Goal: Use online tool/utility: Utilize a website feature to perform a specific function

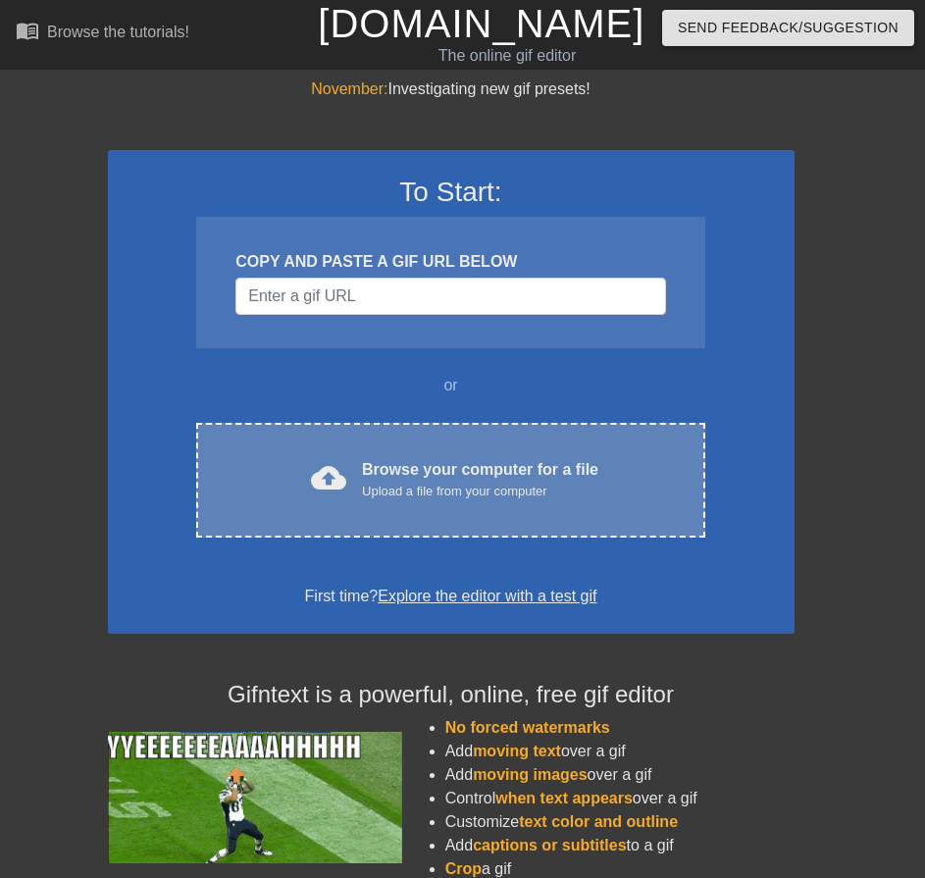
click at [478, 473] on div "Browse your computer for a file Upload a file from your computer" at bounding box center [480, 479] width 236 height 43
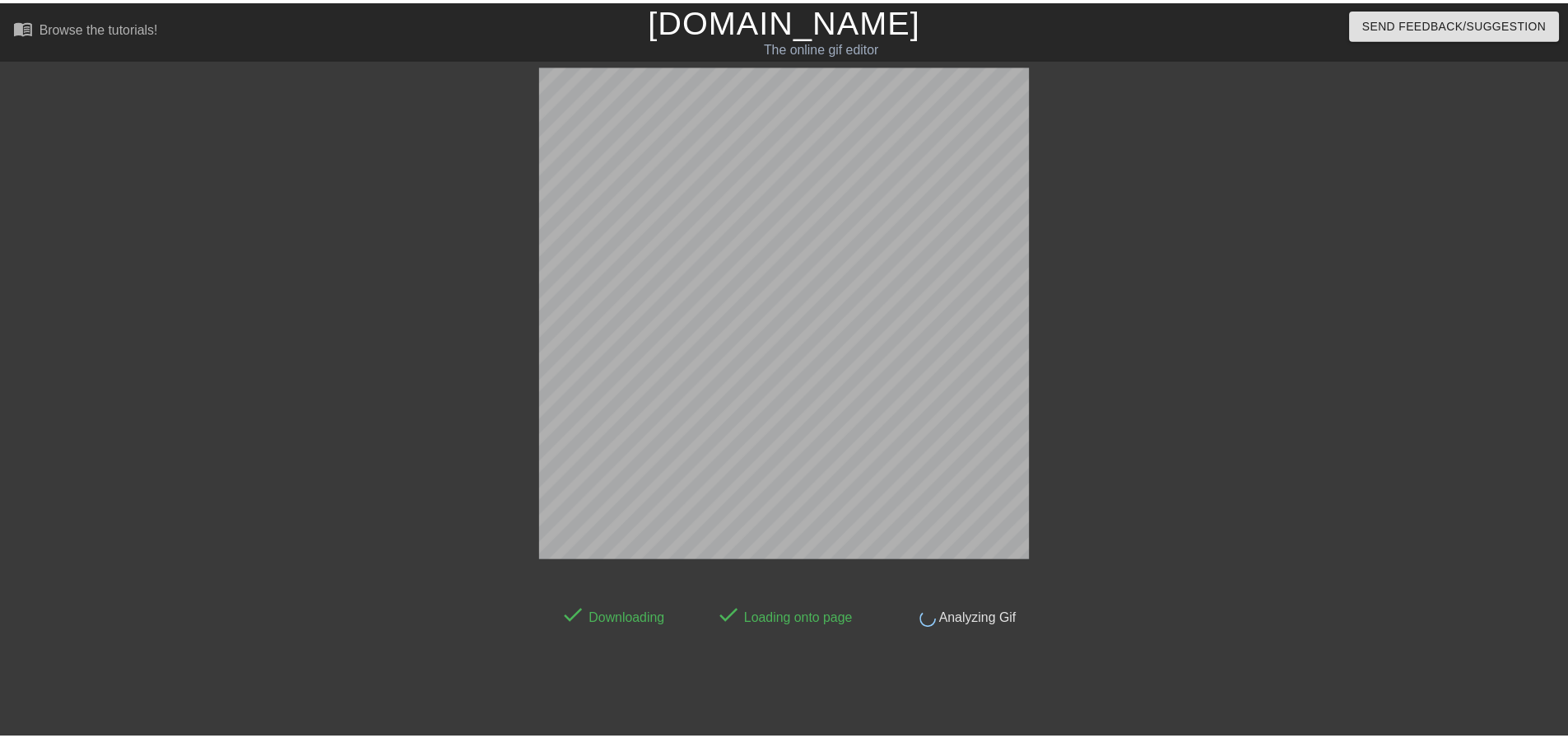
scroll to position [34, 0]
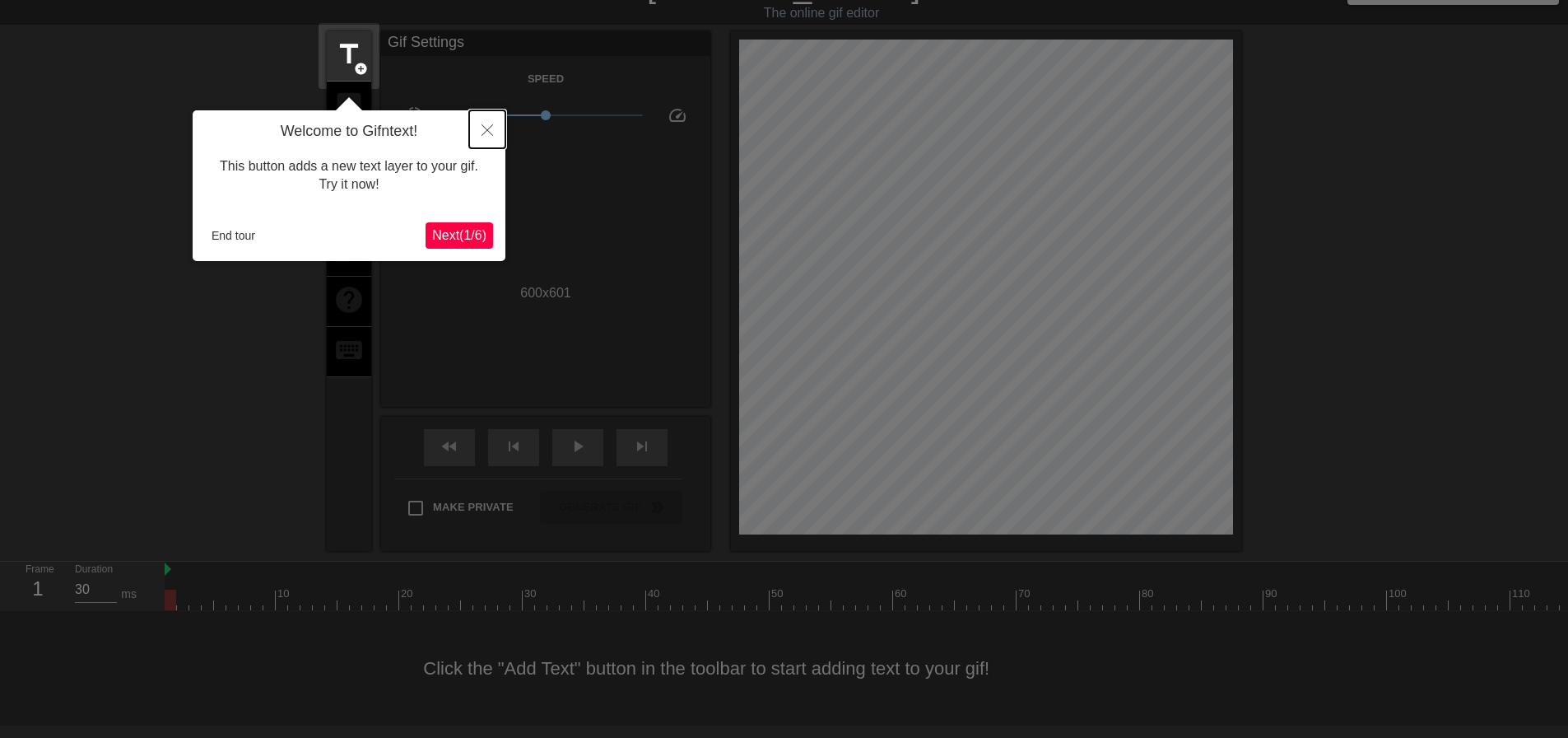
click at [484, 132] on icon "Close" at bounding box center [488, 130] width 12 height 12
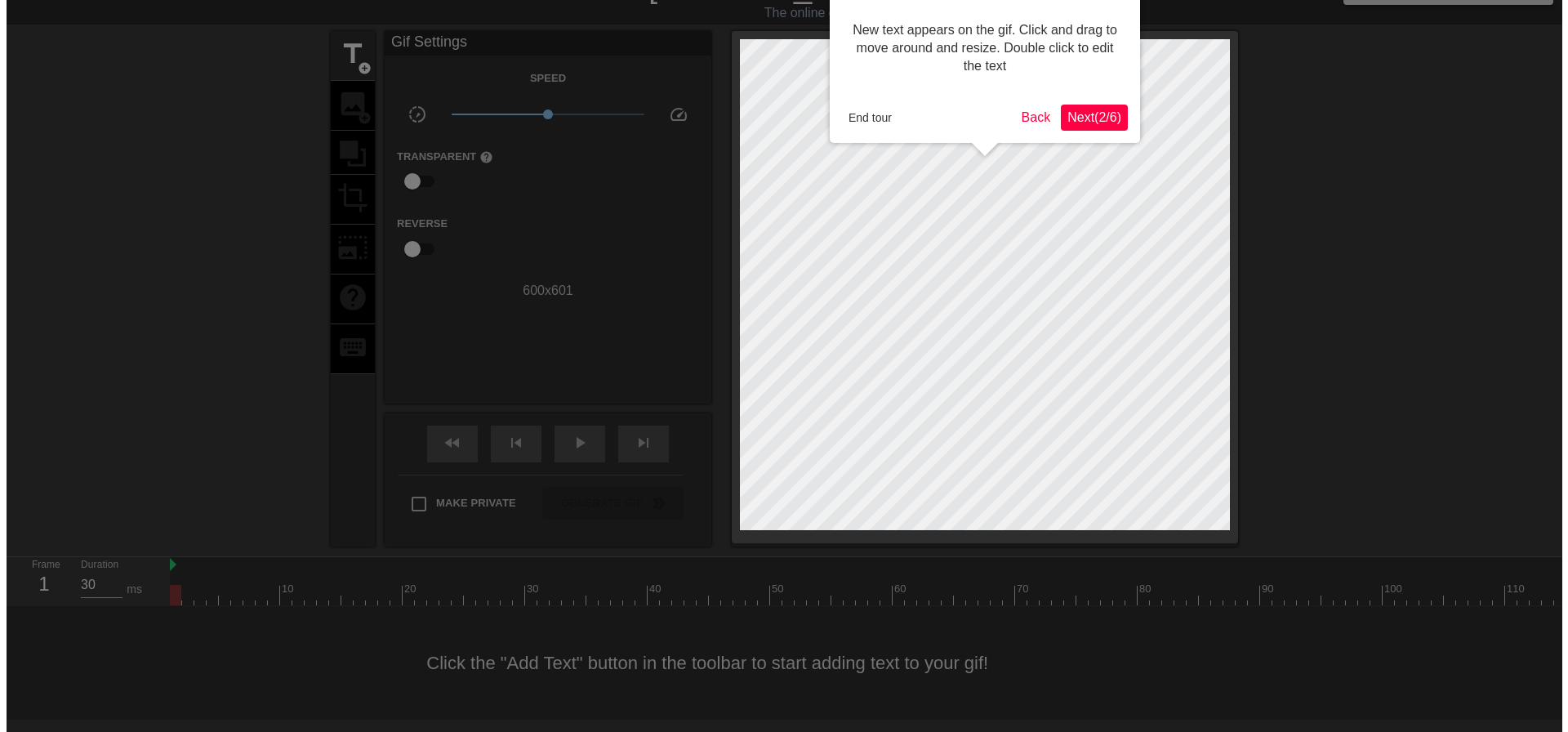
scroll to position [0, 0]
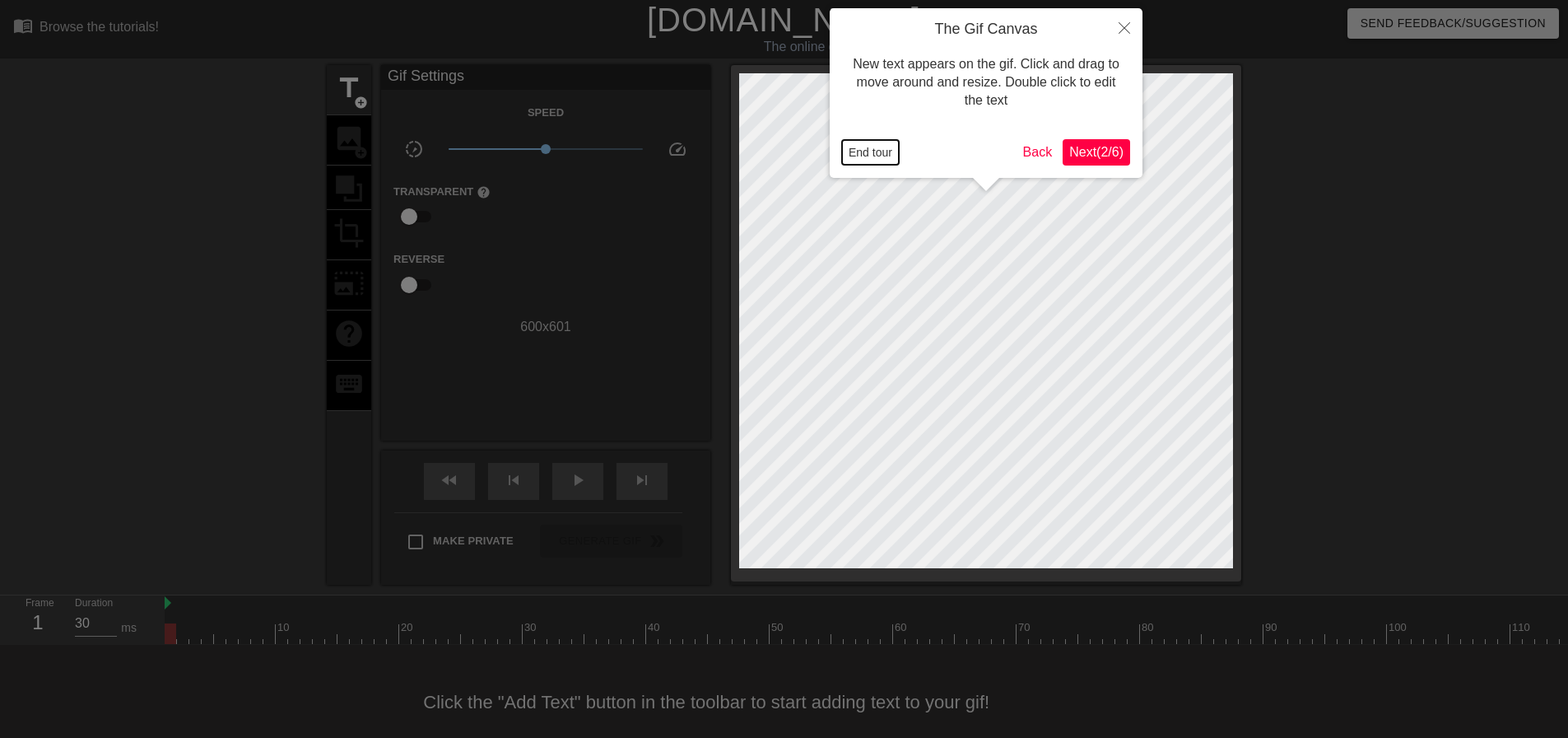
click at [865, 149] on button "End tour" at bounding box center [870, 152] width 57 height 24
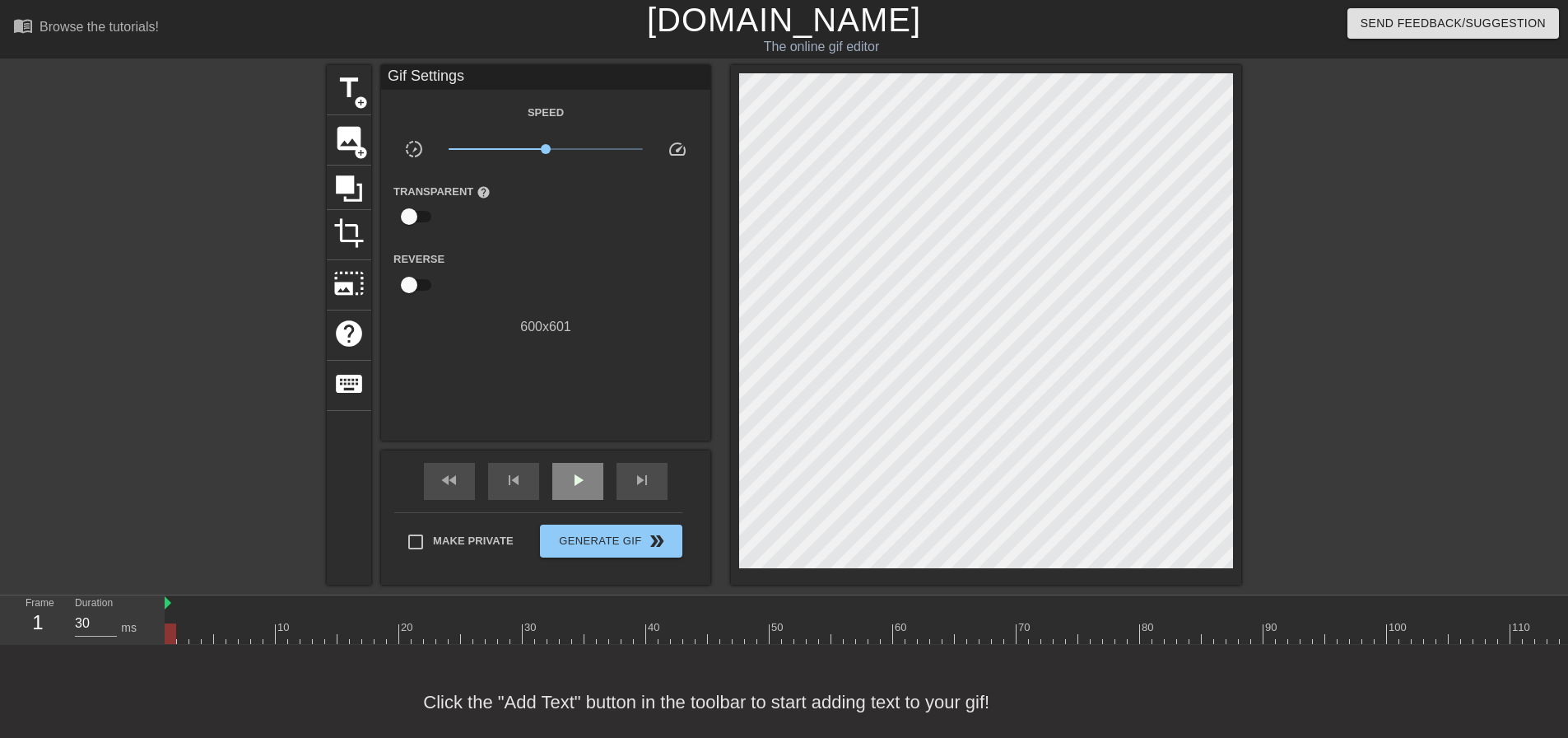
click at [569, 480] on span "play_arrow" at bounding box center [578, 480] width 20 height 20
click at [345, 95] on span "title" at bounding box center [348, 87] width 31 height 31
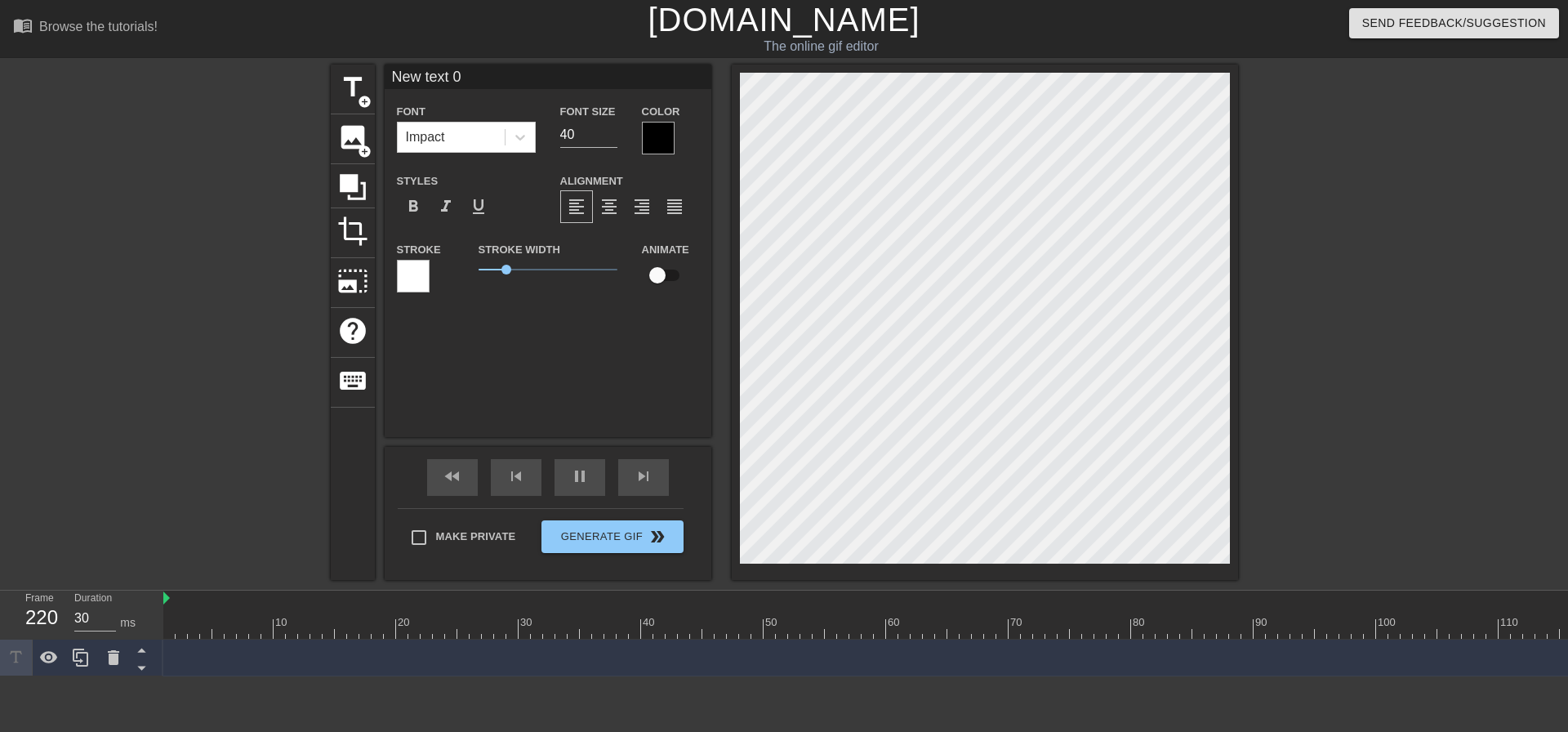
drag, startPoint x: 470, startPoint y: 72, endPoint x: 254, endPoint y: 43, distance: 217.9
click at [254, 43] on div "menu_book Browse the tutorials! Gifntext.com The online gif editor Send Feedbac…" at bounding box center [784, 338] width 1568 height 676
type input "40"
type input "h"
type input "30"
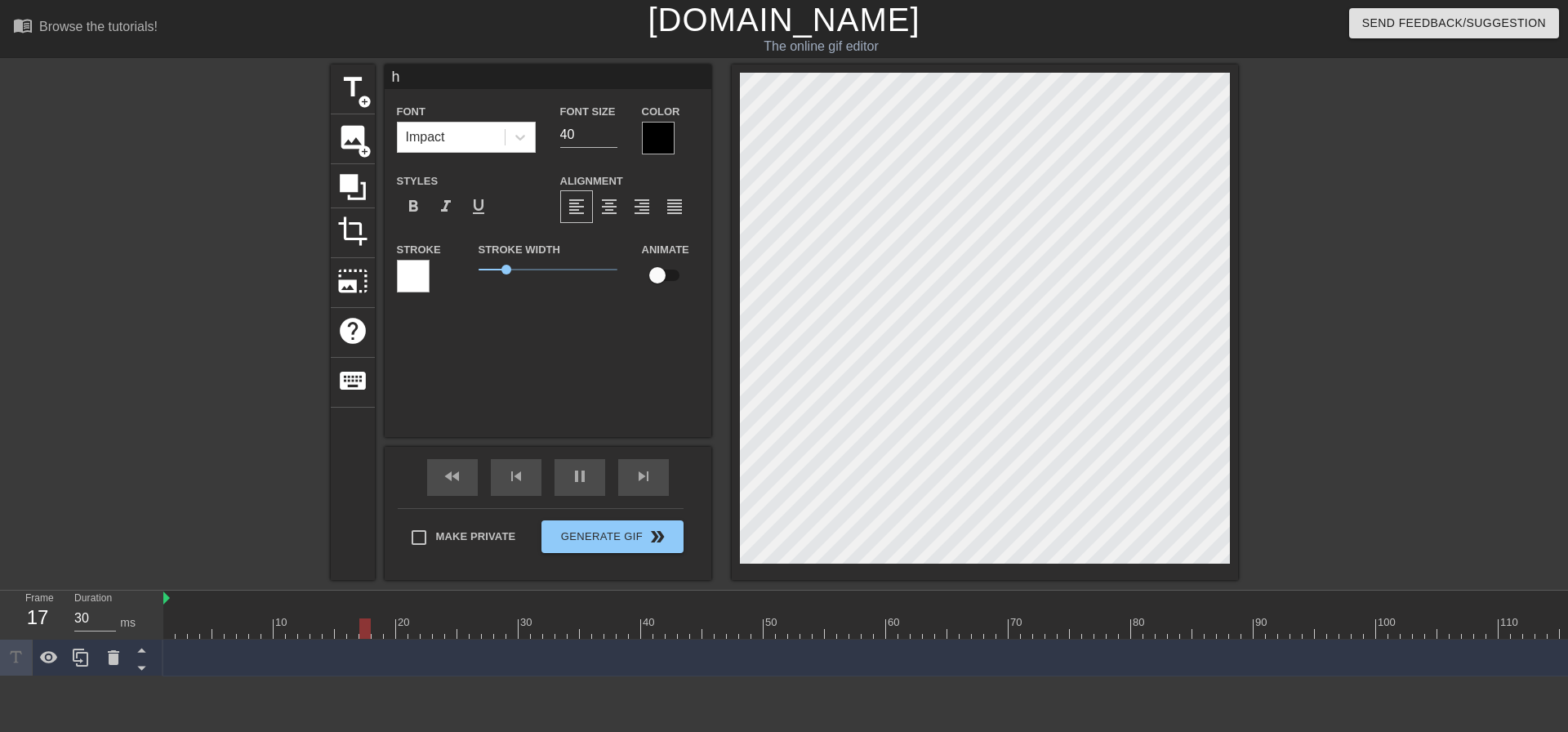
type input "hy"
type input "30"
type input "h"
type input "40"
type input "30"
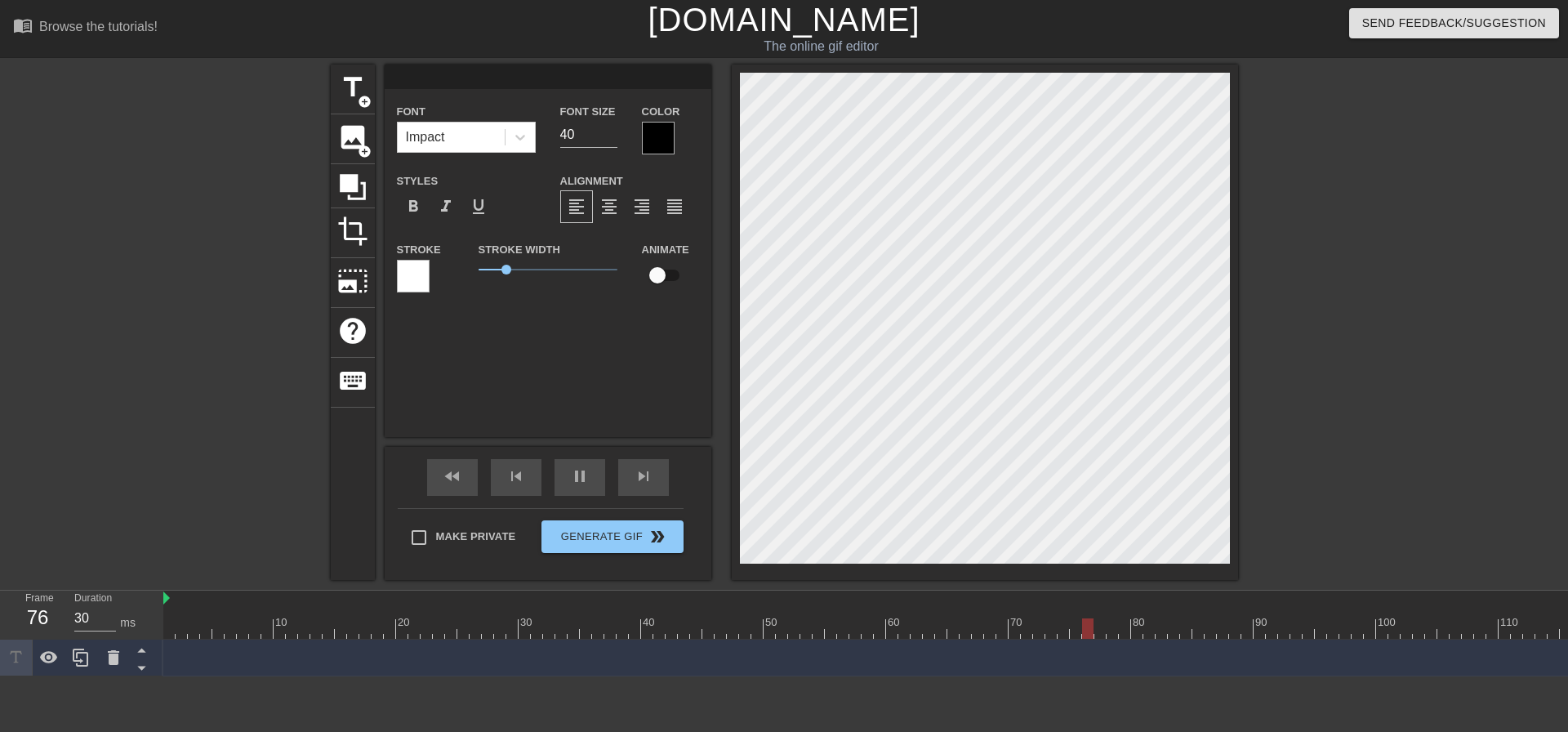
type input "竹"
type input "40"
type input "冬"
type input "30"
type input "冬中"
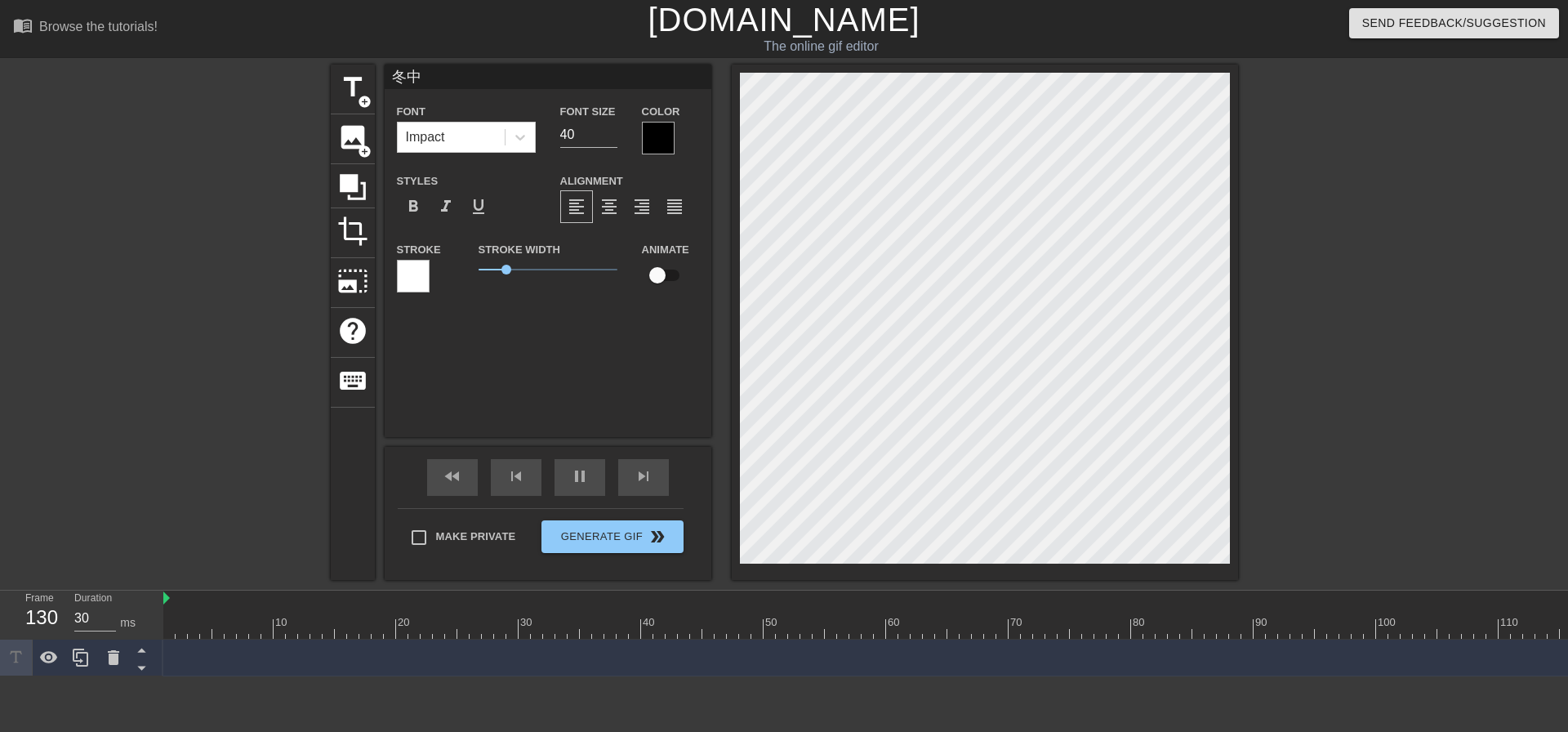
type input "40"
type input "冬北"
type input "40"
type input "冬蛇"
click at [570, 482] on span "pause" at bounding box center [580, 476] width 20 height 20
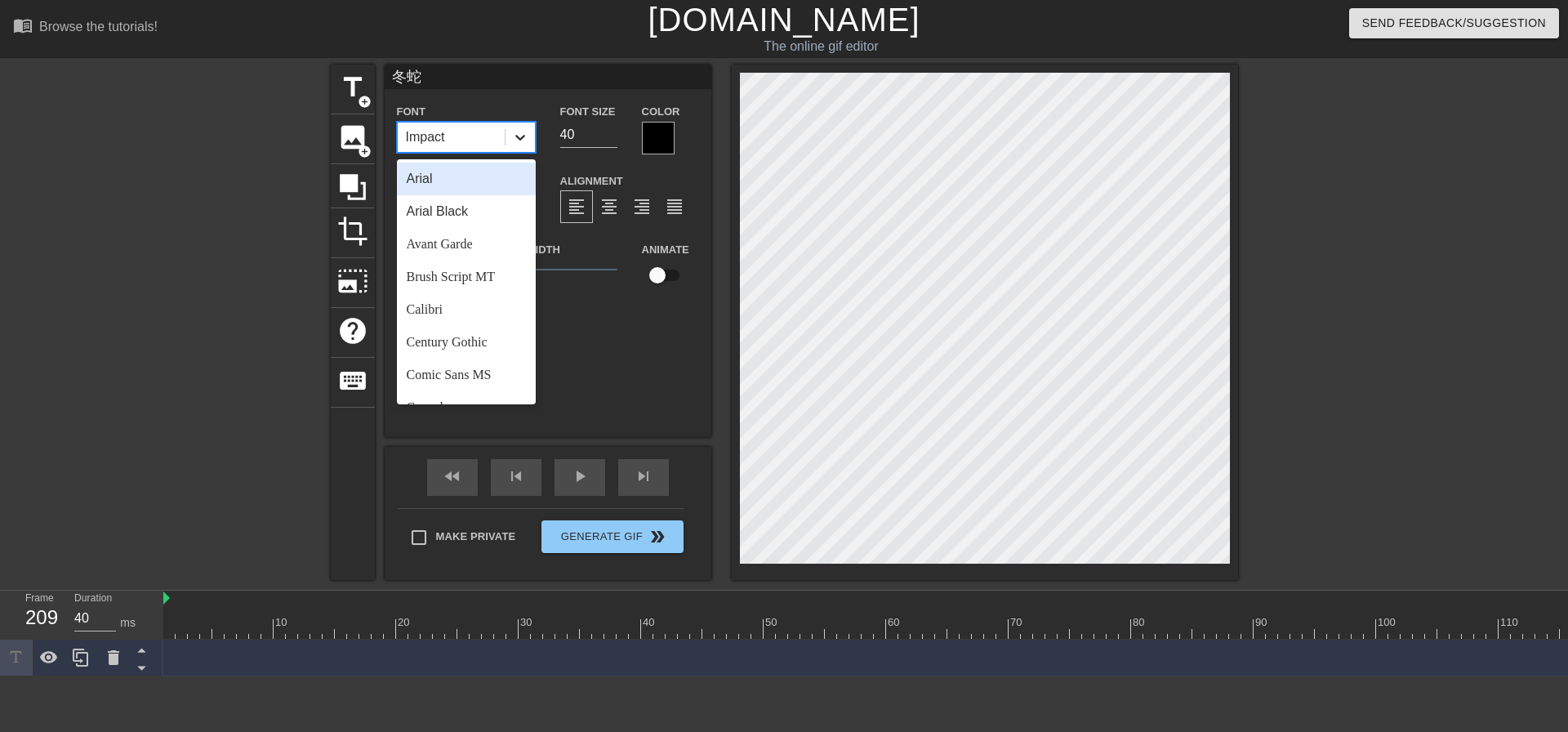
click at [516, 141] on icon at bounding box center [520, 137] width 17 height 17
click at [494, 370] on div "Comic Sans MS" at bounding box center [466, 375] width 139 height 32
click at [515, 137] on icon at bounding box center [520, 137] width 17 height 17
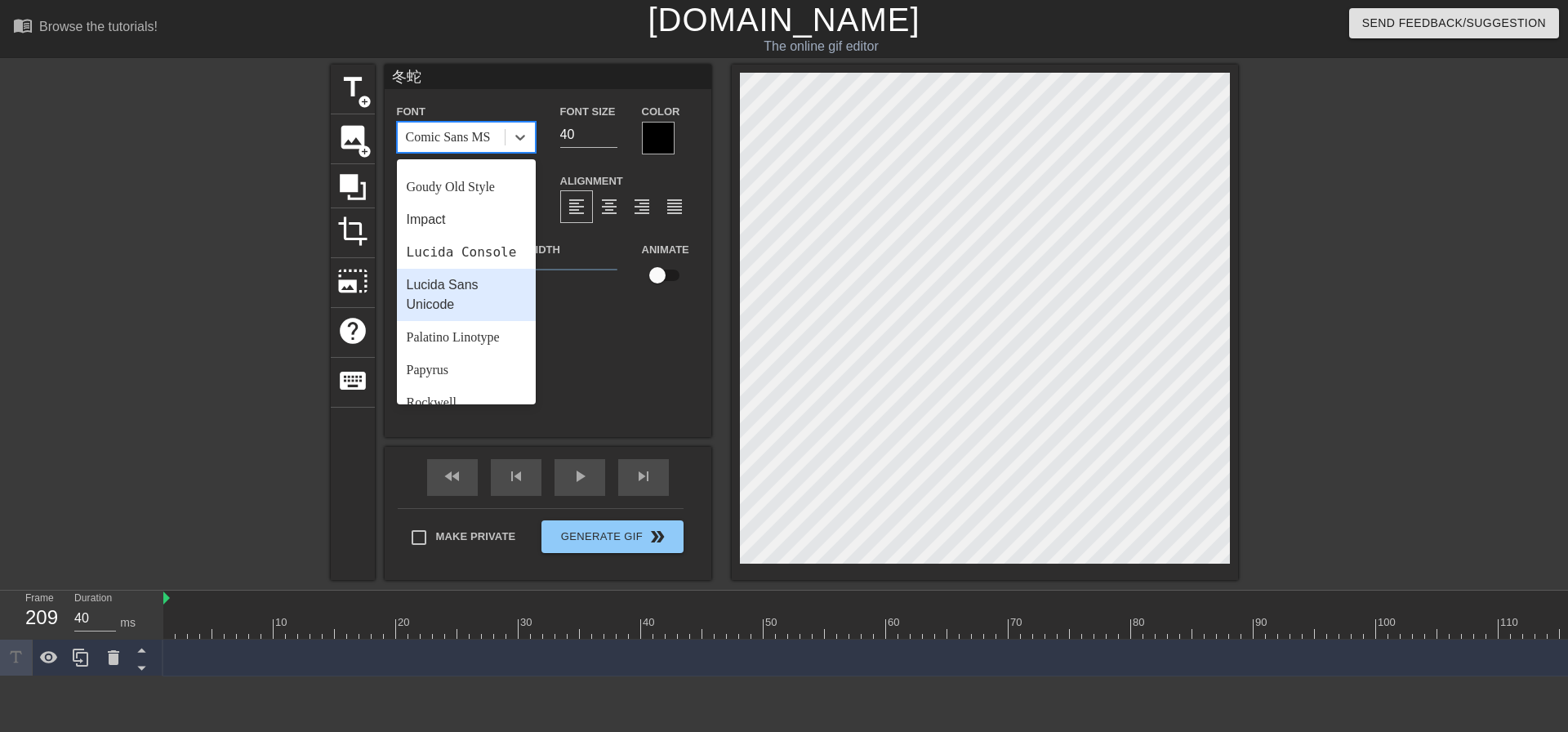
click at [482, 321] on div "Lucida Sans Unicode" at bounding box center [466, 295] width 139 height 52
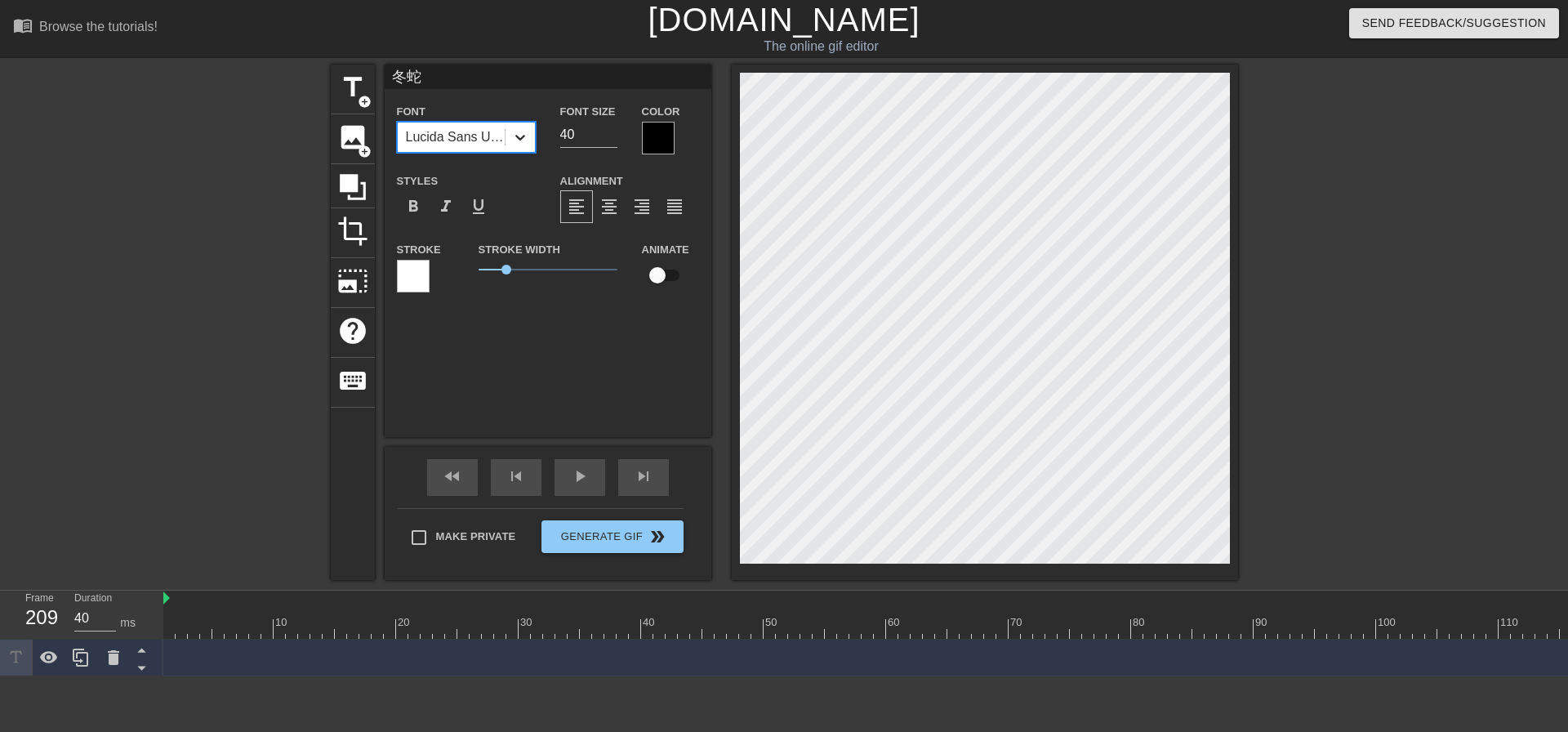
click at [512, 137] on icon at bounding box center [520, 137] width 17 height 17
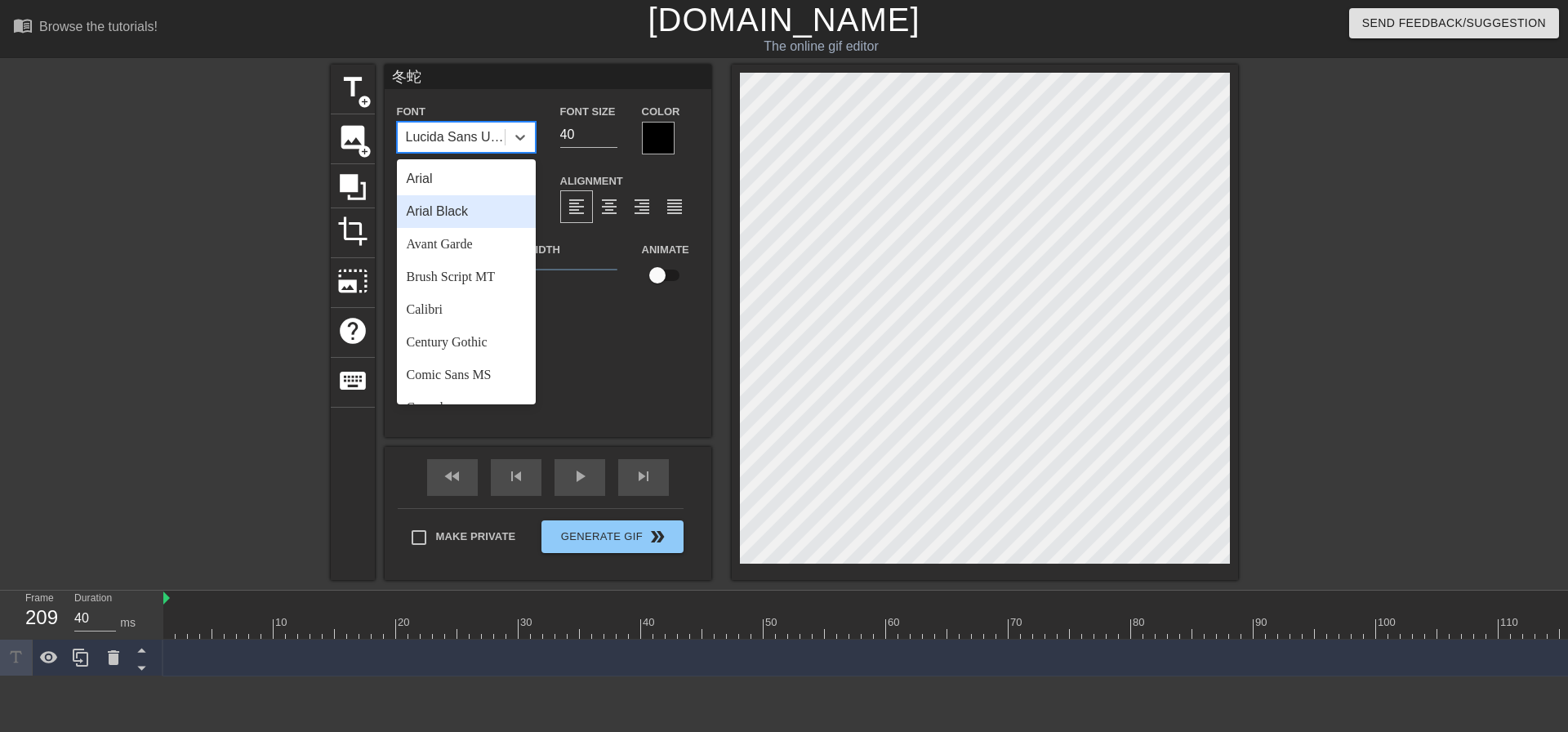
click at [436, 217] on div "Arial Black" at bounding box center [466, 211] width 139 height 32
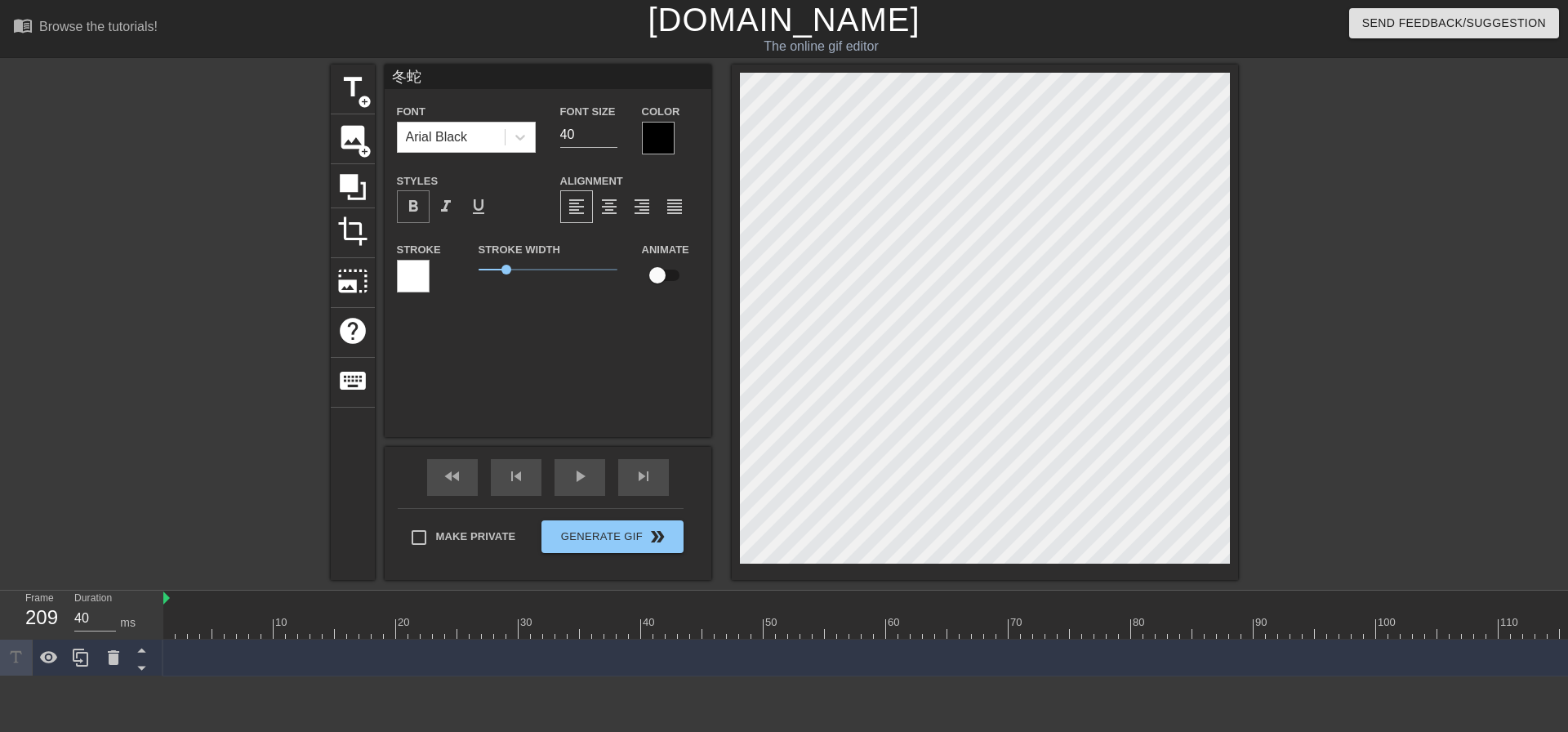
click at [407, 209] on span "format_bold" at bounding box center [413, 207] width 20 height 20
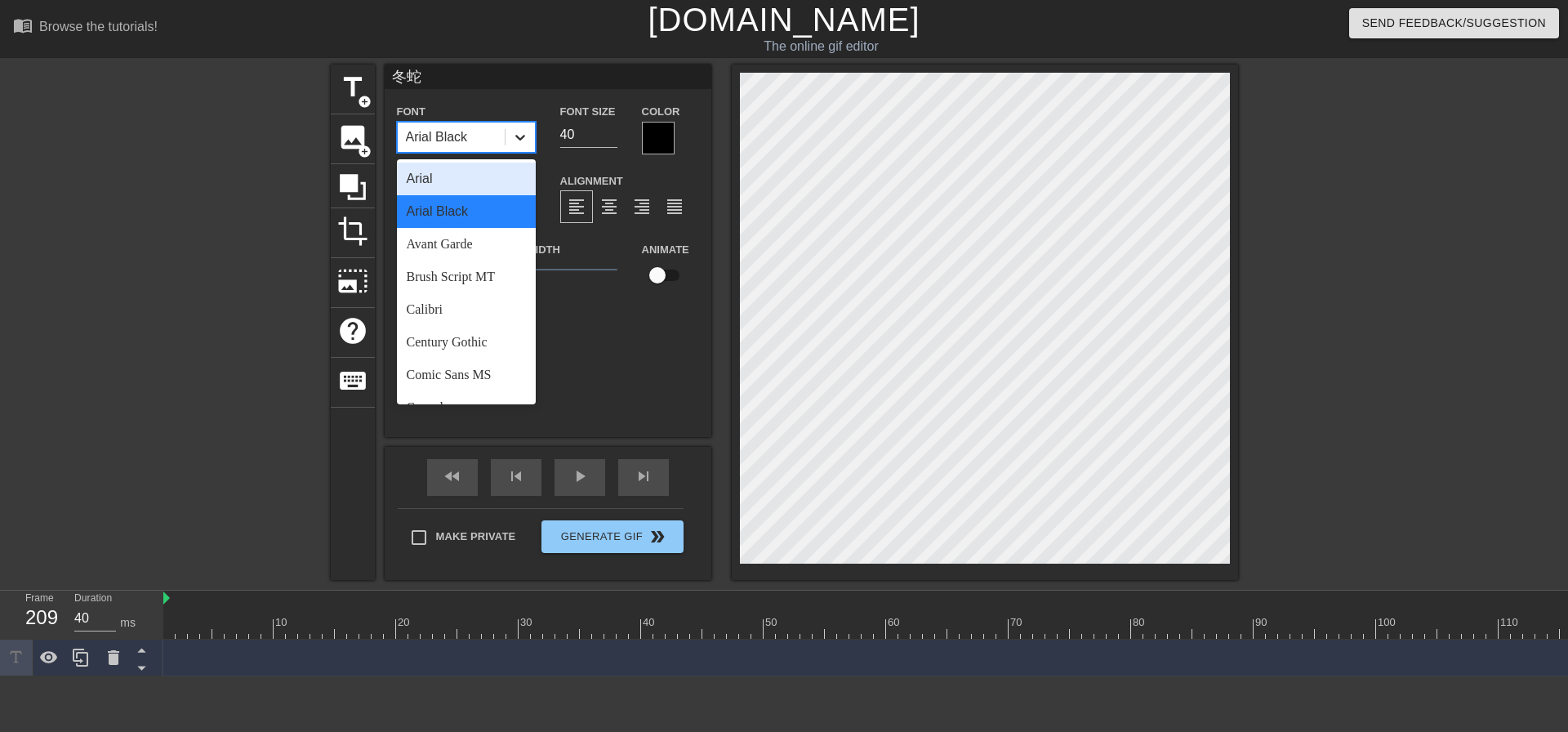
click at [516, 147] on div at bounding box center [520, 137] width 29 height 29
click at [468, 369] on div "Comic Sans MS" at bounding box center [466, 375] width 139 height 32
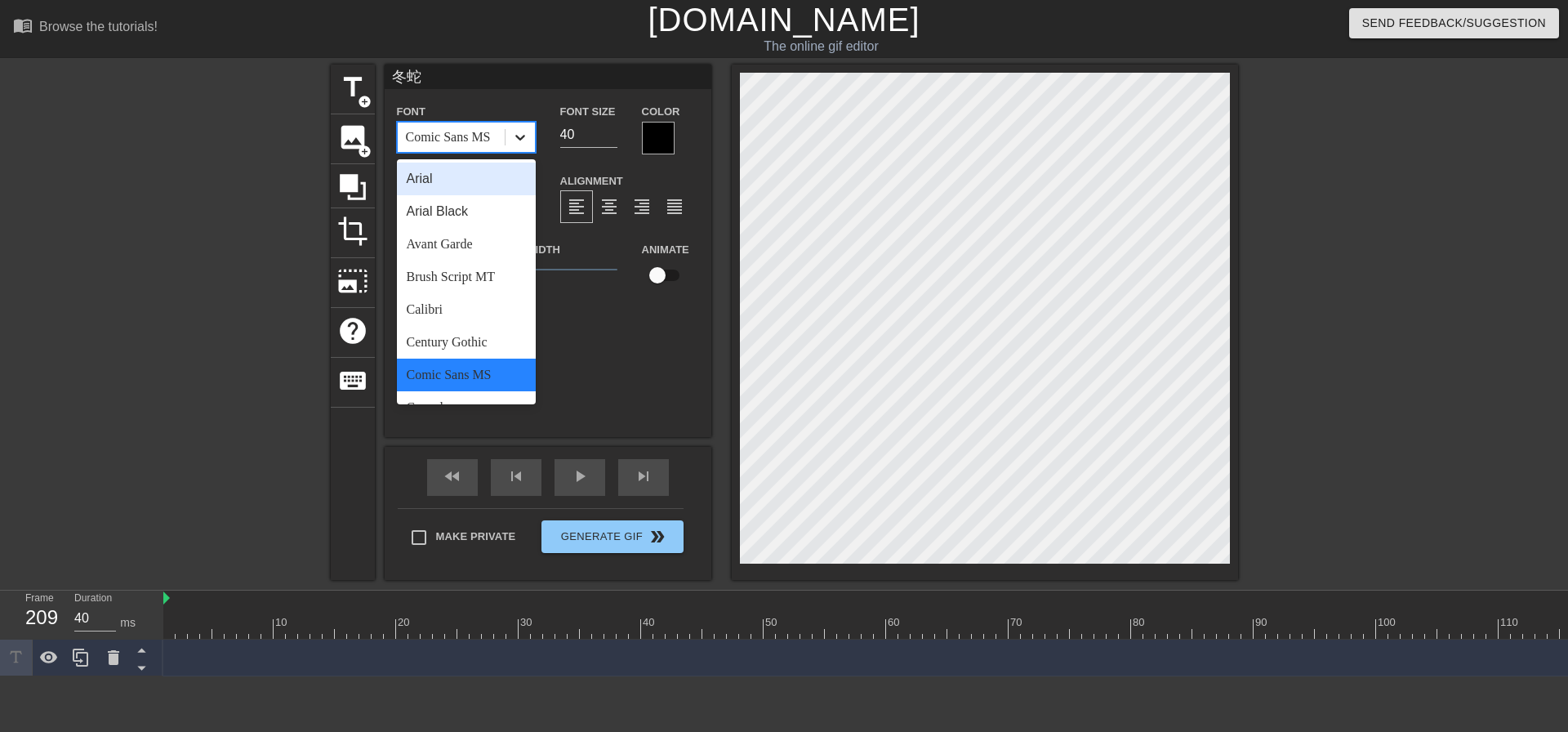
click at [519, 139] on icon at bounding box center [520, 137] width 10 height 6
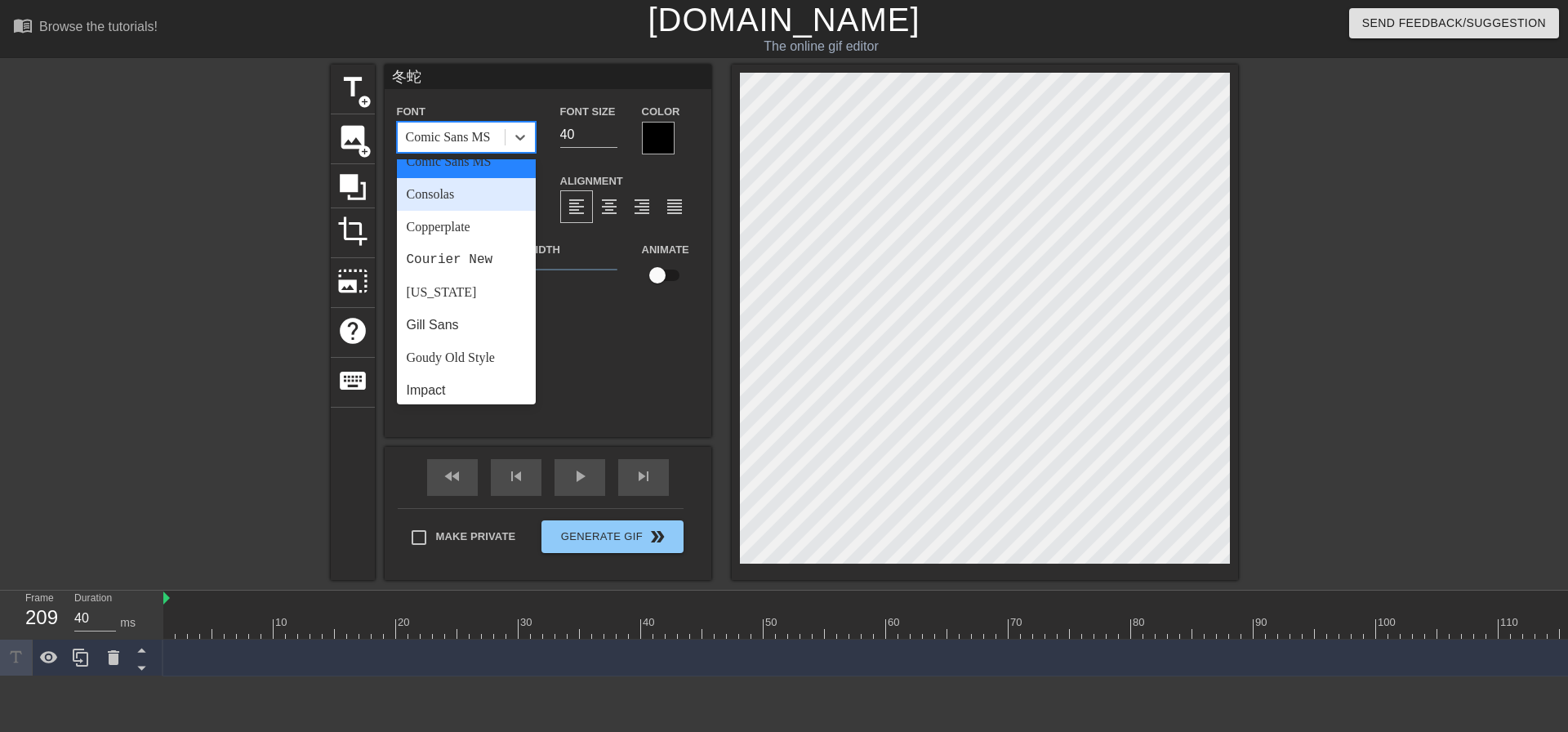
scroll to position [326, 0]
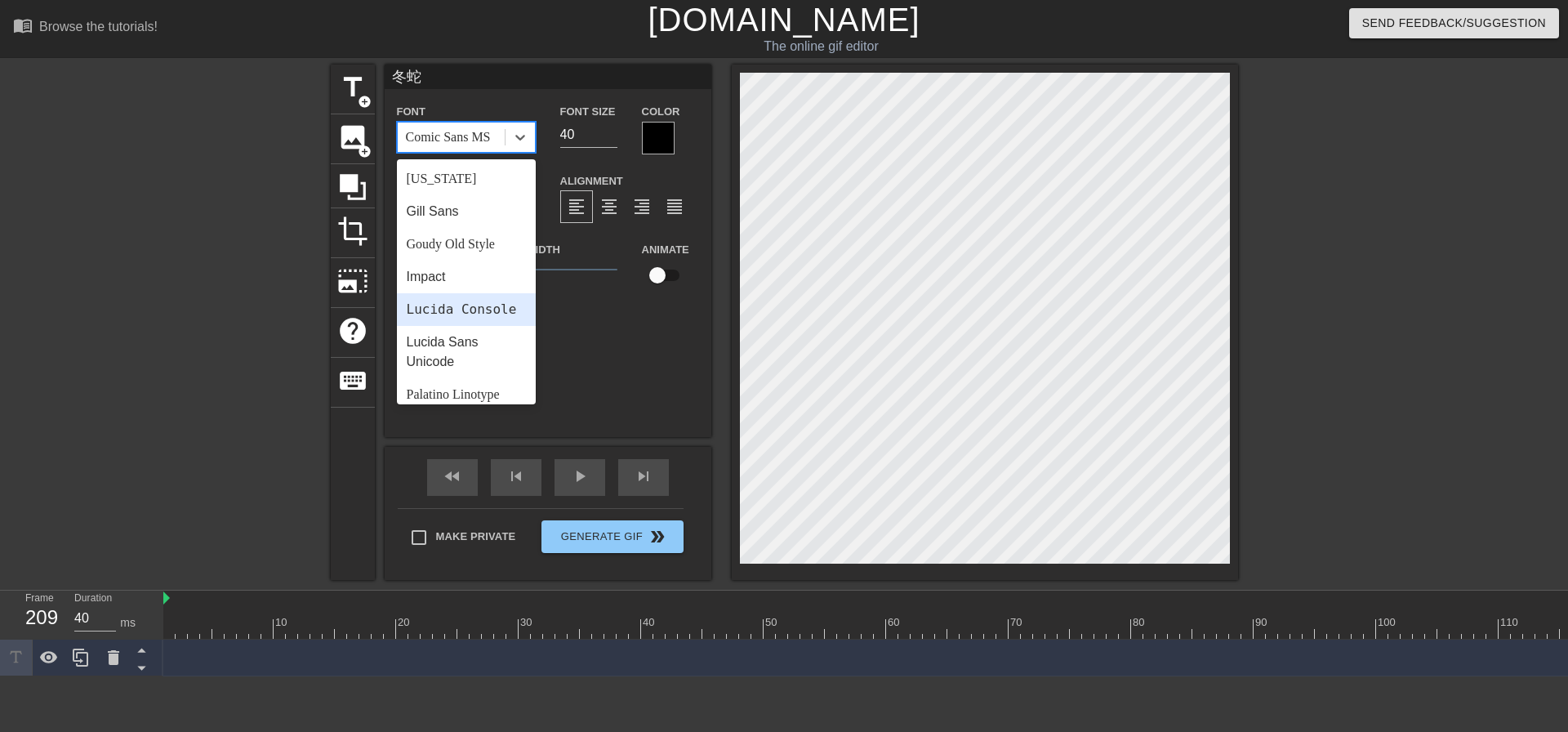
click at [464, 306] on div "Lucida Console" at bounding box center [466, 309] width 139 height 32
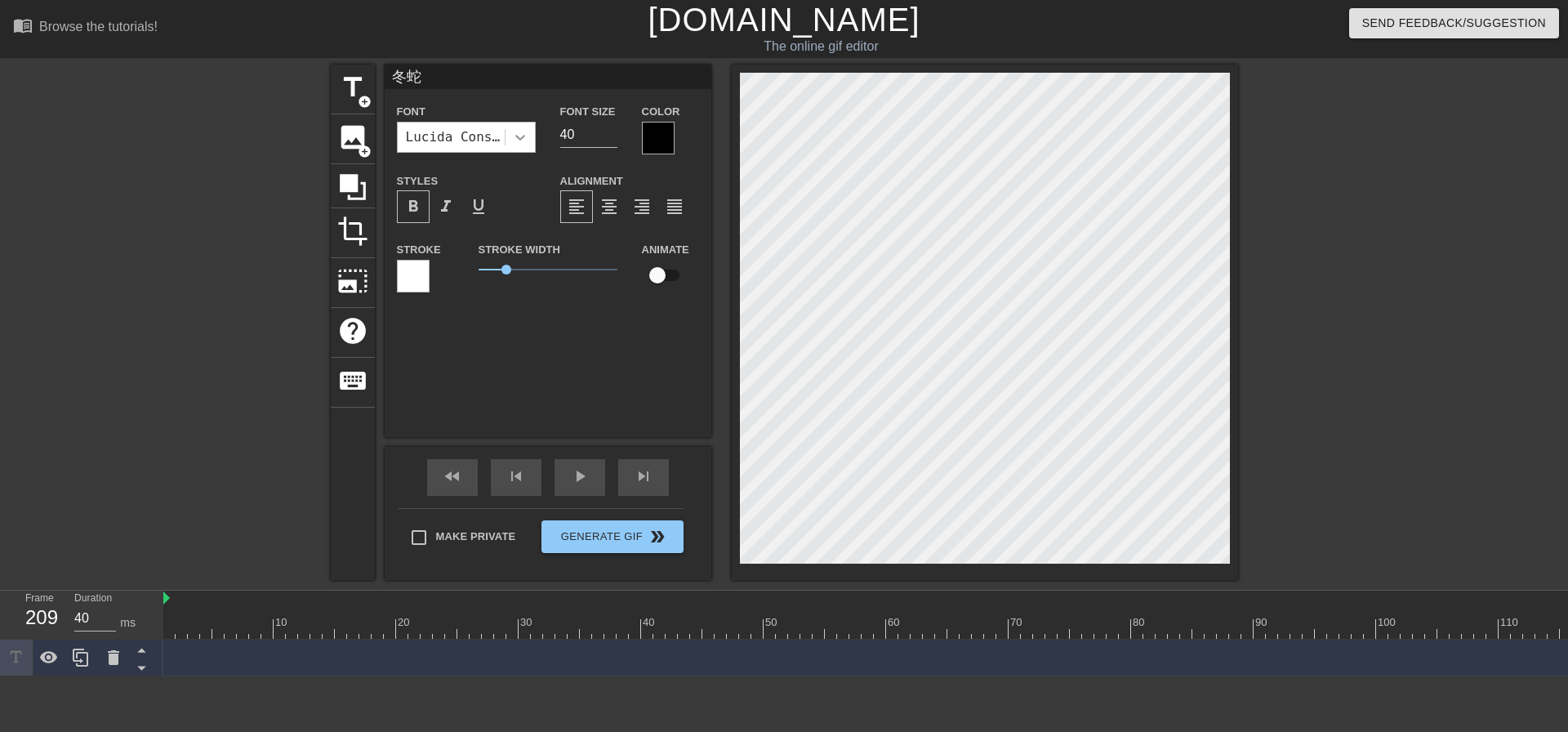
click at [521, 135] on icon at bounding box center [520, 137] width 17 height 17
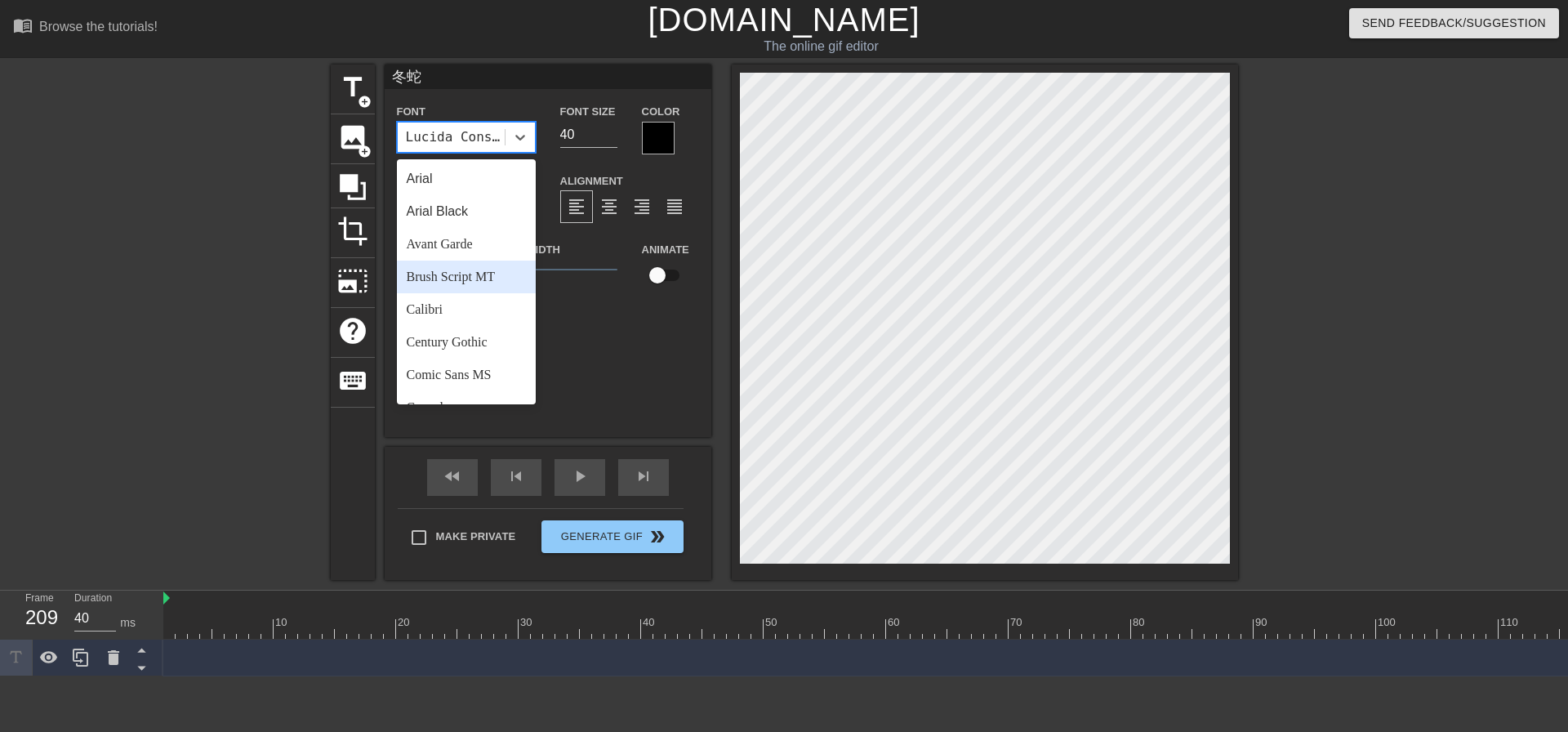
click at [488, 280] on div "Brush Script MT" at bounding box center [466, 276] width 139 height 32
click at [517, 141] on icon at bounding box center [520, 137] width 17 height 17
click at [476, 302] on div "Lucida Console" at bounding box center [466, 291] width 139 height 32
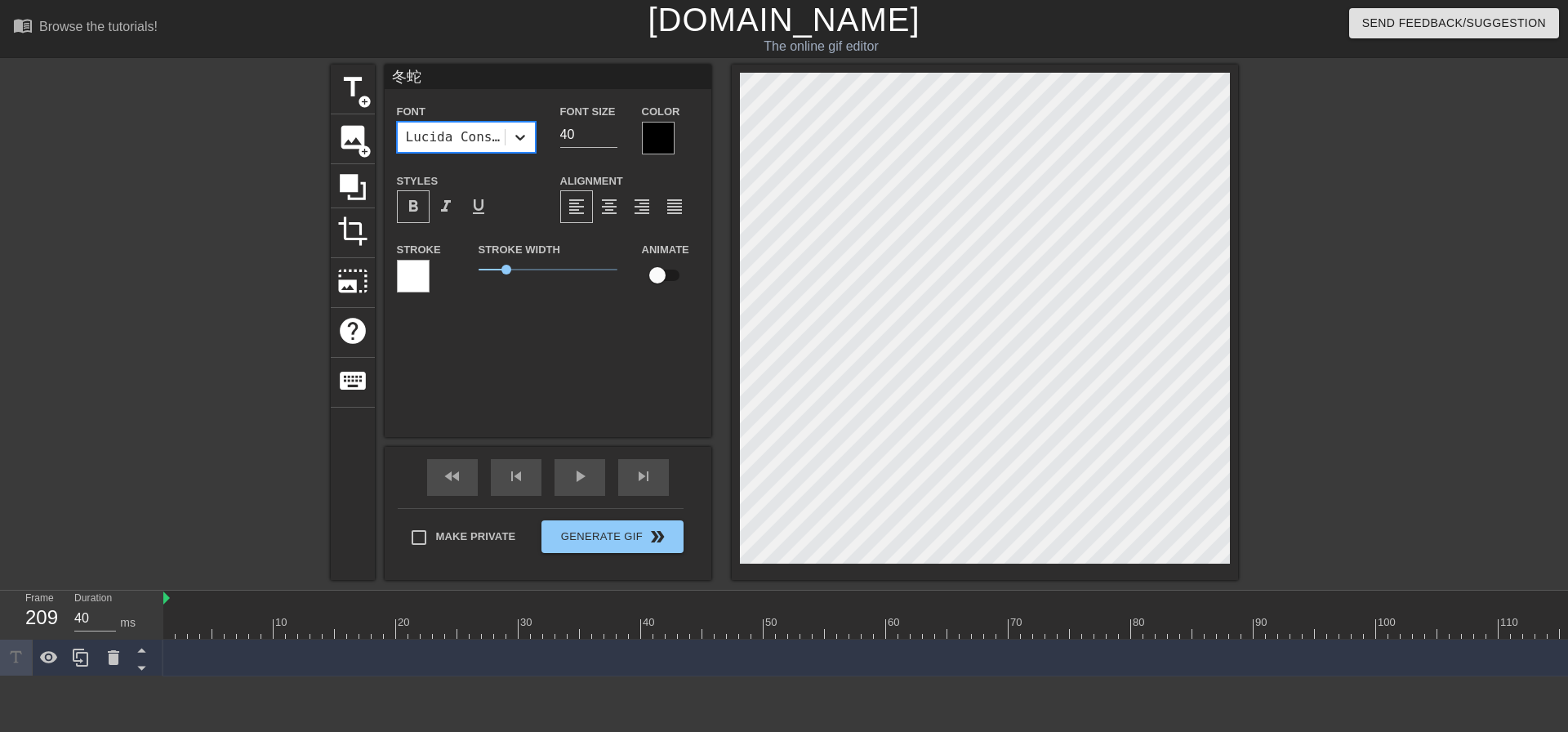
click at [522, 145] on icon at bounding box center [520, 137] width 17 height 17
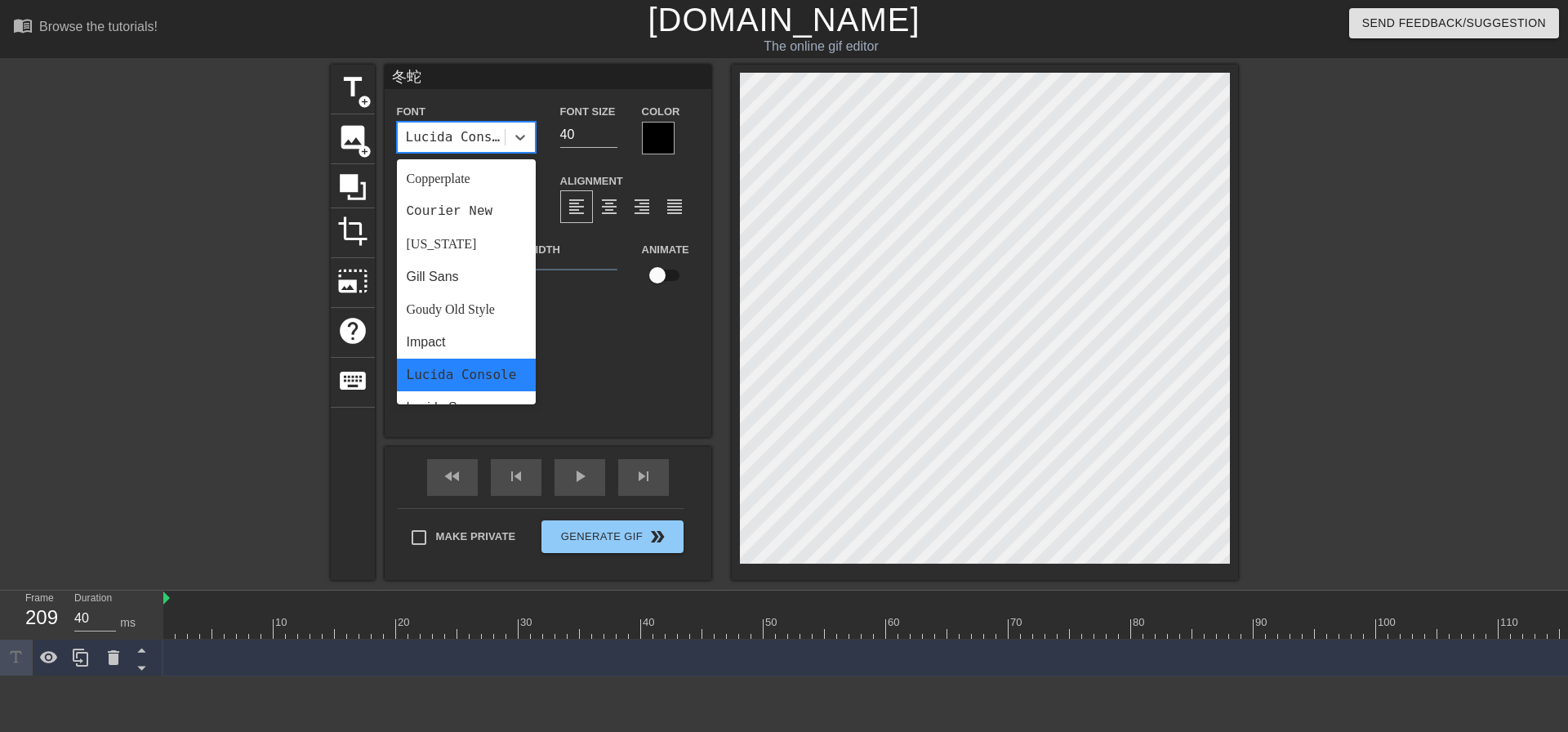
scroll to position [311, 0]
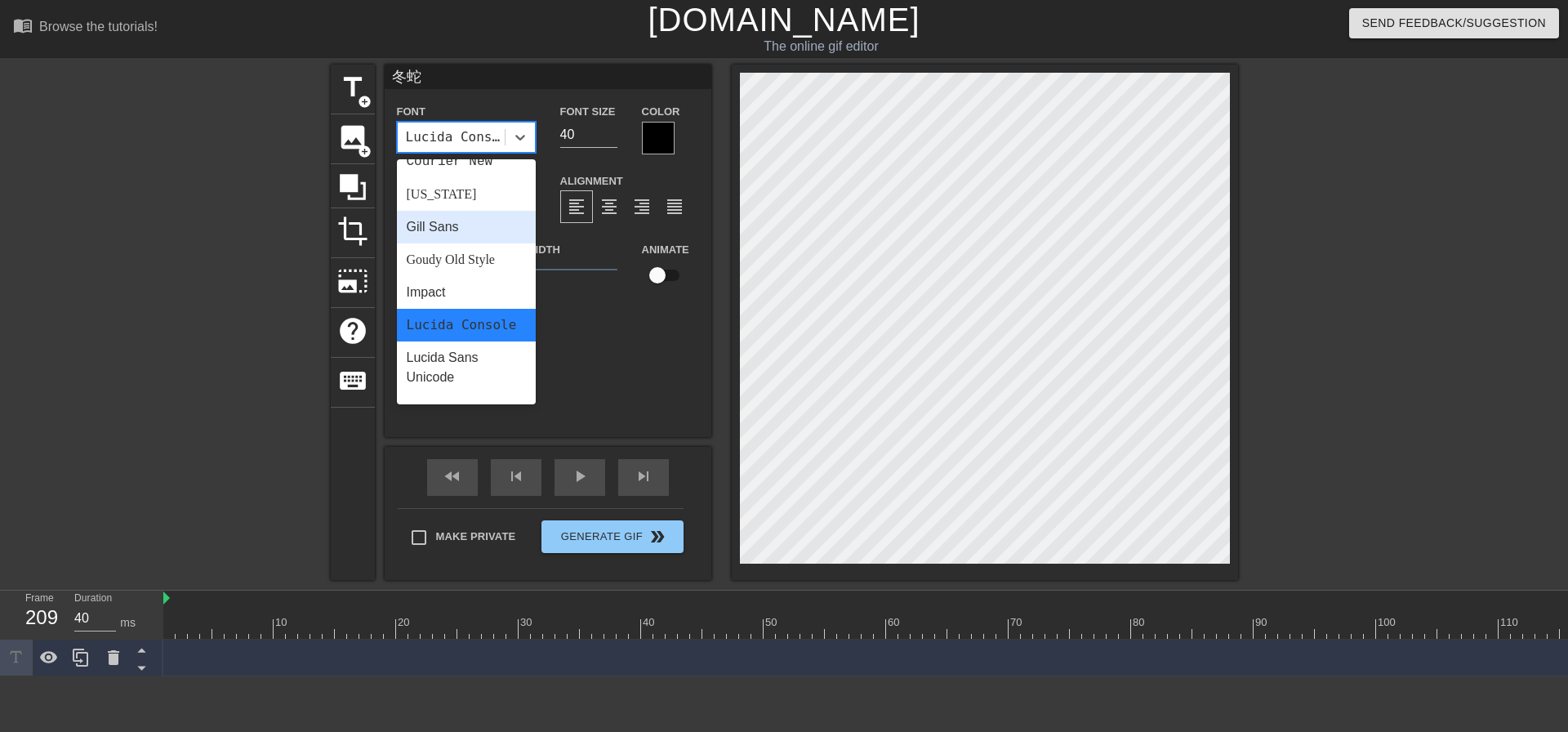
click at [482, 235] on div "Gill Sans" at bounding box center [466, 227] width 139 height 32
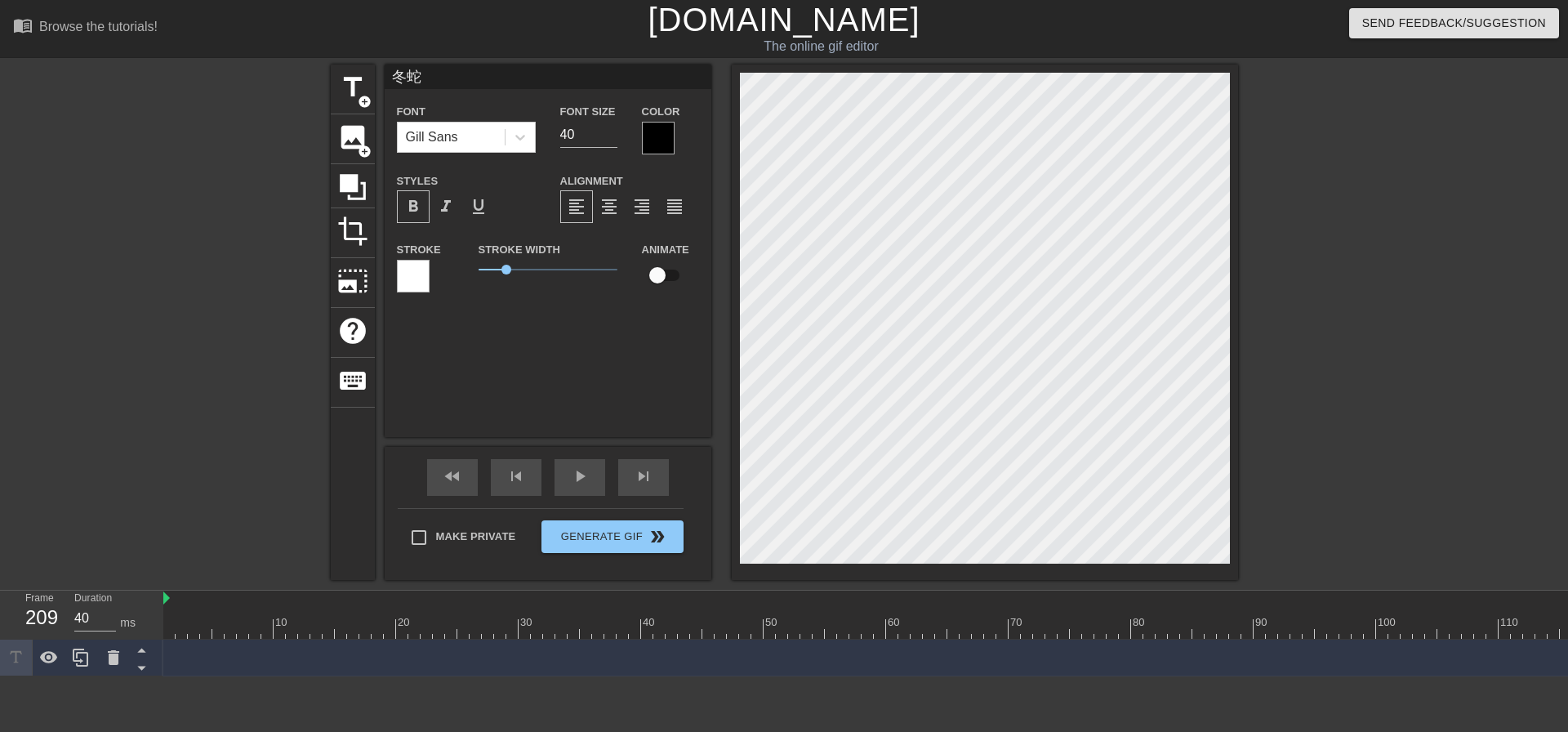
scroll to position [2, 2]
click at [452, 77] on input "冬蛇" at bounding box center [548, 76] width 326 height 24
click at [472, 137] on div "Gill Sans" at bounding box center [451, 137] width 107 height 29
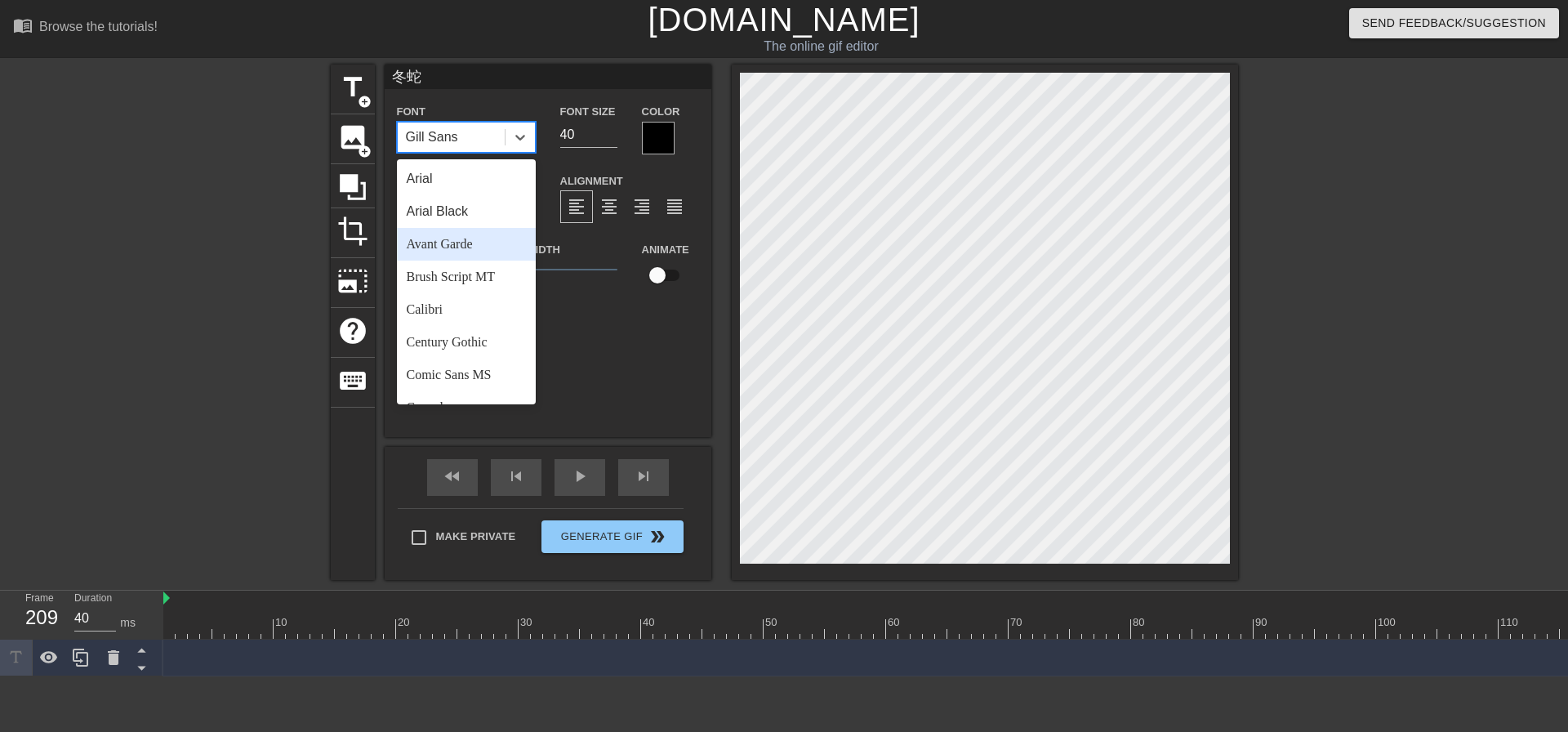
click at [492, 241] on div "Avant Garde" at bounding box center [466, 244] width 139 height 32
click at [510, 137] on div at bounding box center [520, 137] width 29 height 29
click at [489, 266] on div "Gill Sans" at bounding box center [466, 261] width 139 height 32
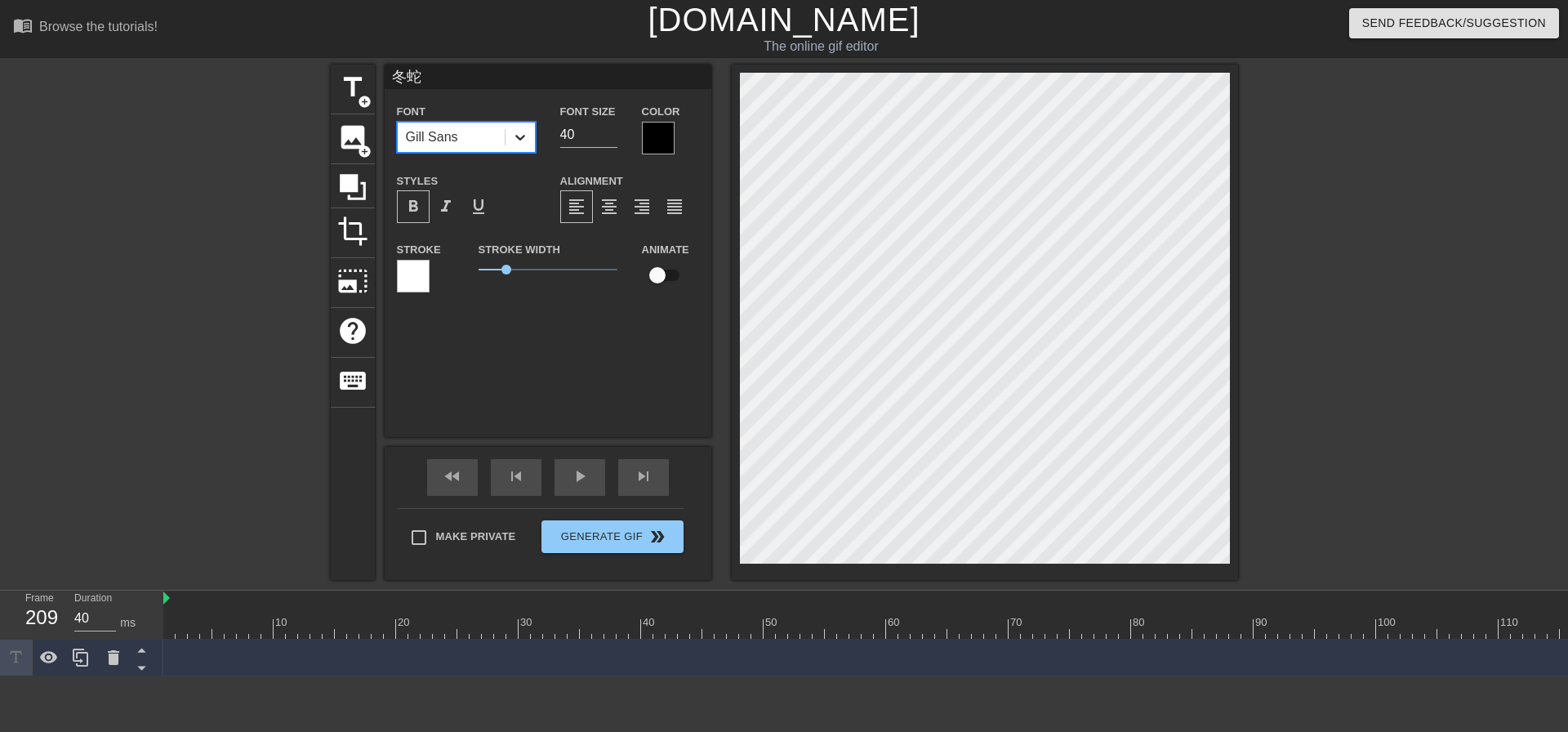
click at [515, 139] on icon at bounding box center [520, 137] width 17 height 17
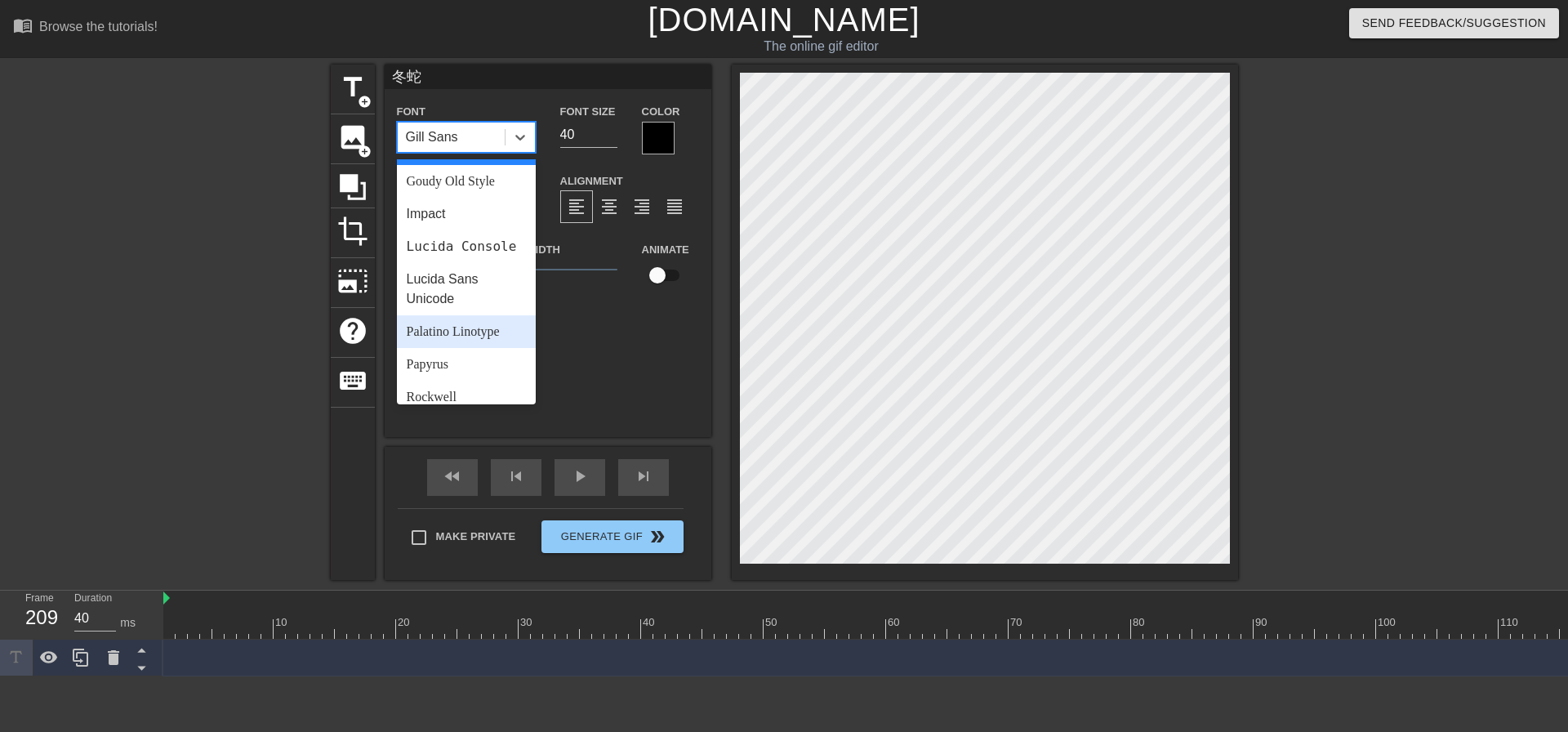
scroll to position [553, 0]
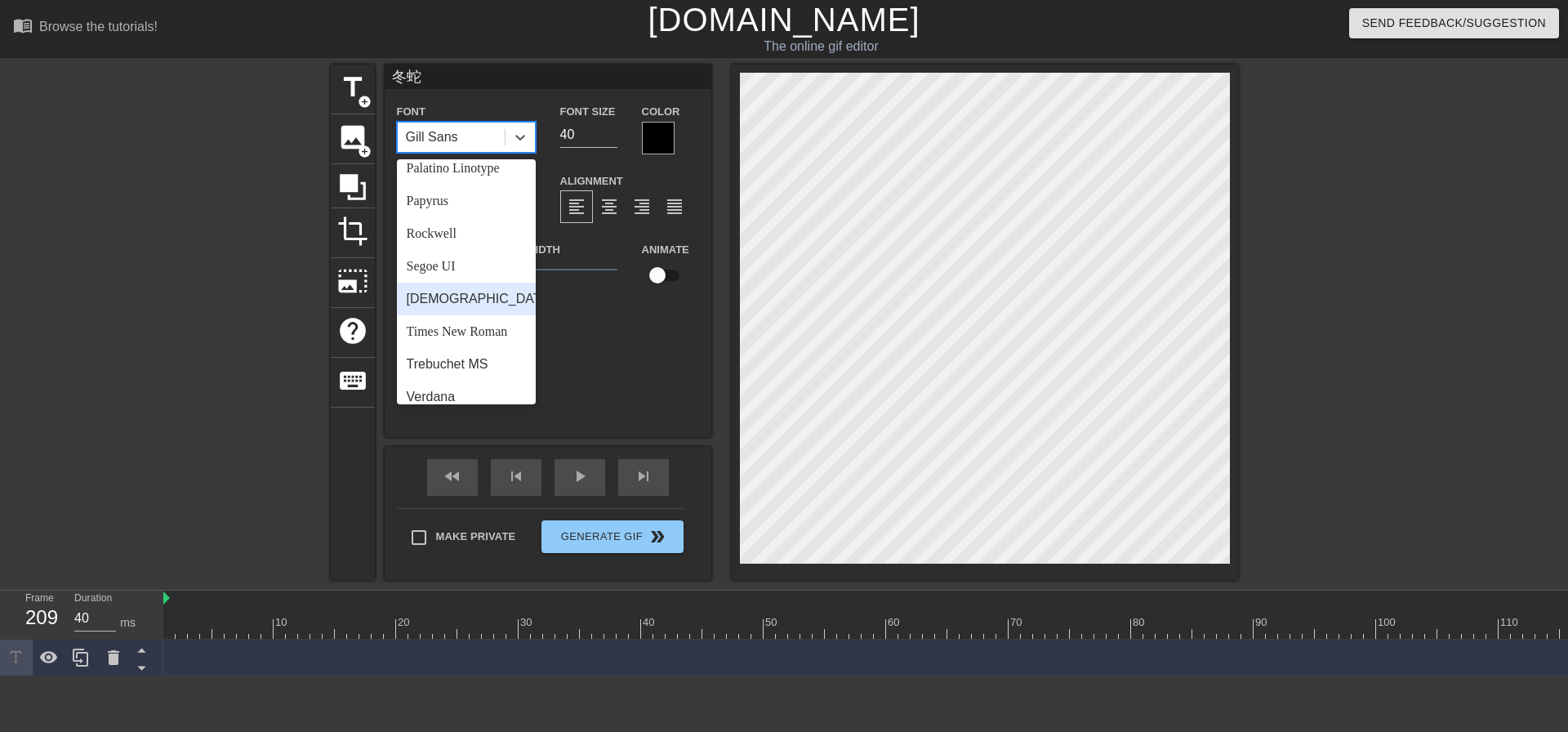
click at [471, 316] on div "Tahoma" at bounding box center [466, 298] width 139 height 32
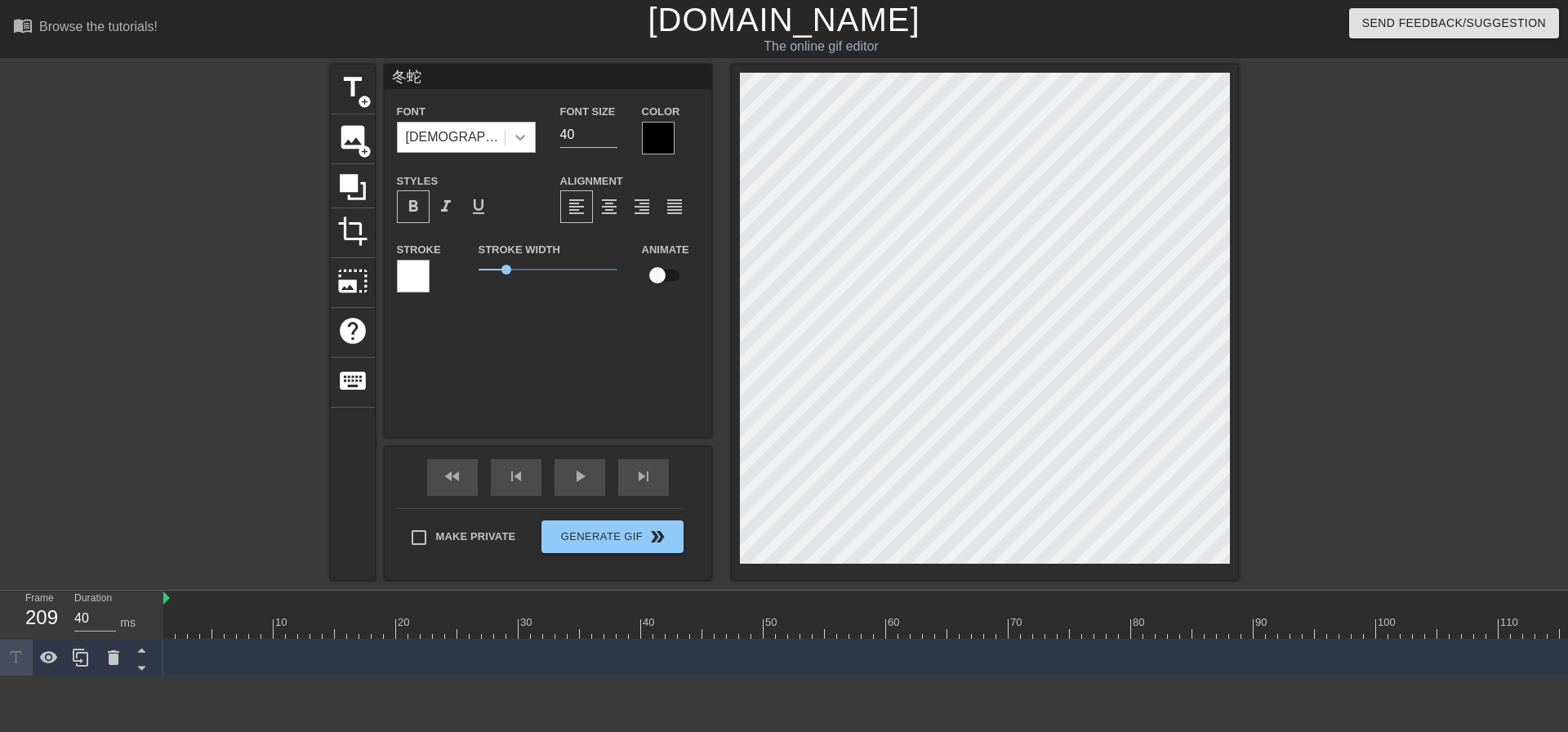
click at [524, 137] on icon at bounding box center [520, 137] width 17 height 17
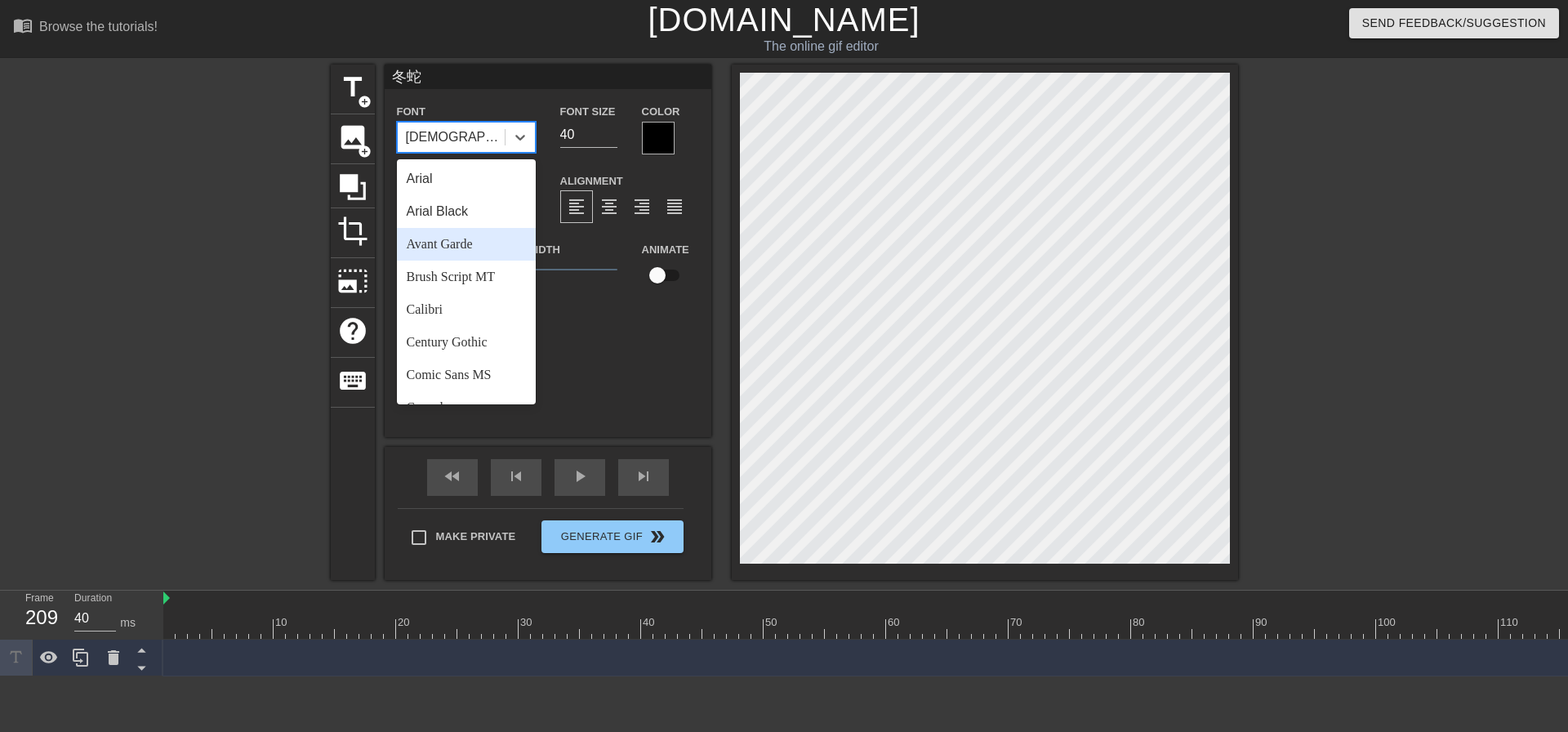
click at [485, 239] on div "Avant Garde" at bounding box center [466, 244] width 139 height 32
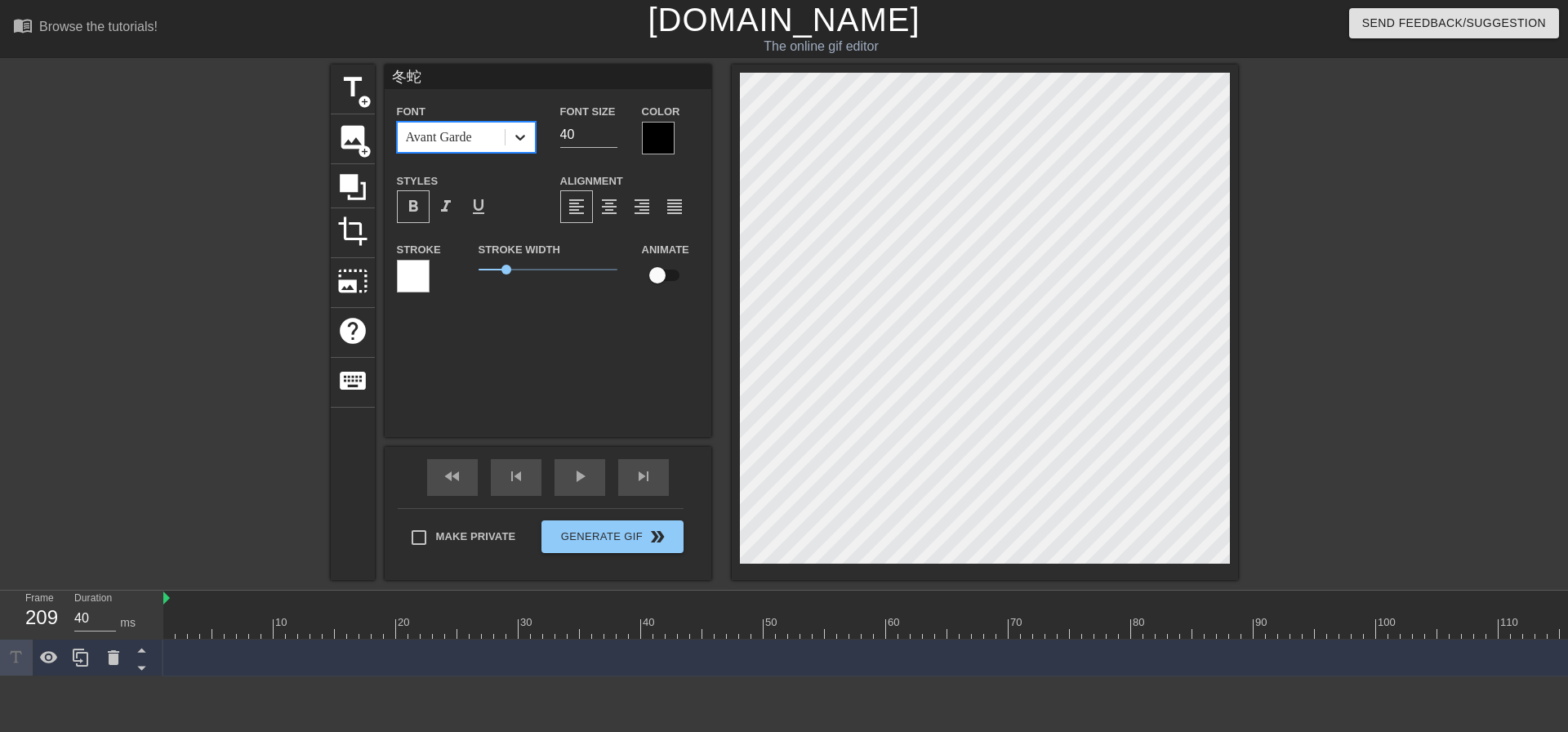
click at [519, 141] on icon at bounding box center [520, 137] width 17 height 17
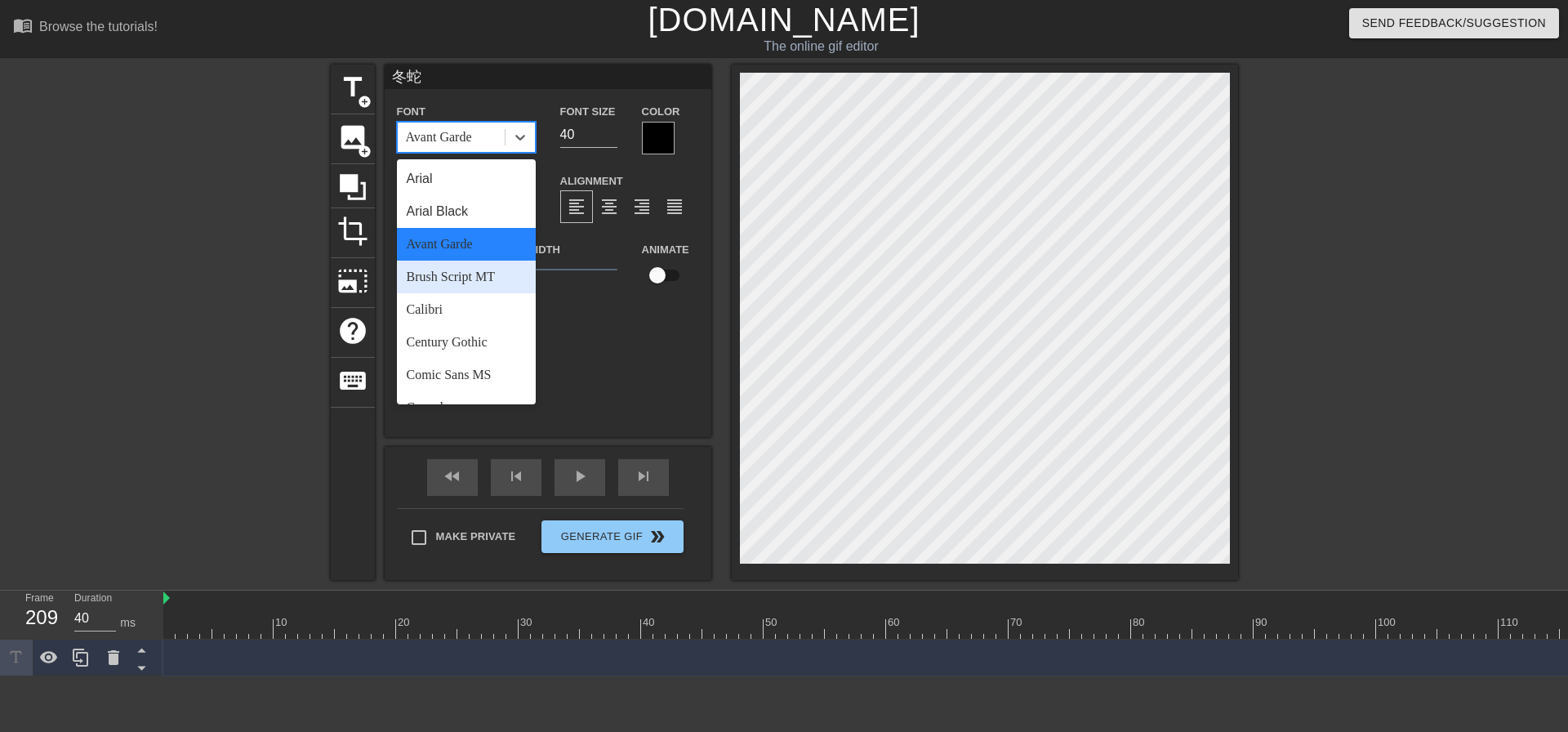
click at [500, 282] on div "Brush Script MT" at bounding box center [466, 276] width 139 height 32
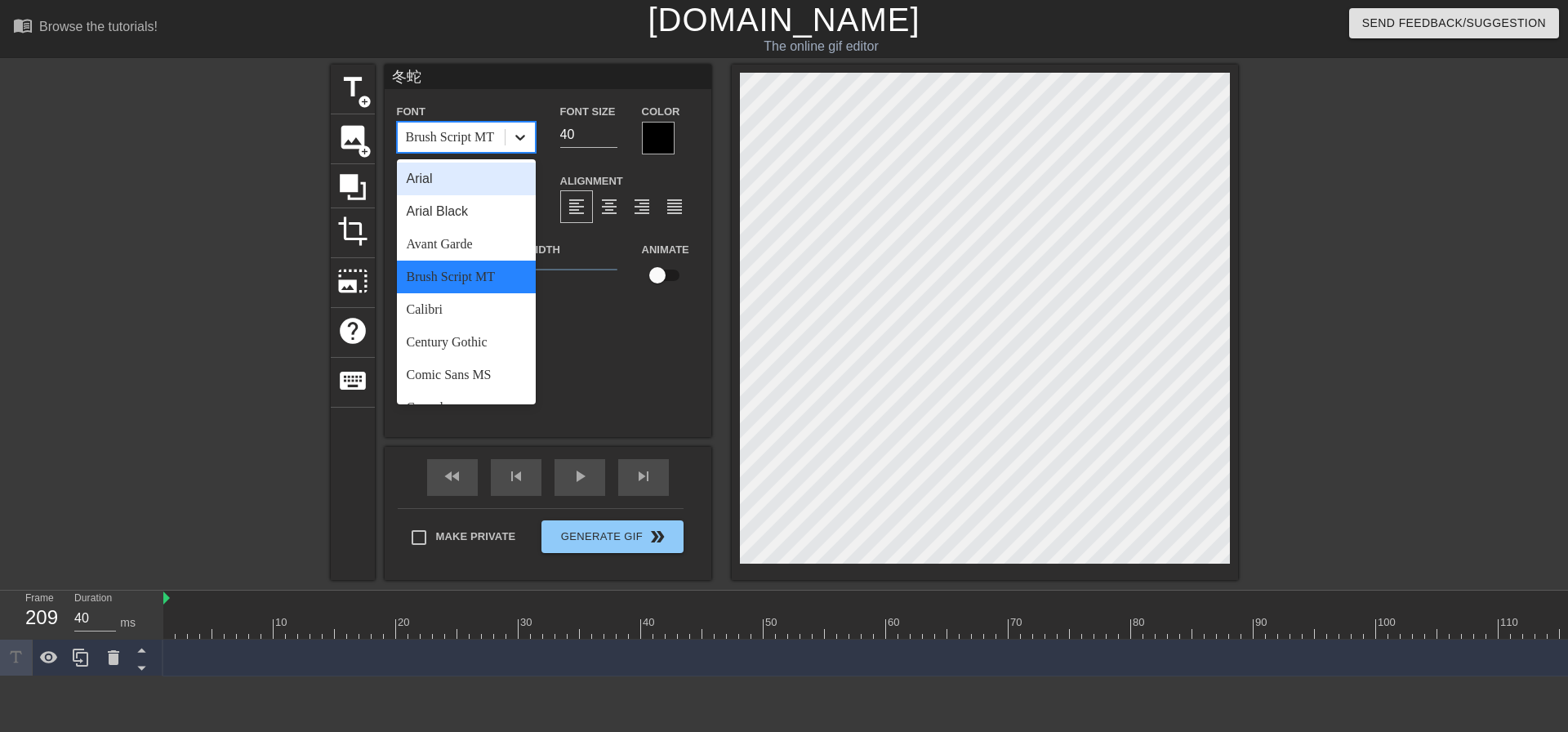
click at [515, 143] on icon at bounding box center [520, 137] width 17 height 17
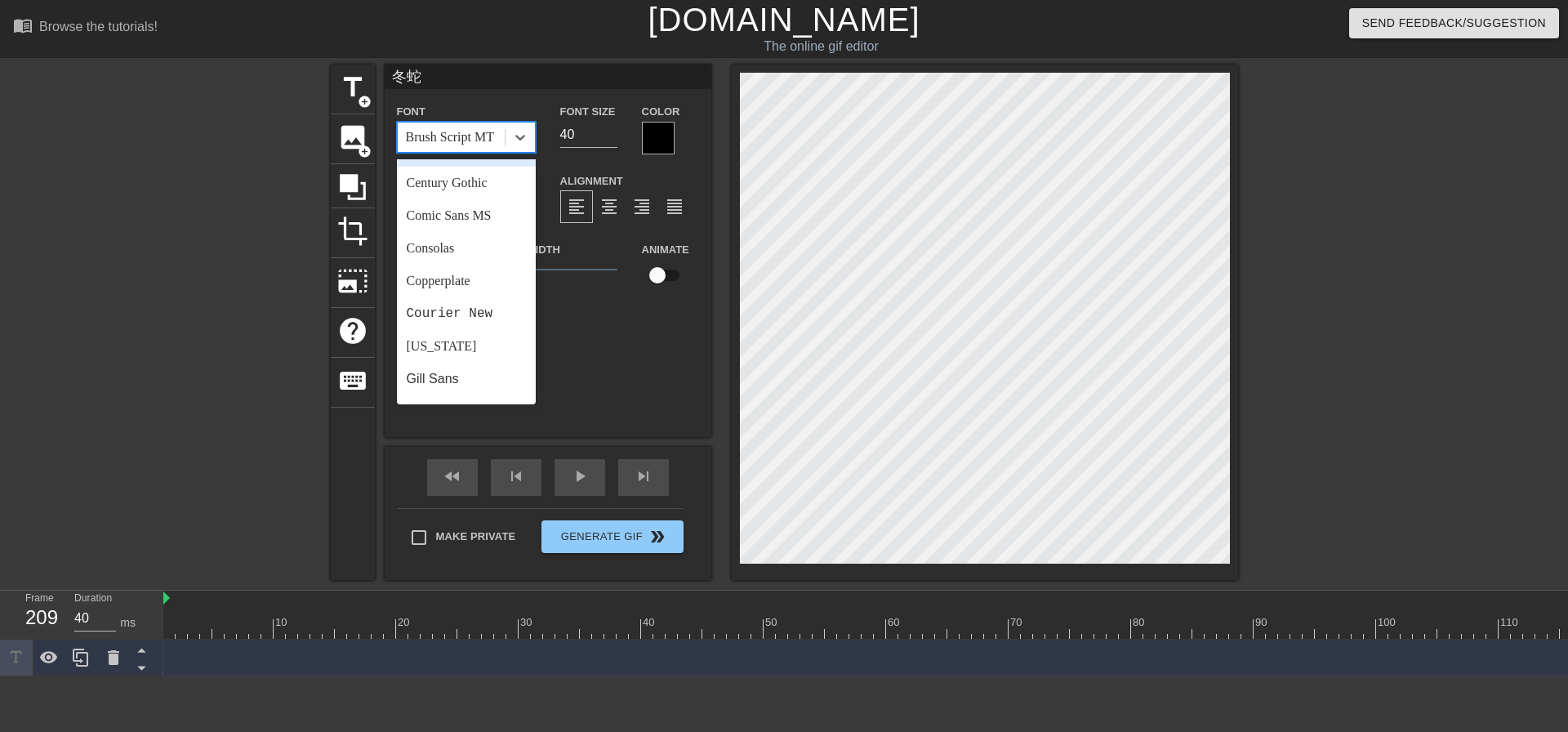
scroll to position [163, 0]
click at [483, 224] on div "Comic Sans MS" at bounding box center [466, 211] width 139 height 32
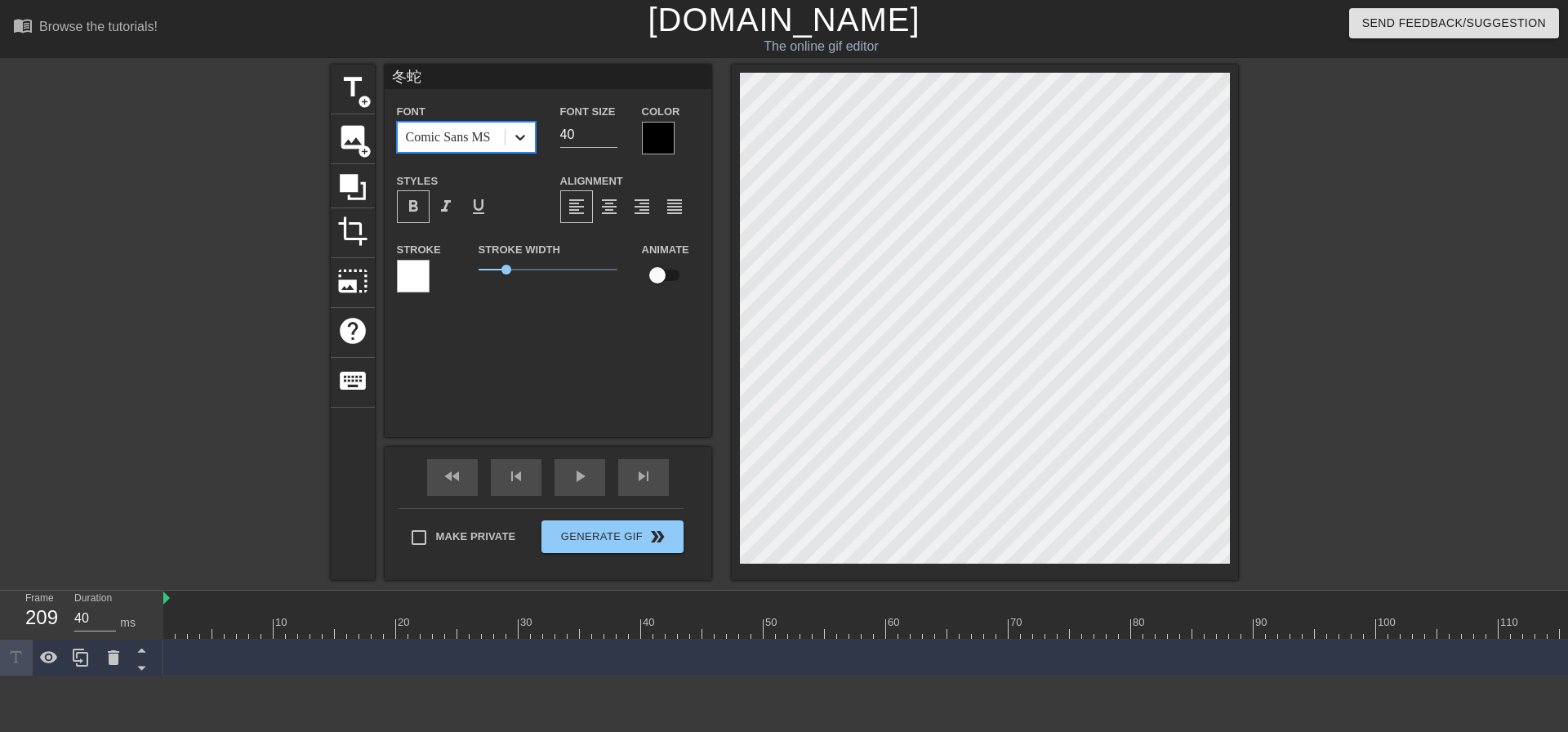
click at [530, 137] on div at bounding box center [520, 137] width 29 height 29
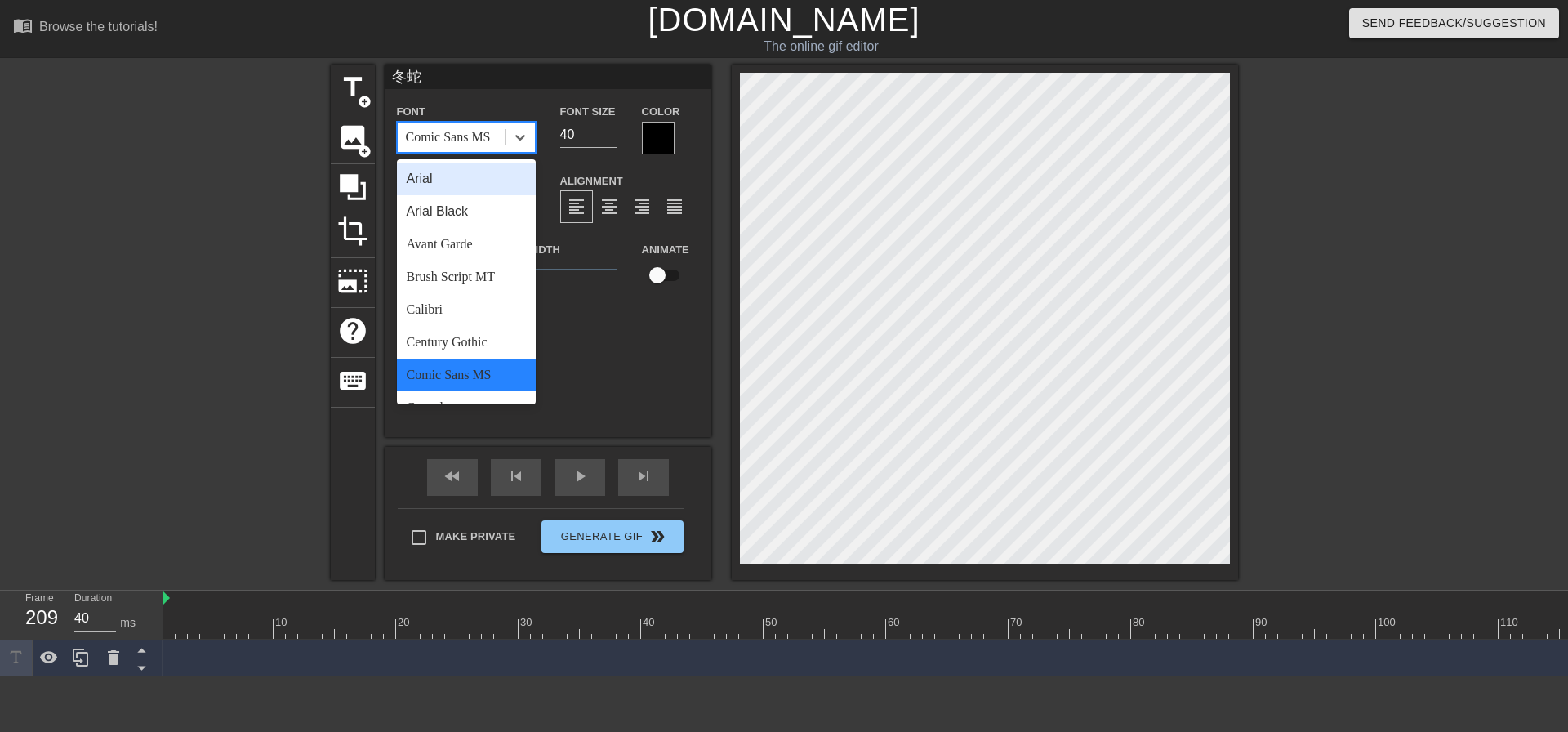
scroll to position [487, 0]
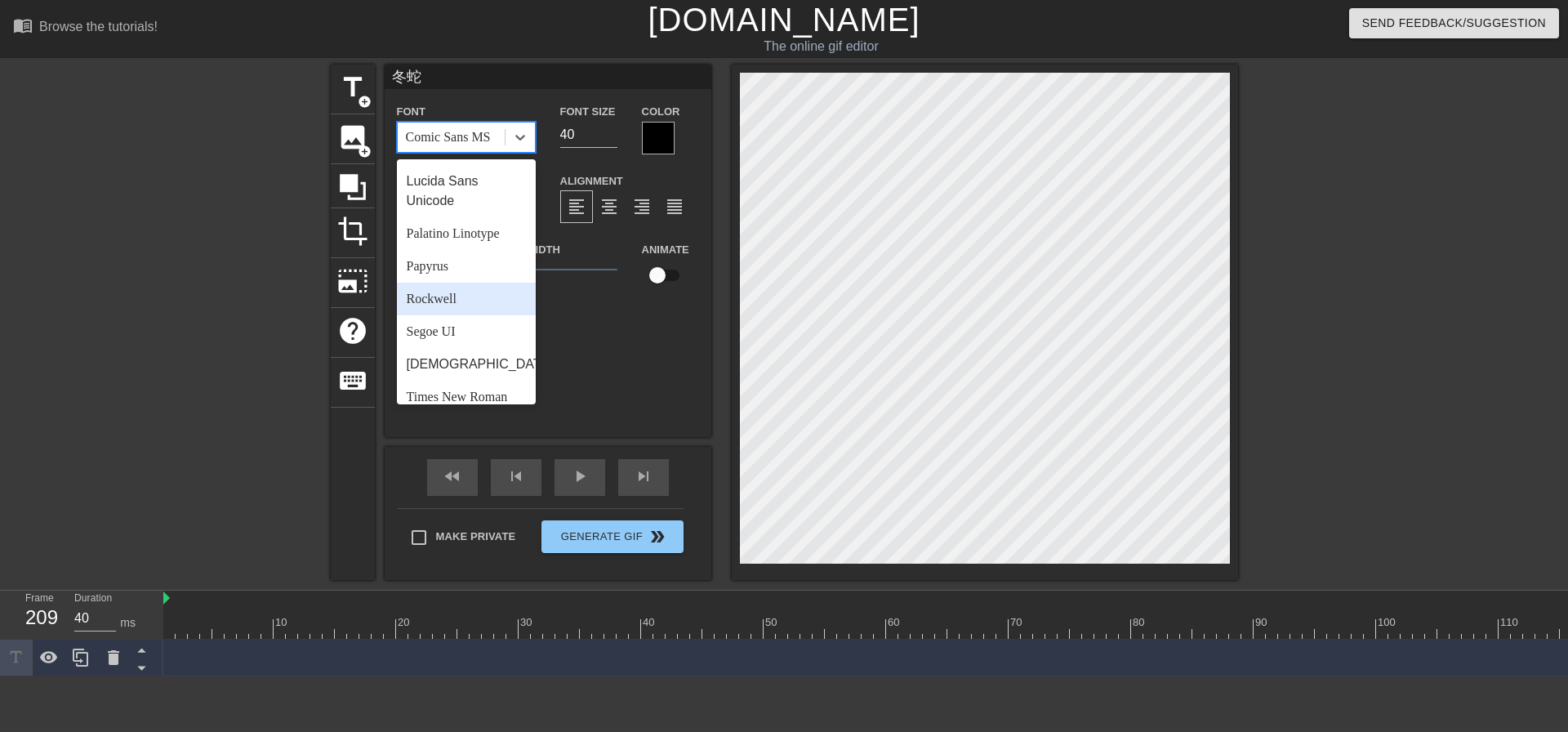
click at [495, 316] on div "Rockwell" at bounding box center [466, 298] width 139 height 32
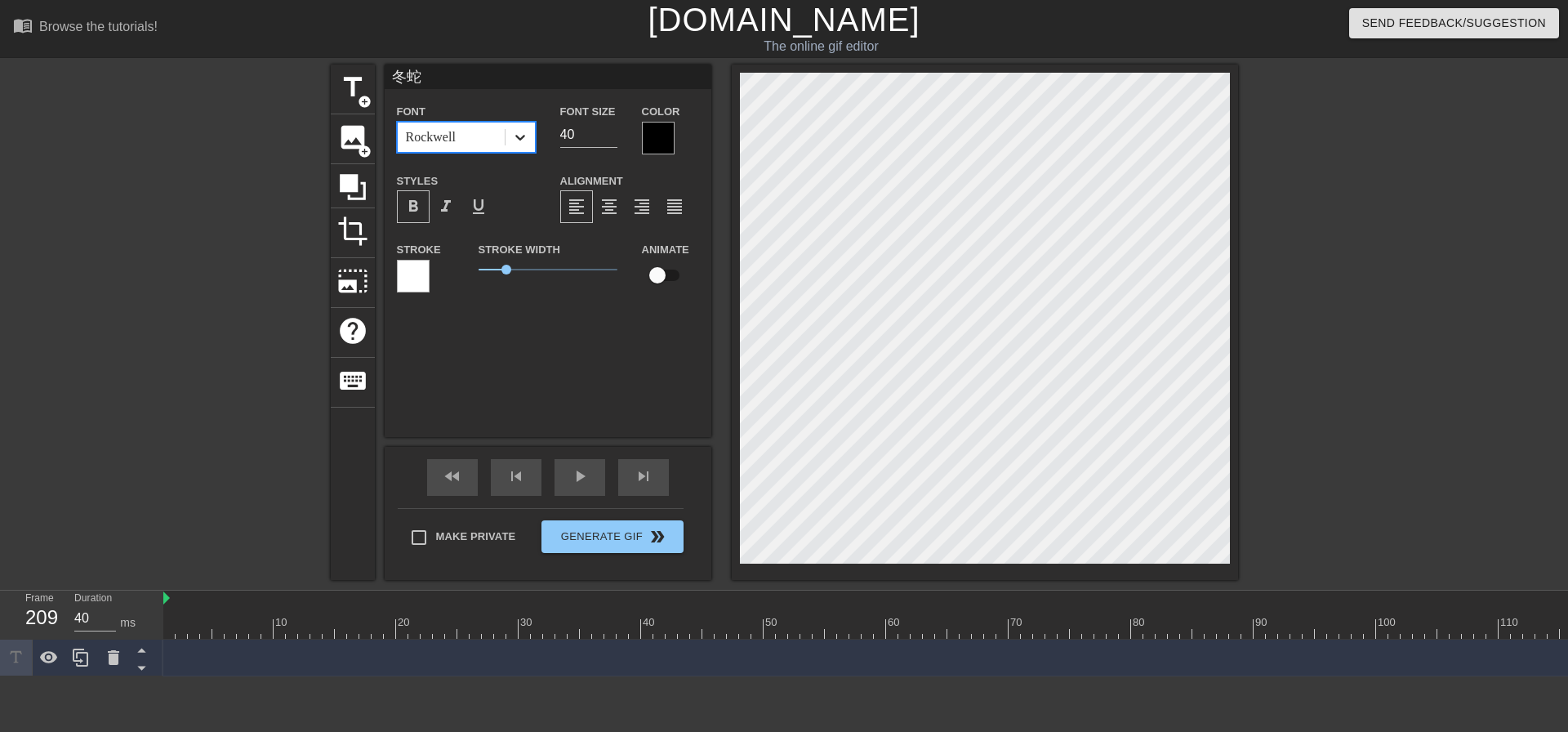
click at [523, 142] on icon at bounding box center [520, 137] width 17 height 17
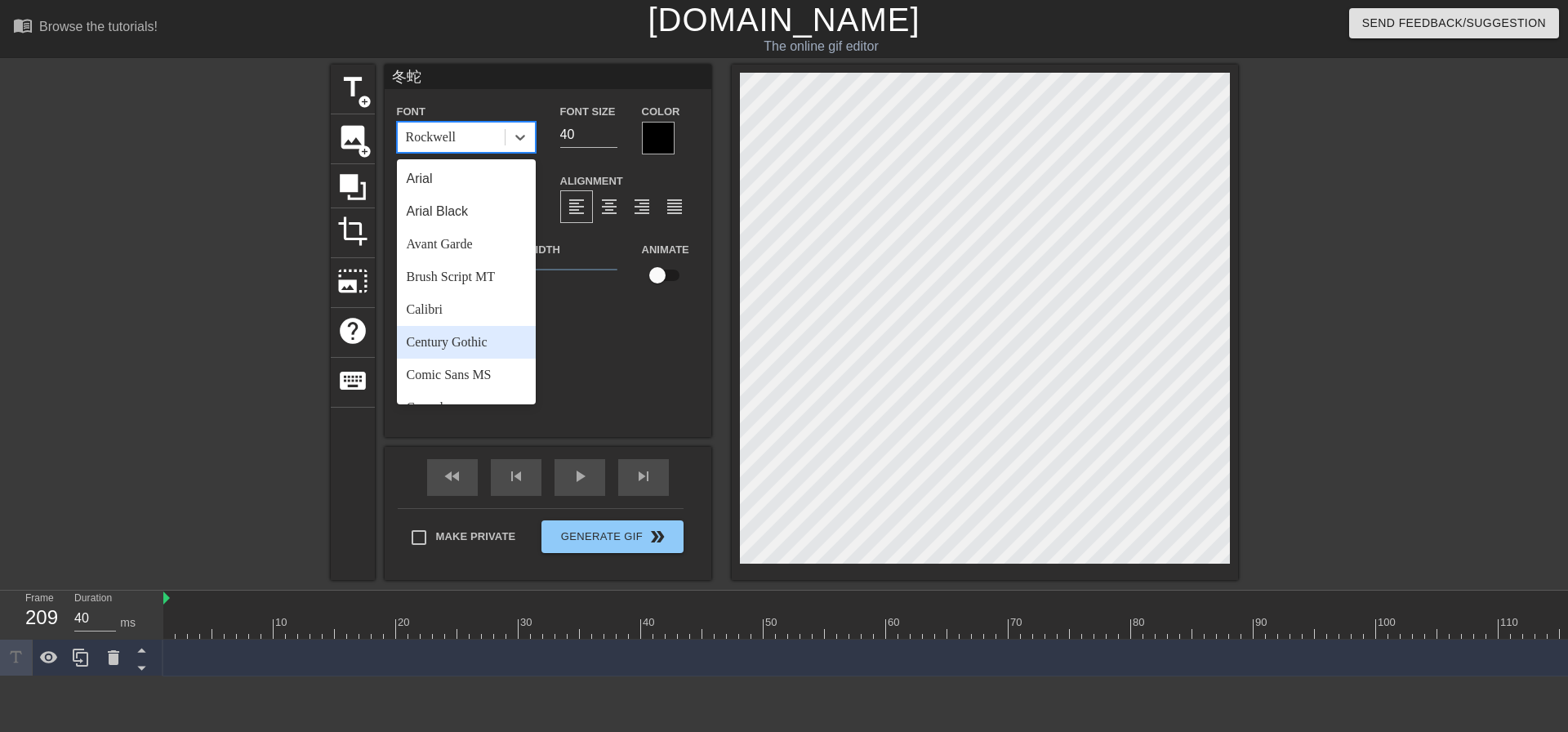
click at [484, 346] on div "Century Gothic" at bounding box center [466, 341] width 139 height 32
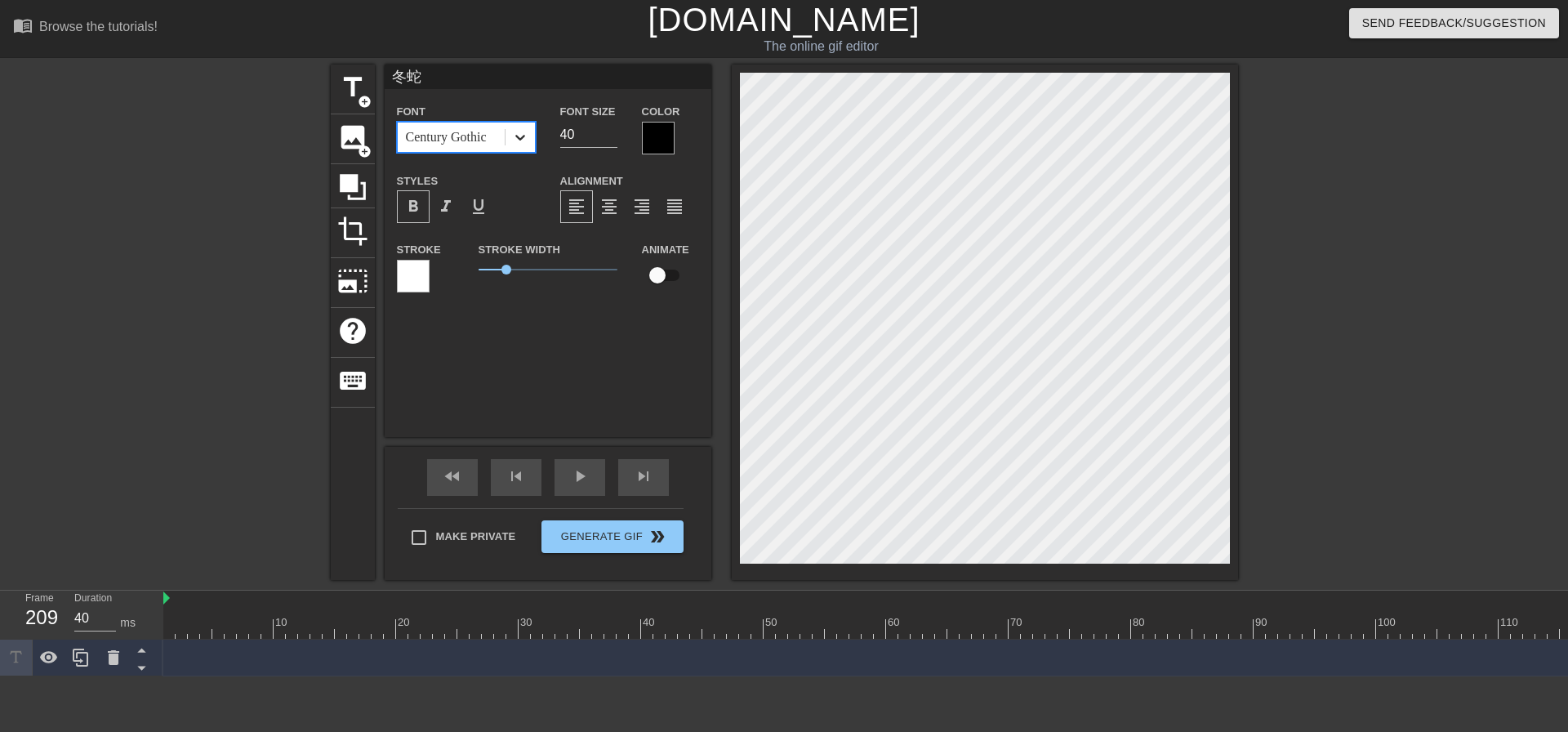
click at [515, 145] on icon at bounding box center [520, 137] width 17 height 17
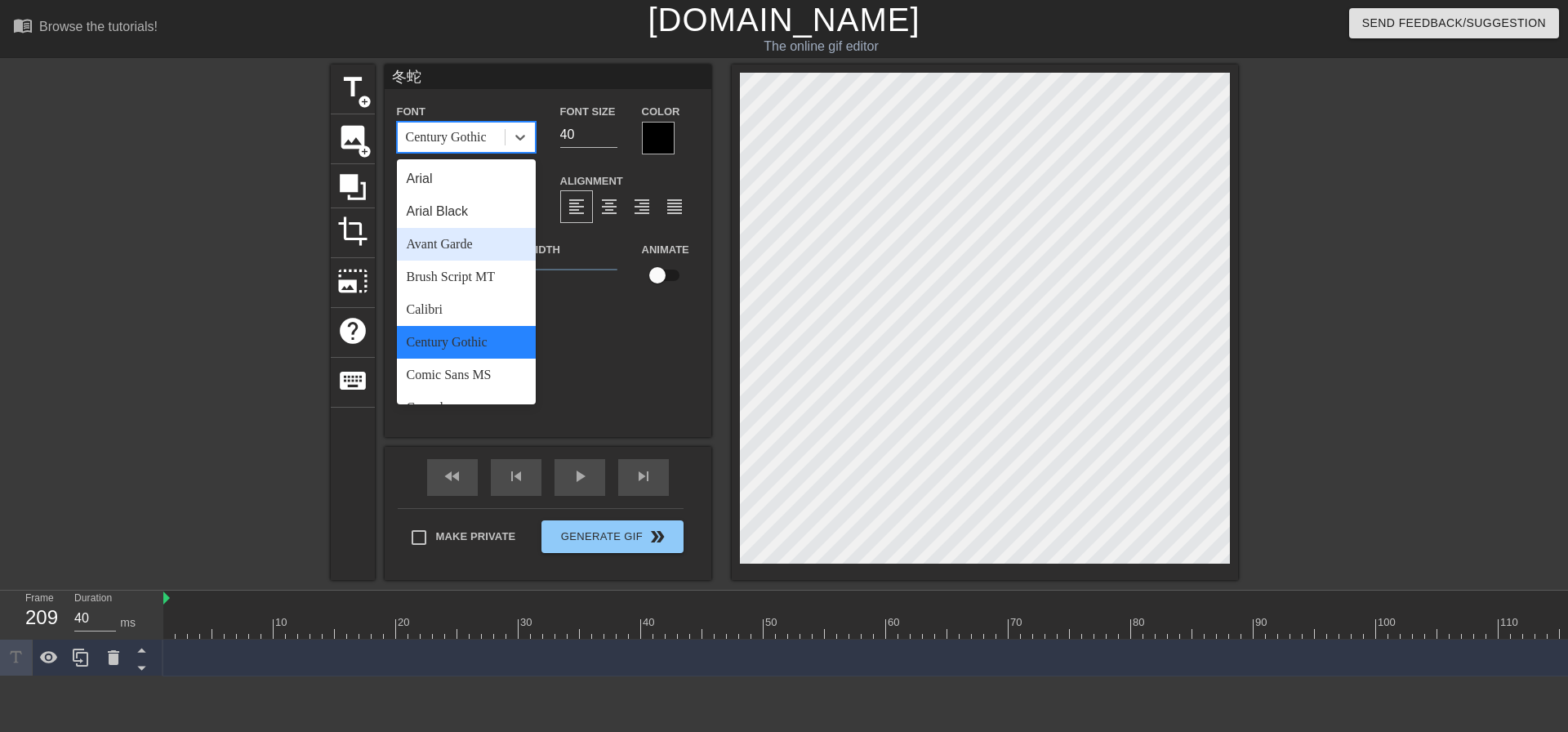
click at [485, 246] on div "Avant Garde" at bounding box center [466, 244] width 139 height 32
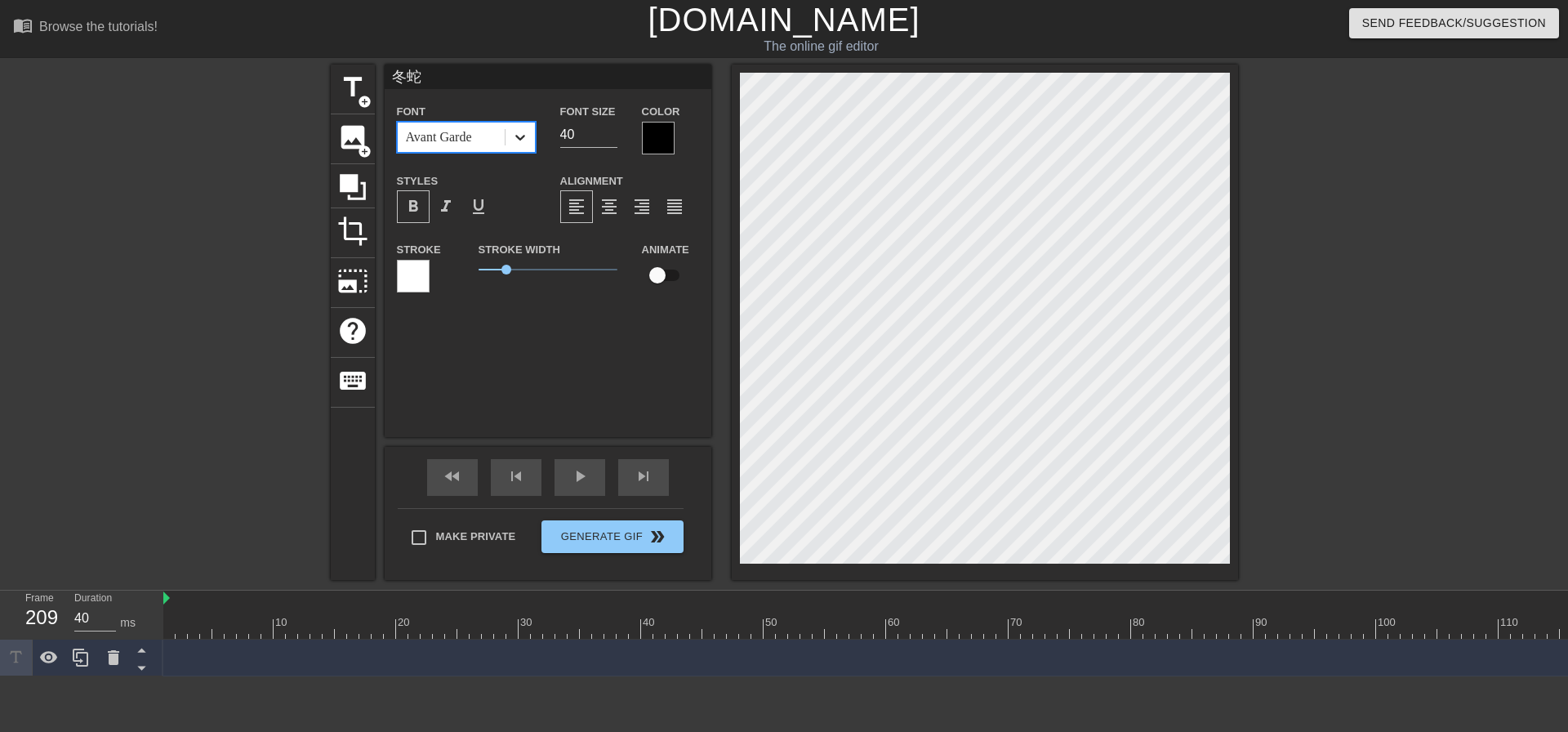
click at [516, 137] on icon at bounding box center [520, 137] width 17 height 17
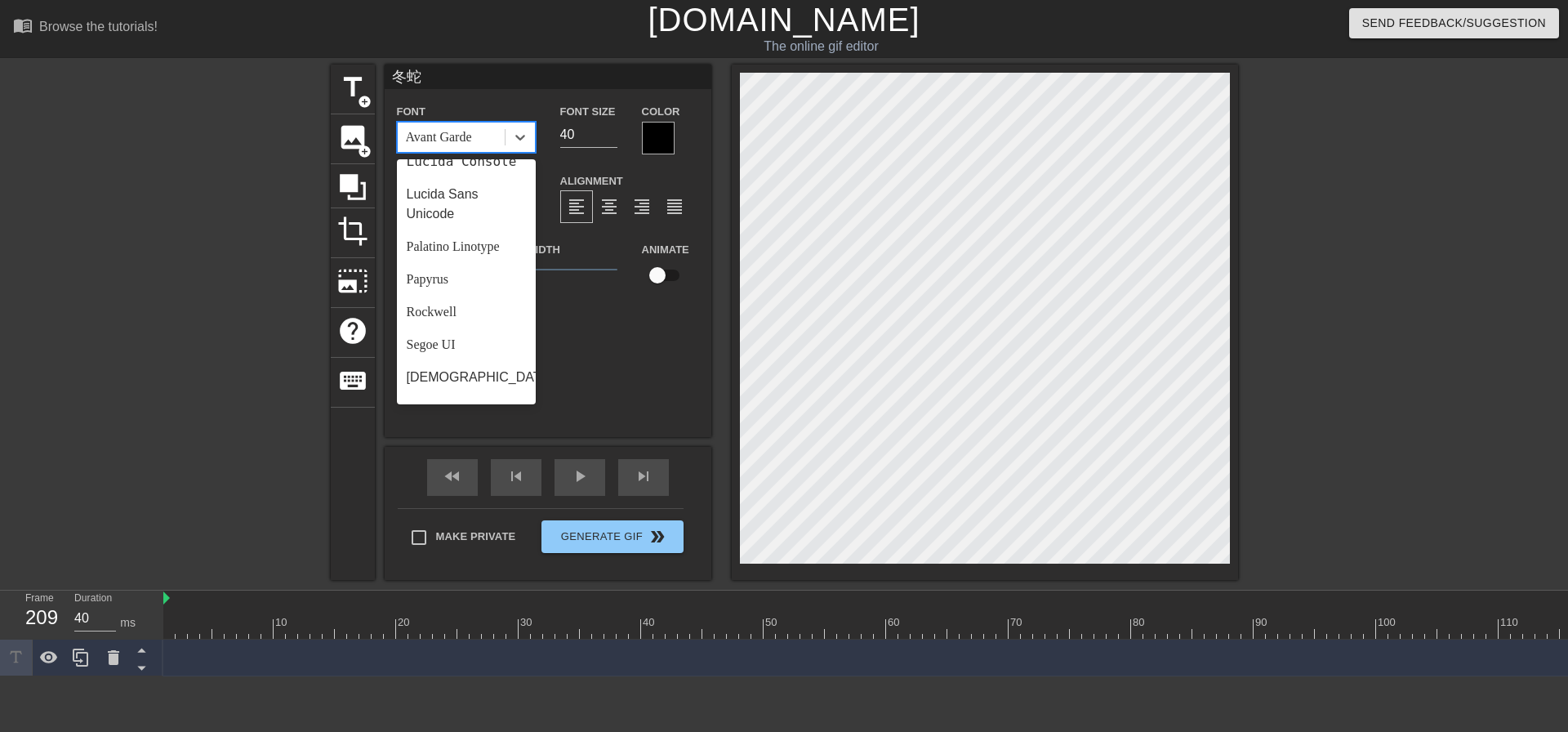
scroll to position [496, 0]
click at [479, 338] on div "Segoe UI" at bounding box center [466, 322] width 139 height 32
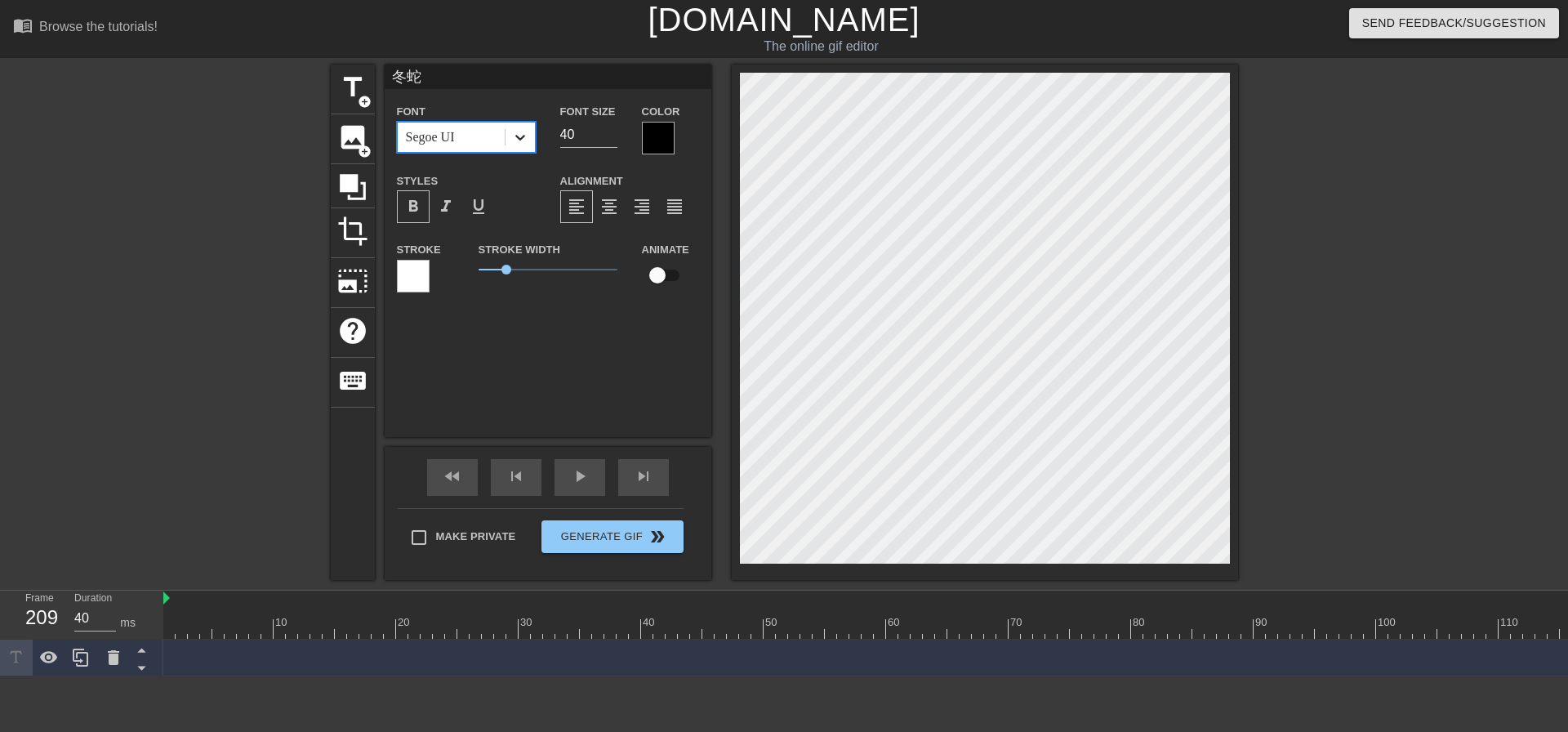
click at [506, 137] on div at bounding box center [520, 137] width 29 height 29
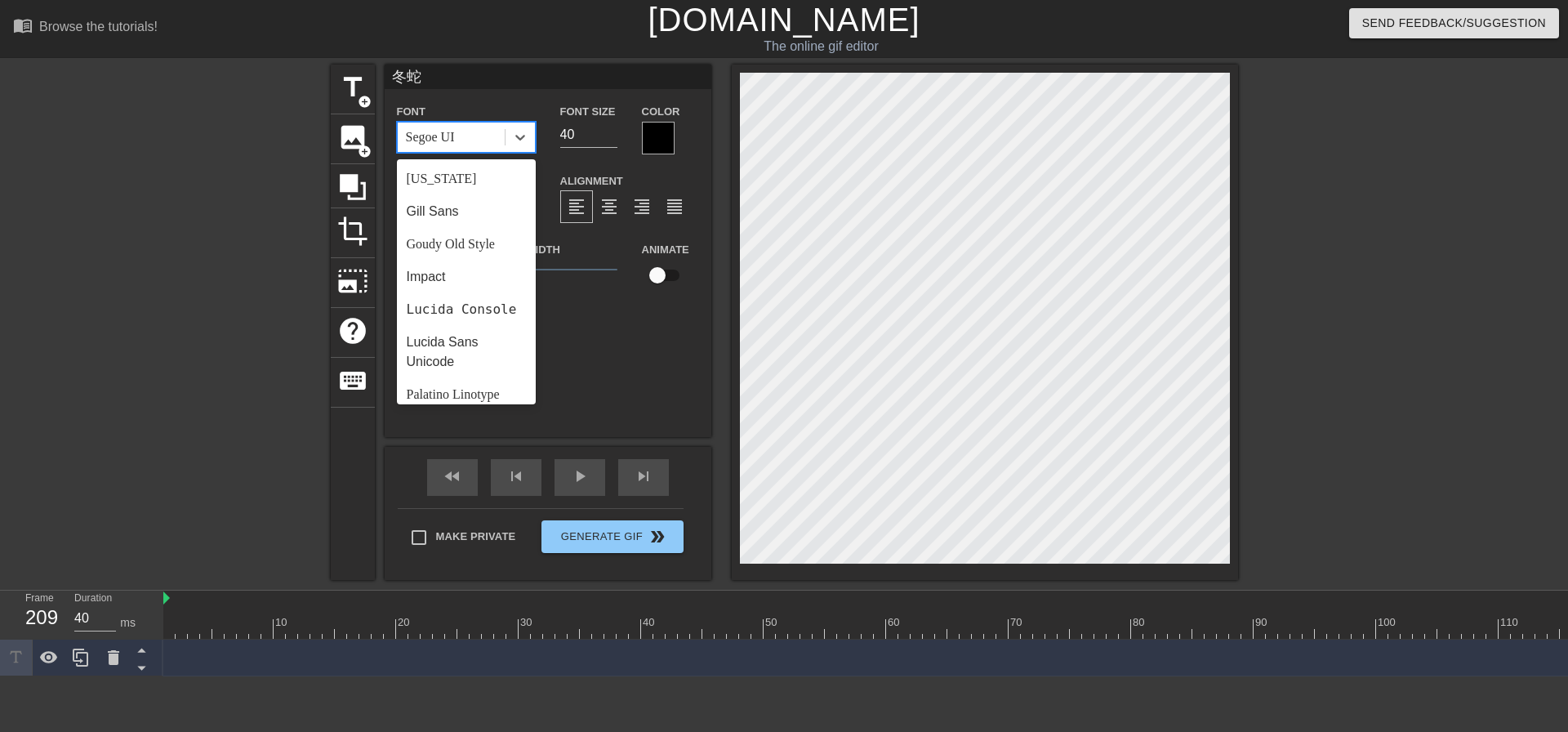
scroll to position [585, 0]
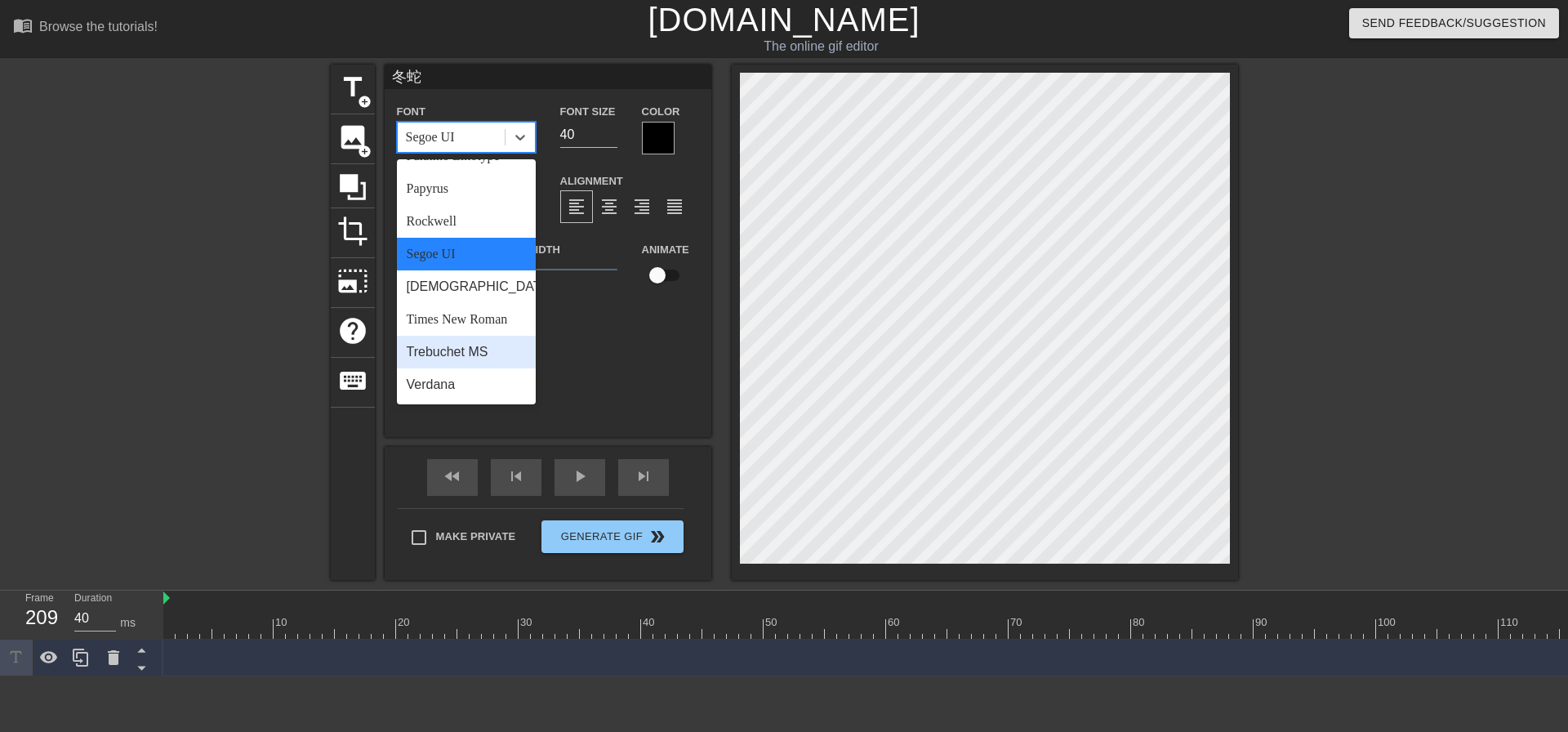
click at [493, 361] on div "Trebuchet MS" at bounding box center [466, 351] width 139 height 32
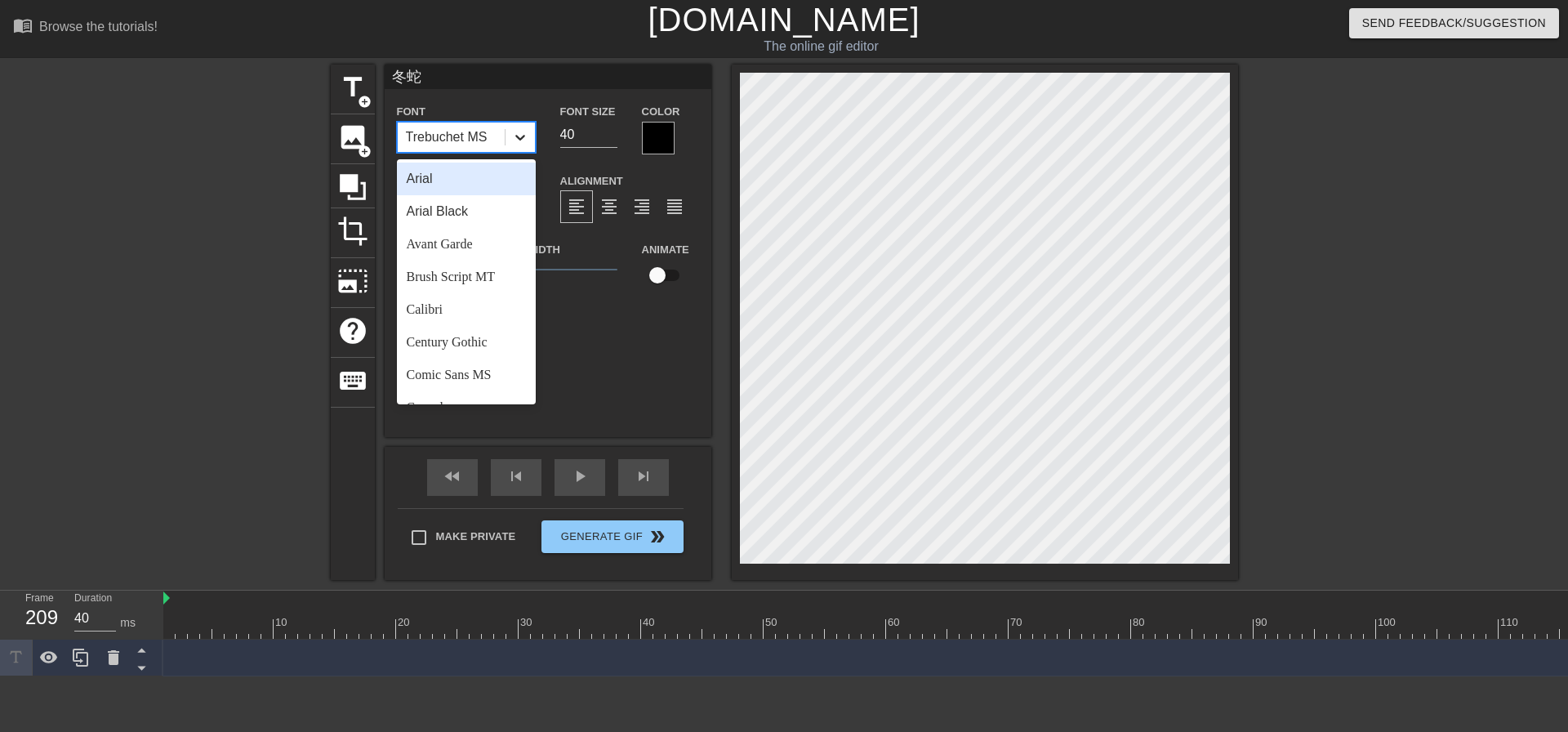
click at [522, 134] on icon at bounding box center [520, 137] width 17 height 17
click at [487, 311] on div "Goudy Old Style" at bounding box center [466, 306] width 139 height 32
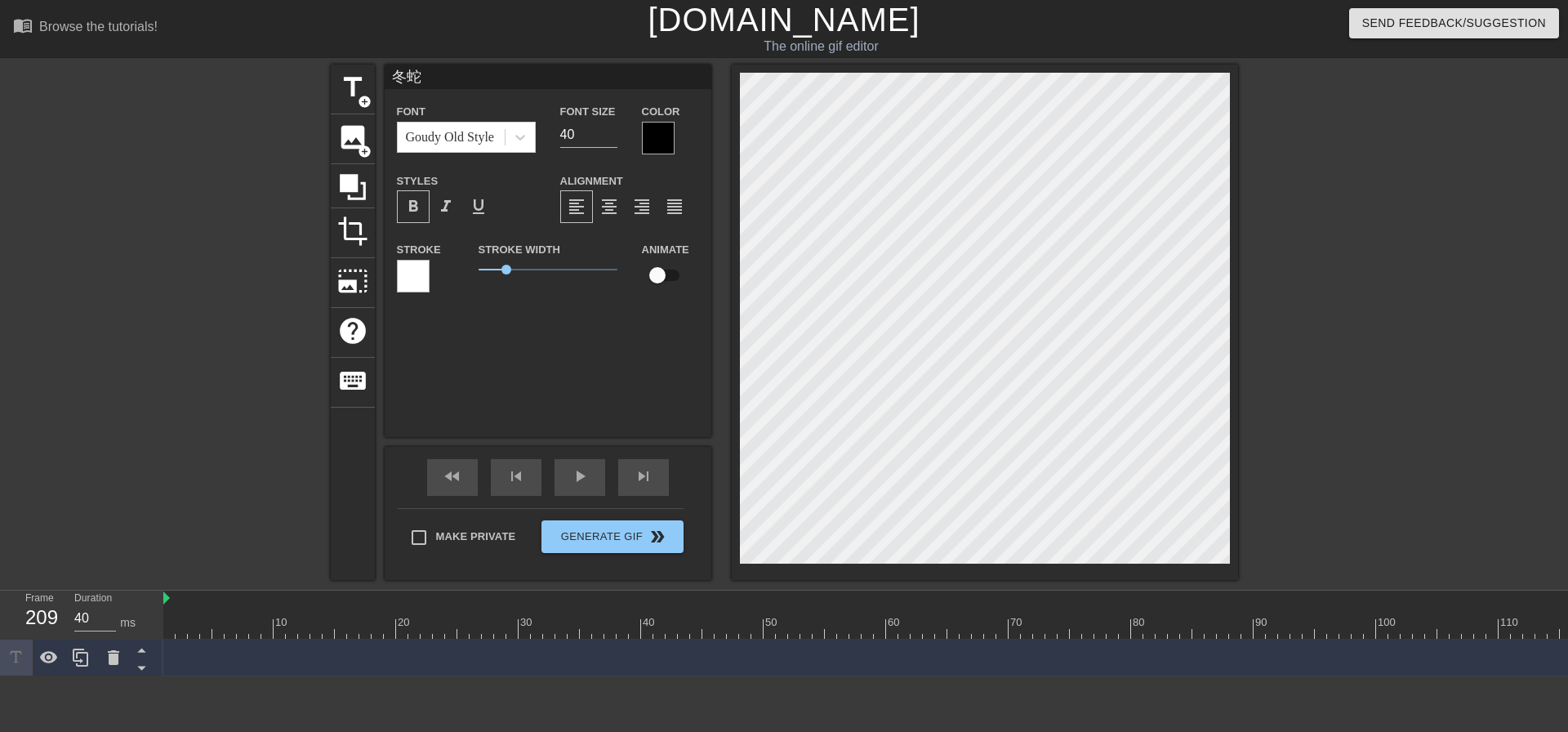
click at [420, 202] on span "format_bold" at bounding box center [413, 207] width 20 height 20
click at [529, 139] on div at bounding box center [520, 137] width 29 height 29
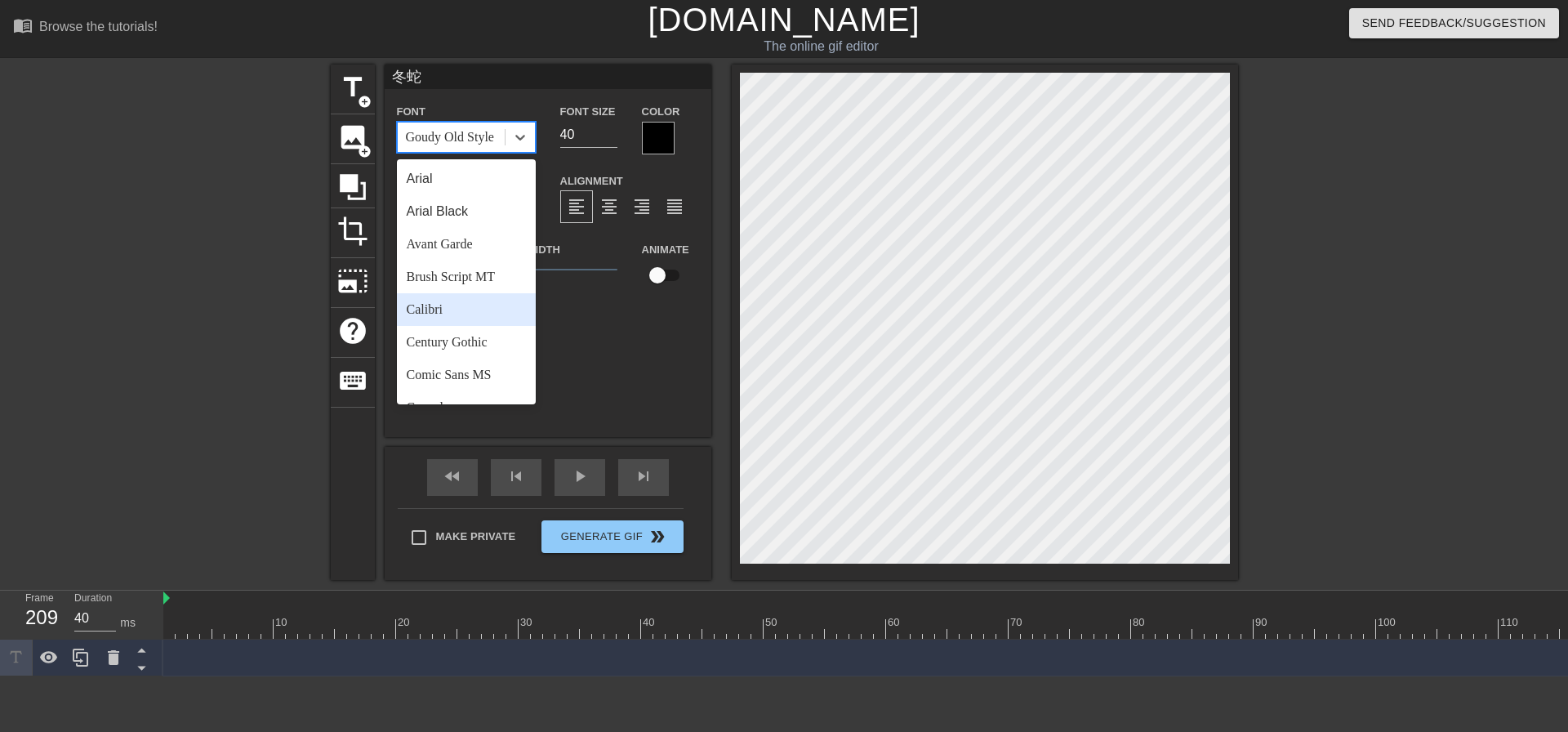
click at [488, 309] on div "Calibri" at bounding box center [466, 309] width 139 height 32
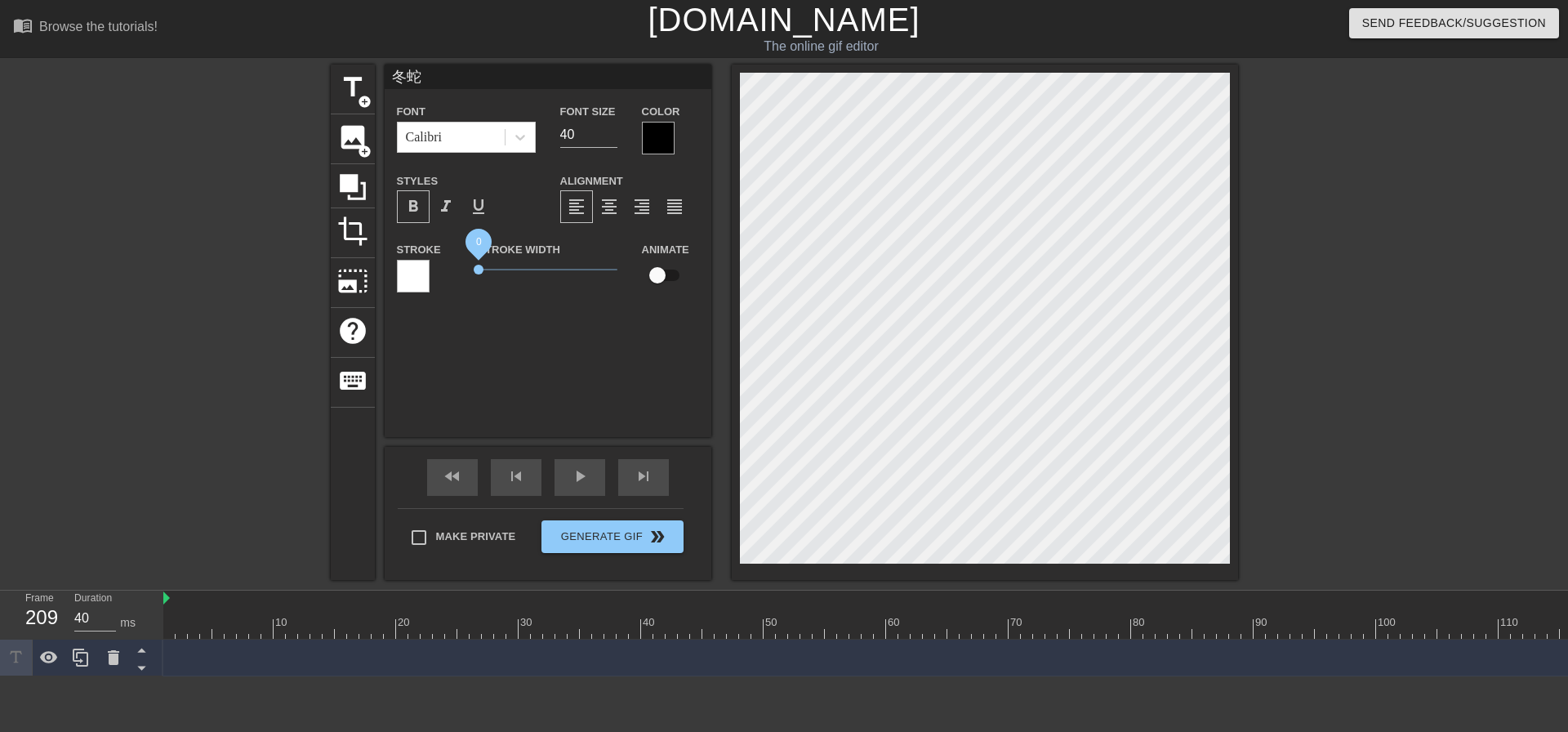
drag, startPoint x: 507, startPoint y: 269, endPoint x: 476, endPoint y: 267, distance: 31.1
click at [476, 267] on span "0" at bounding box center [479, 270] width 10 height 10
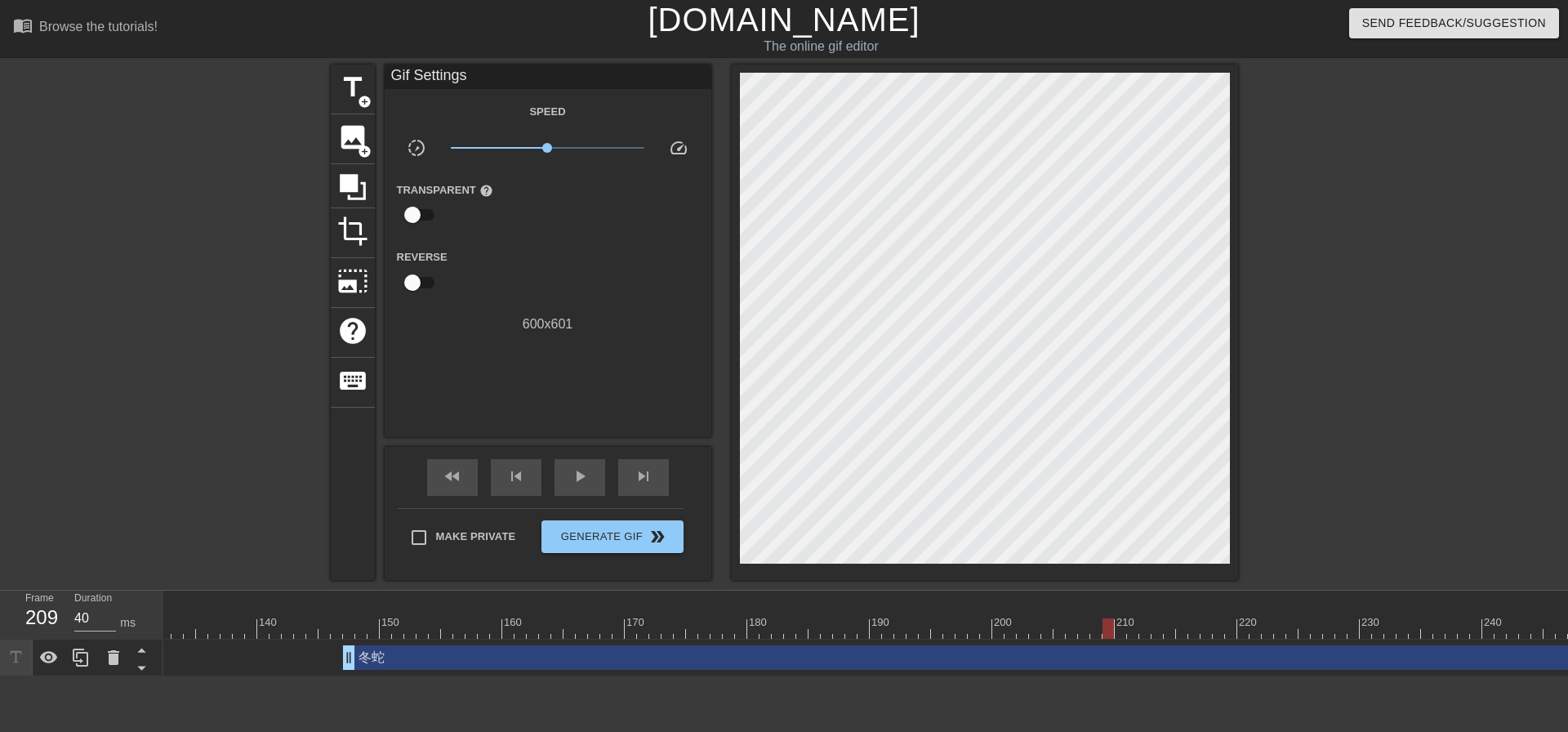
scroll to position [0, 1919]
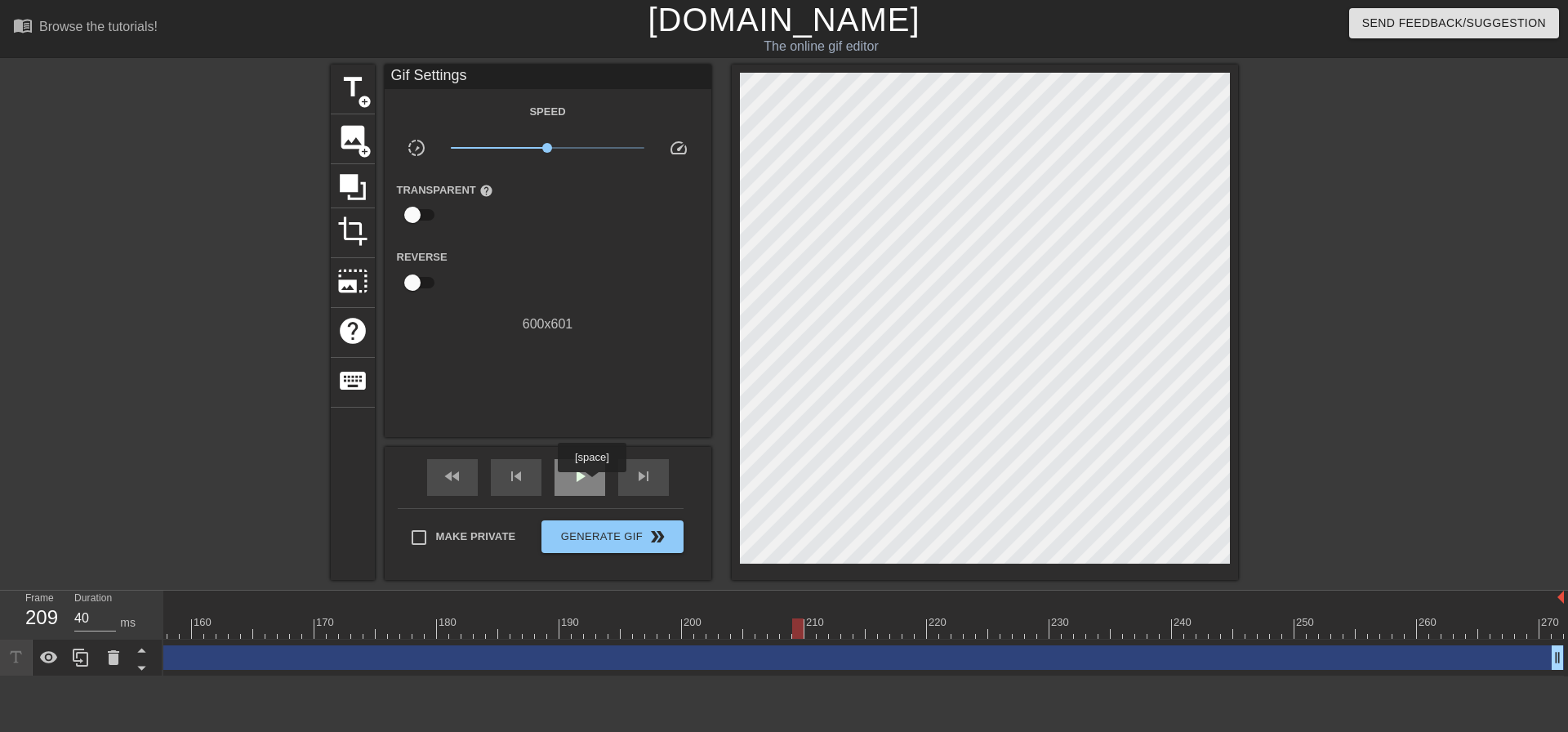
click at [591, 484] on div "play_arrow" at bounding box center [580, 477] width 51 height 37
click at [580, 472] on span "pause" at bounding box center [580, 476] width 20 height 20
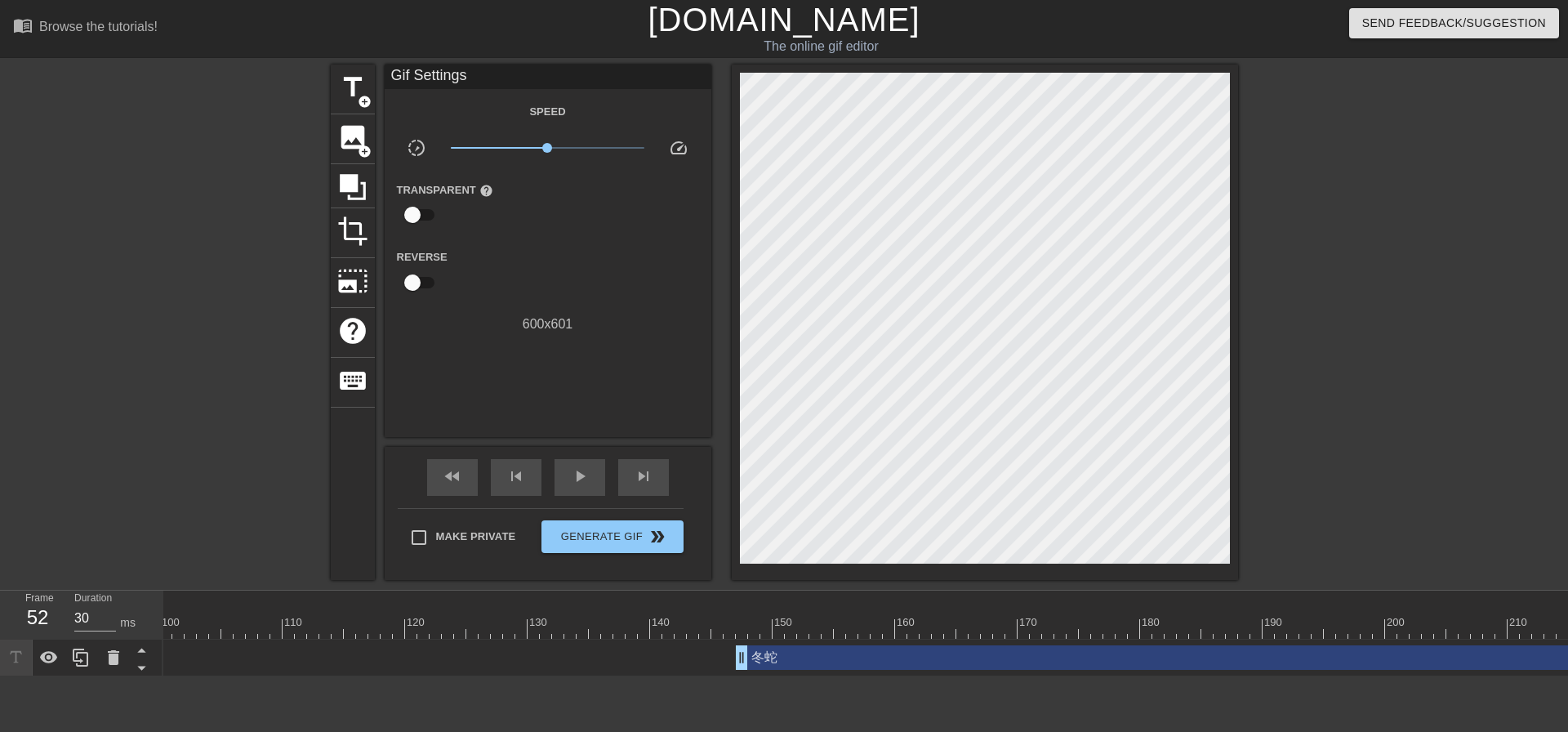
scroll to position [0, 1232]
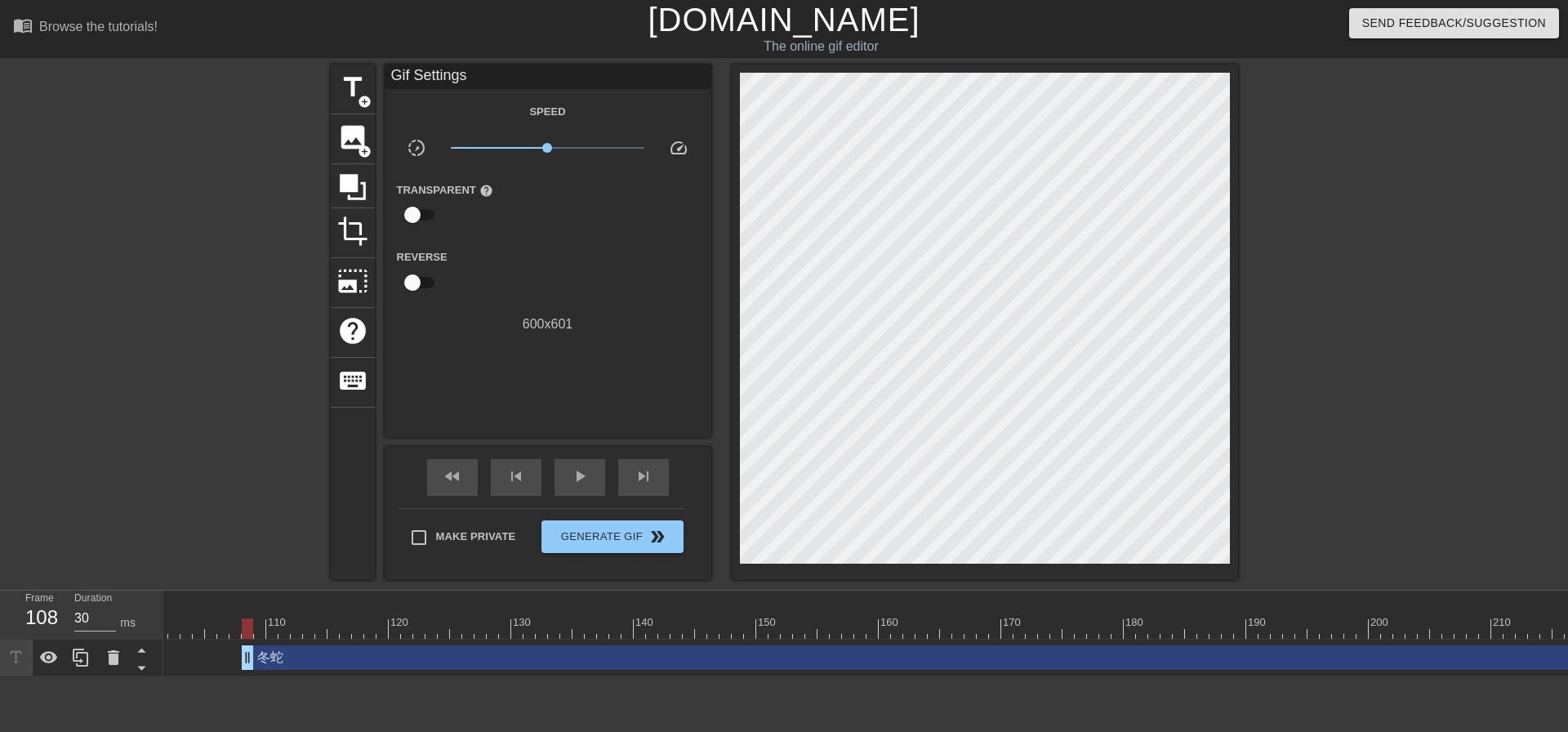
drag, startPoint x: 774, startPoint y: 661, endPoint x: 271, endPoint y: 643, distance: 503.3
click at [267, 645] on div "冬蛇 drag_handle drag_handle" at bounding box center [590, 658] width 3320 height 37
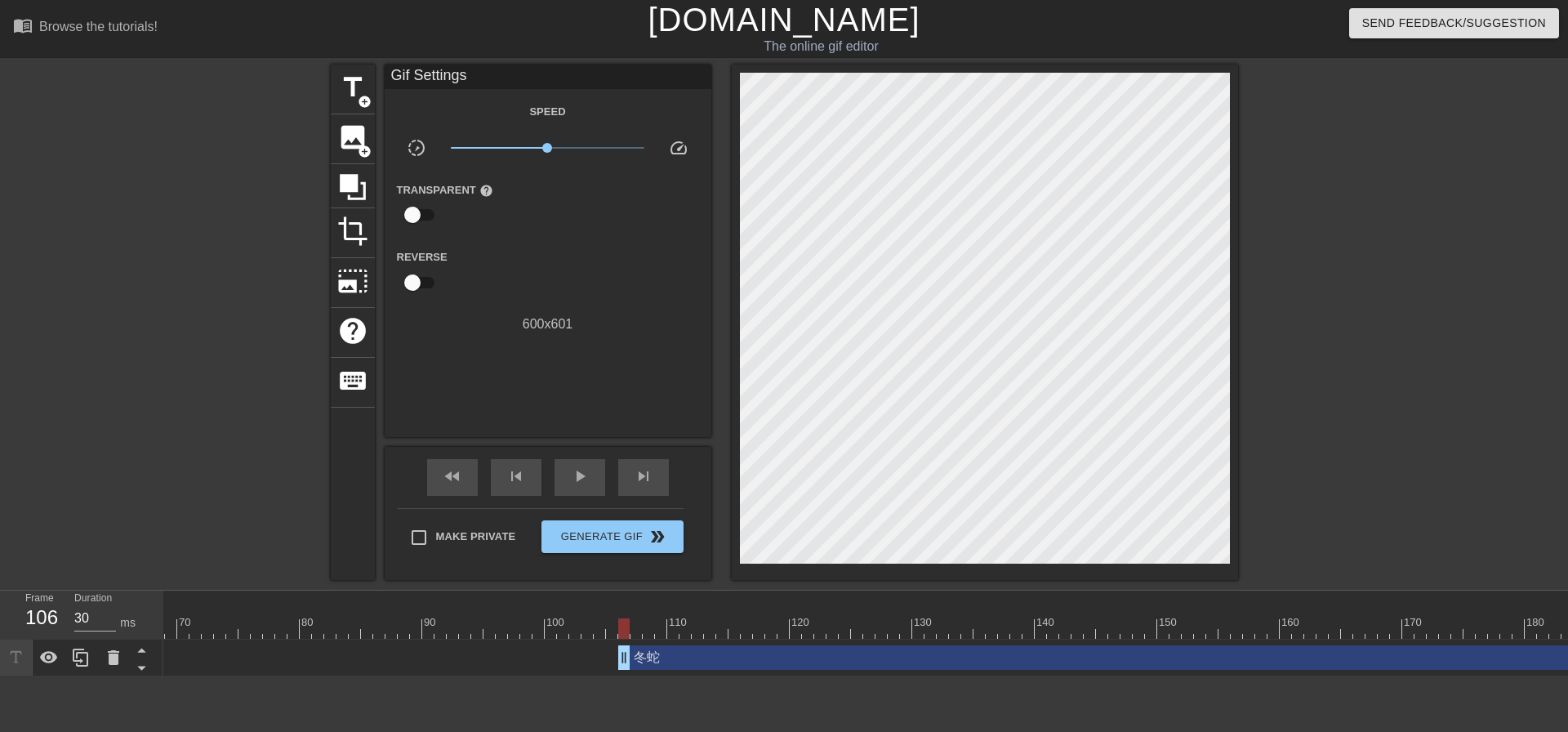
scroll to position [0, 660]
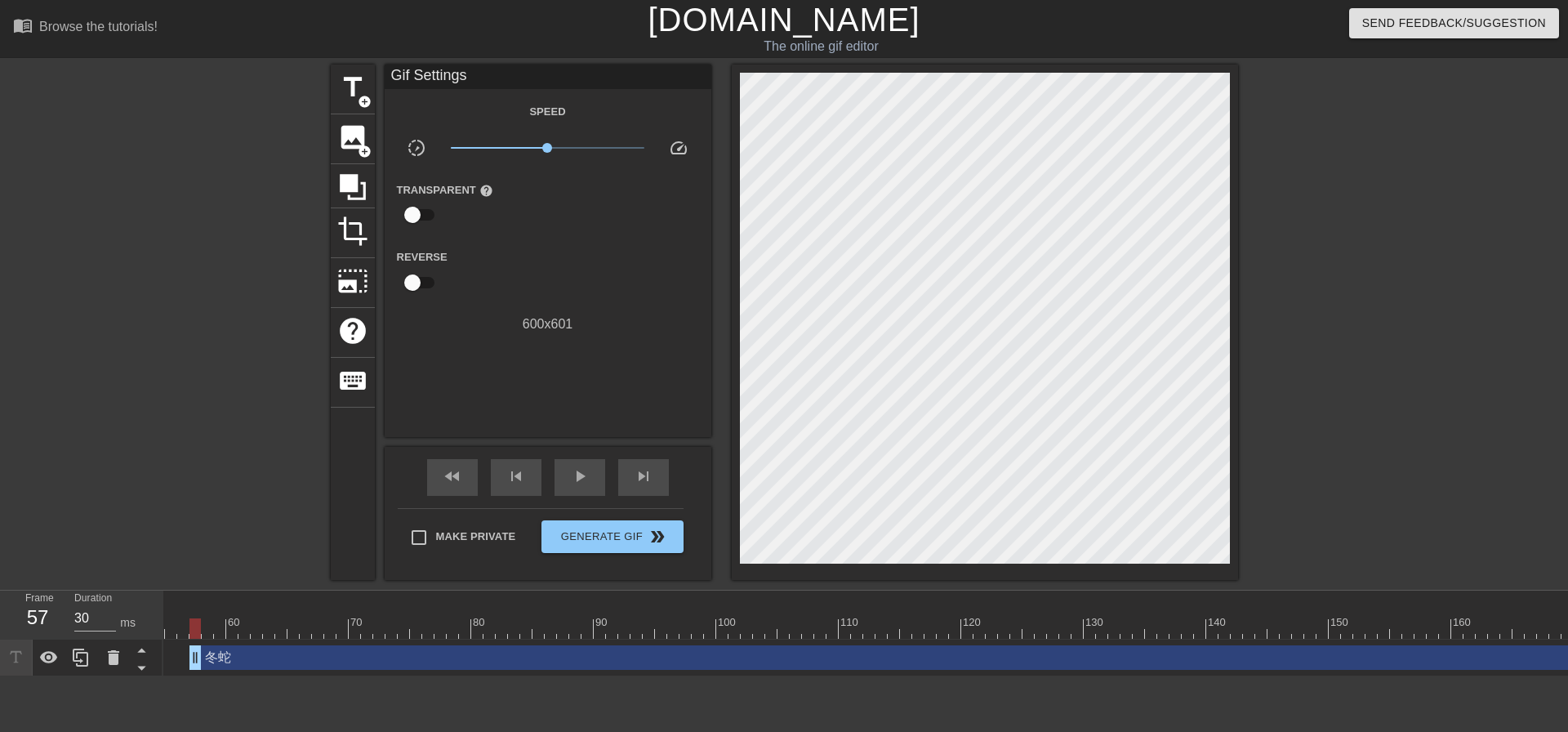
drag, startPoint x: 887, startPoint y: 666, endPoint x: 282, endPoint y: 646, distance: 605.3
click at [282, 646] on div "冬蛇 drag_handle drag_handle" at bounding box center [955, 657] width 1531 height 24
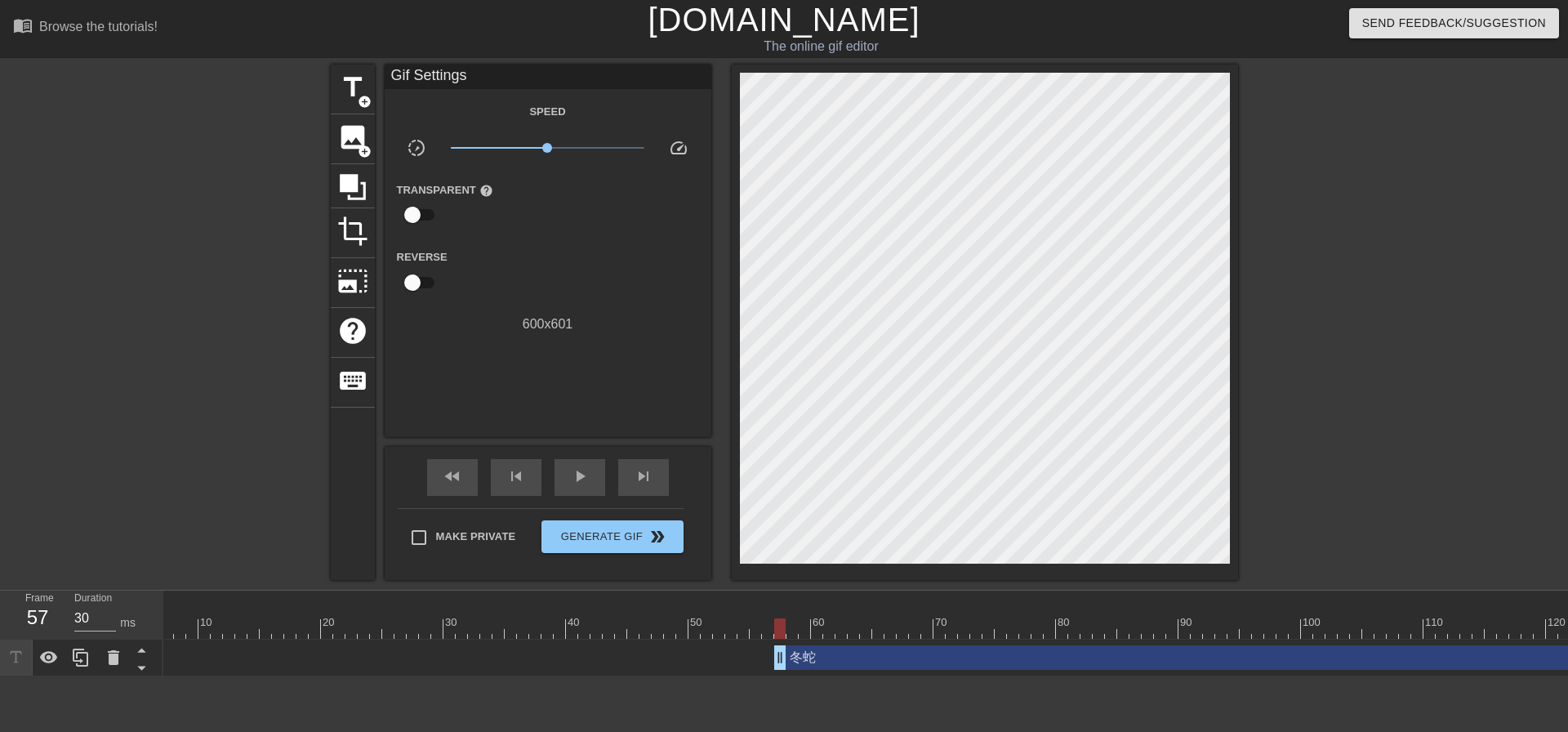
scroll to position [0, 0]
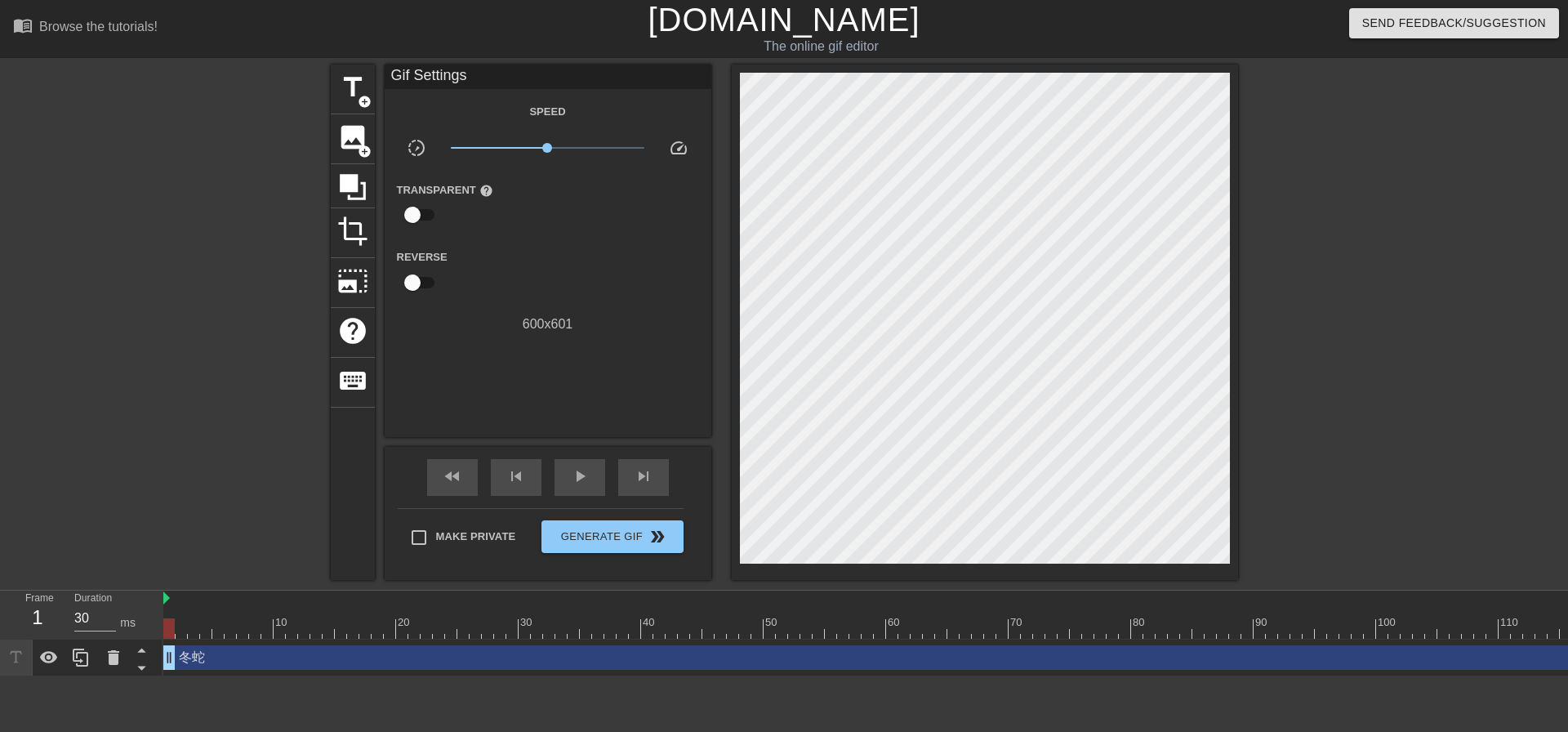
drag, startPoint x: 964, startPoint y: 659, endPoint x: 258, endPoint y: 655, distance: 706.0
click at [258, 655] on div "冬蛇 drag_handle drag_handle" at bounding box center [928, 657] width 1531 height 24
click at [596, 474] on div "play_arrow" at bounding box center [580, 477] width 51 height 37
click at [565, 478] on div "pause" at bounding box center [580, 477] width 51 height 37
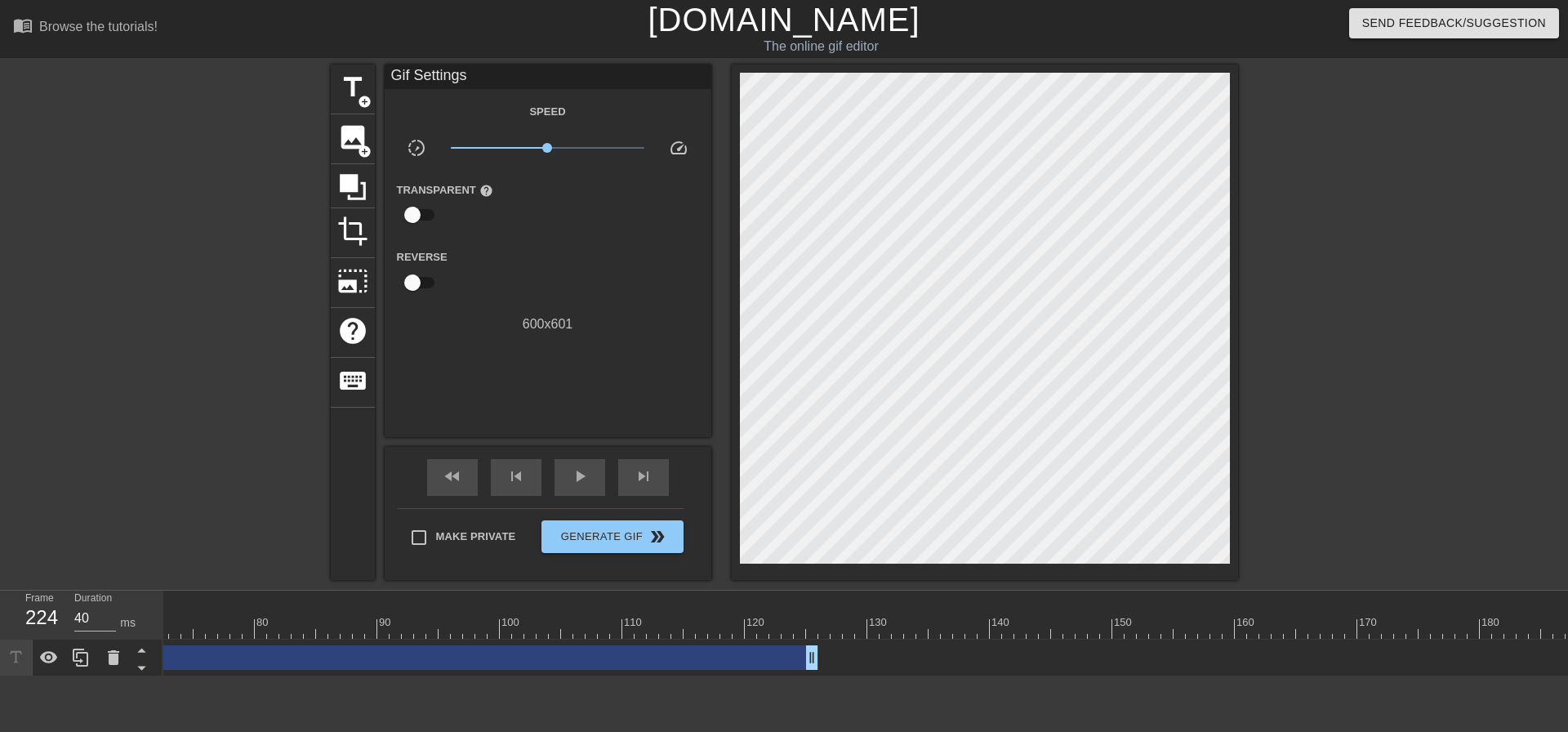
scroll to position [0, 920]
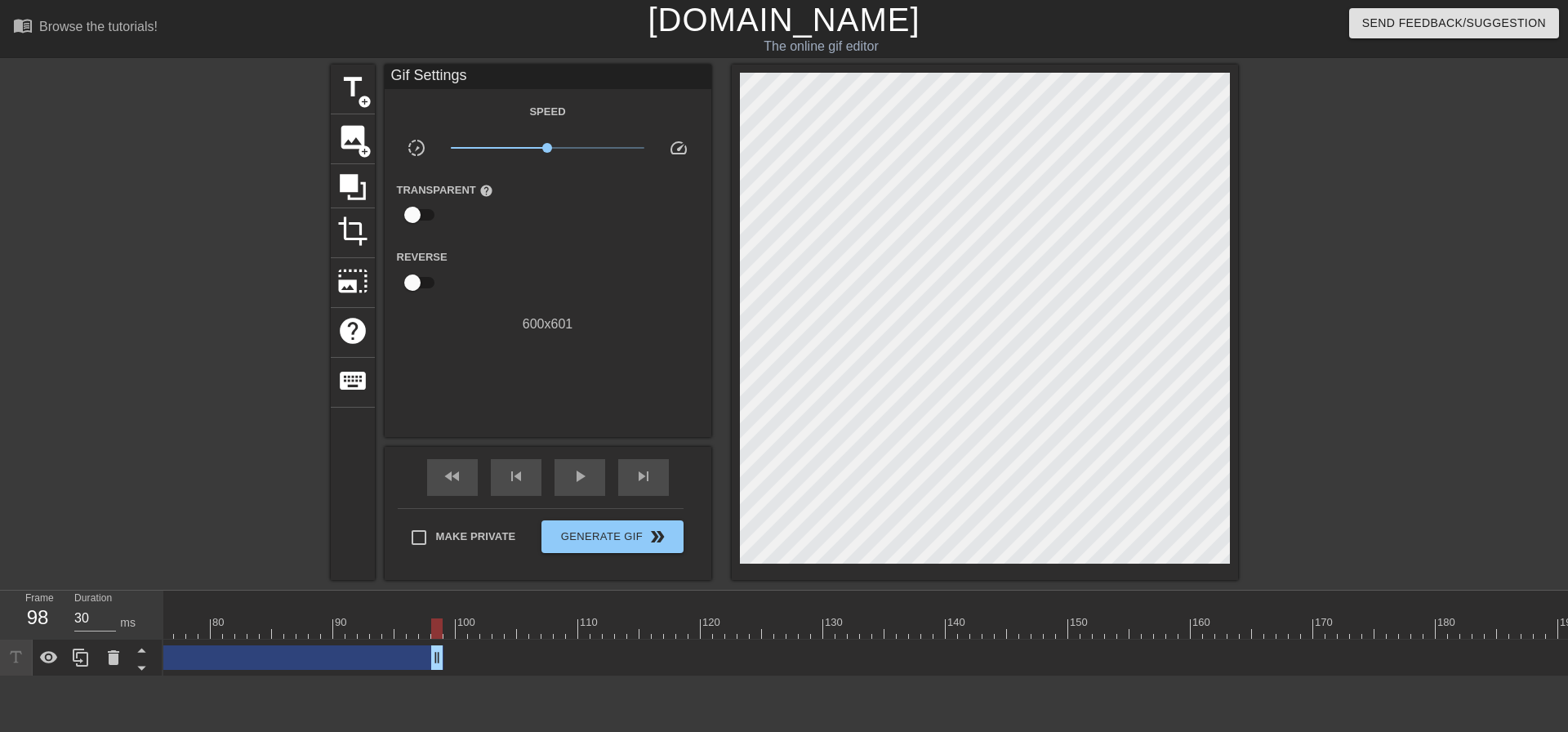
type input "40"
drag, startPoint x: 767, startPoint y: 655, endPoint x: 401, endPoint y: 650, distance: 366.0
click at [488, 82] on div "Gif Settings" at bounding box center [548, 76] width 326 height 24
click at [356, 102] on span "title" at bounding box center [352, 87] width 31 height 31
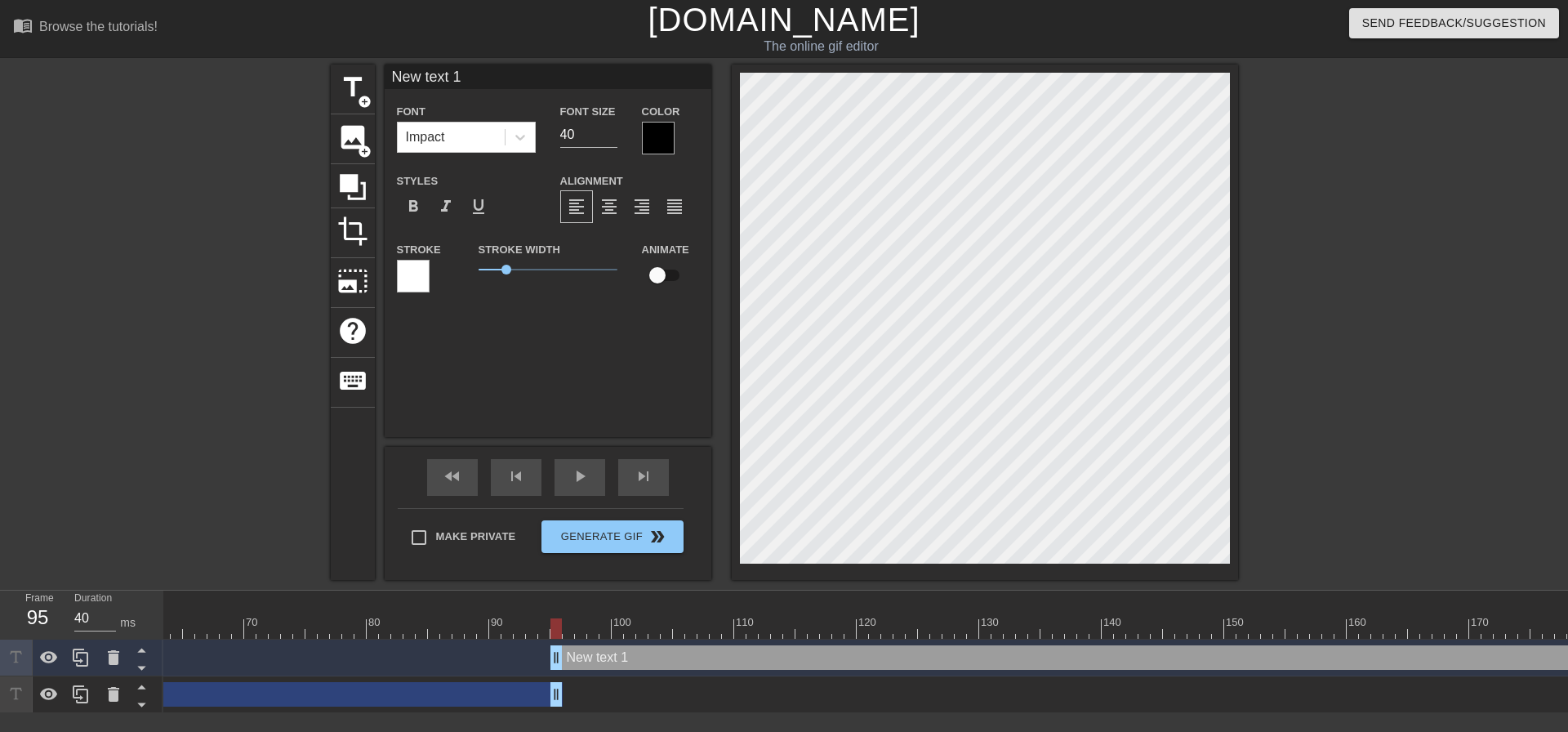
drag, startPoint x: 496, startPoint y: 69, endPoint x: 299, endPoint y: 70, distance: 197.0
click at [303, 71] on div "title add_circle image add_circle crop photo_size_select_large help keyboard Ne…" at bounding box center [784, 321] width 1568 height 515
type input "安"
type input "啪"
type input "30"
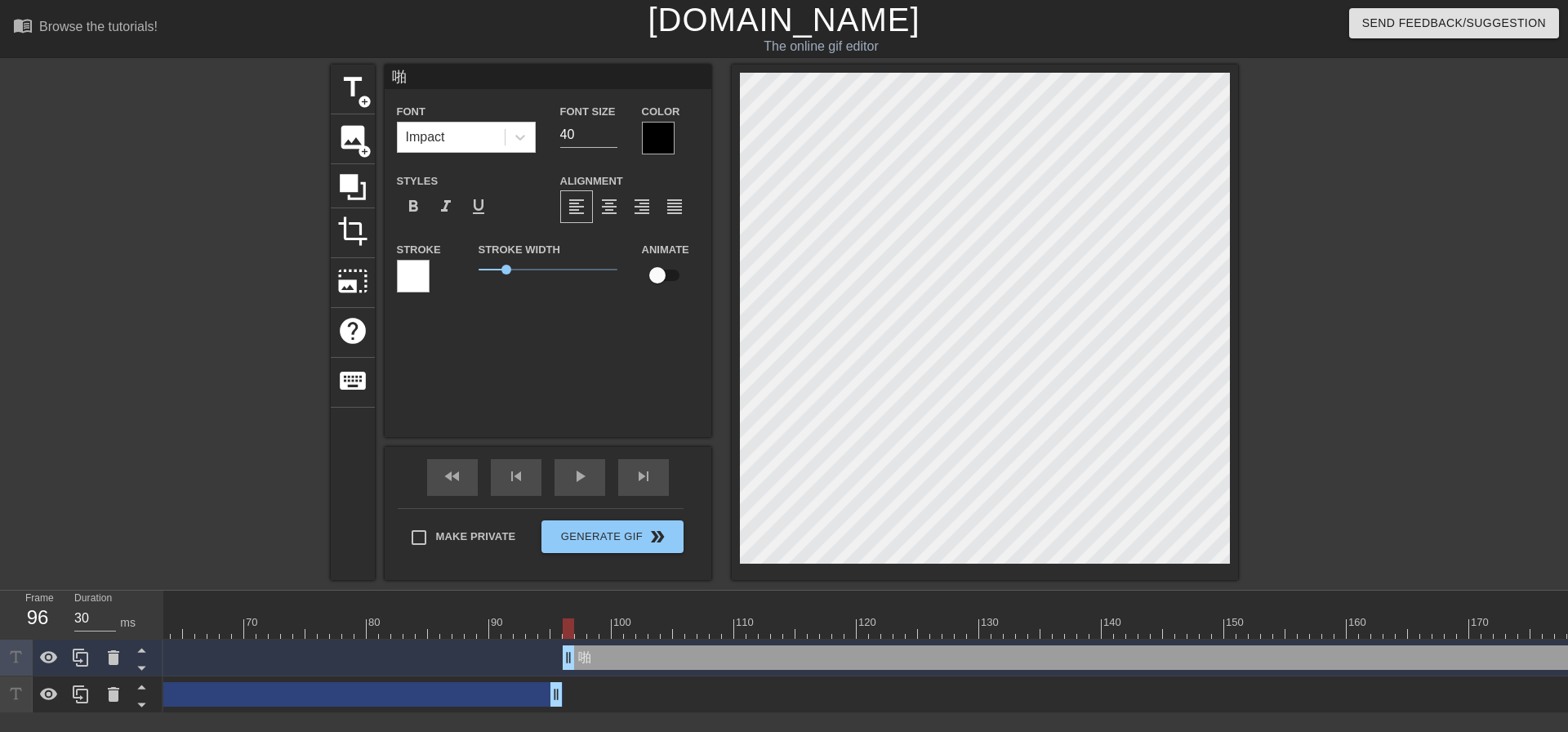
drag, startPoint x: 552, startPoint y: 660, endPoint x: 568, endPoint y: 661, distance: 16.0
drag, startPoint x: 416, startPoint y: 70, endPoint x: 336, endPoint y: 65, distance: 80.2
click at [336, 65] on div "title add_circle image add_circle crop photo_size_select_large help keyboard 啪 …" at bounding box center [784, 321] width 908 height 515
paste input "啪"
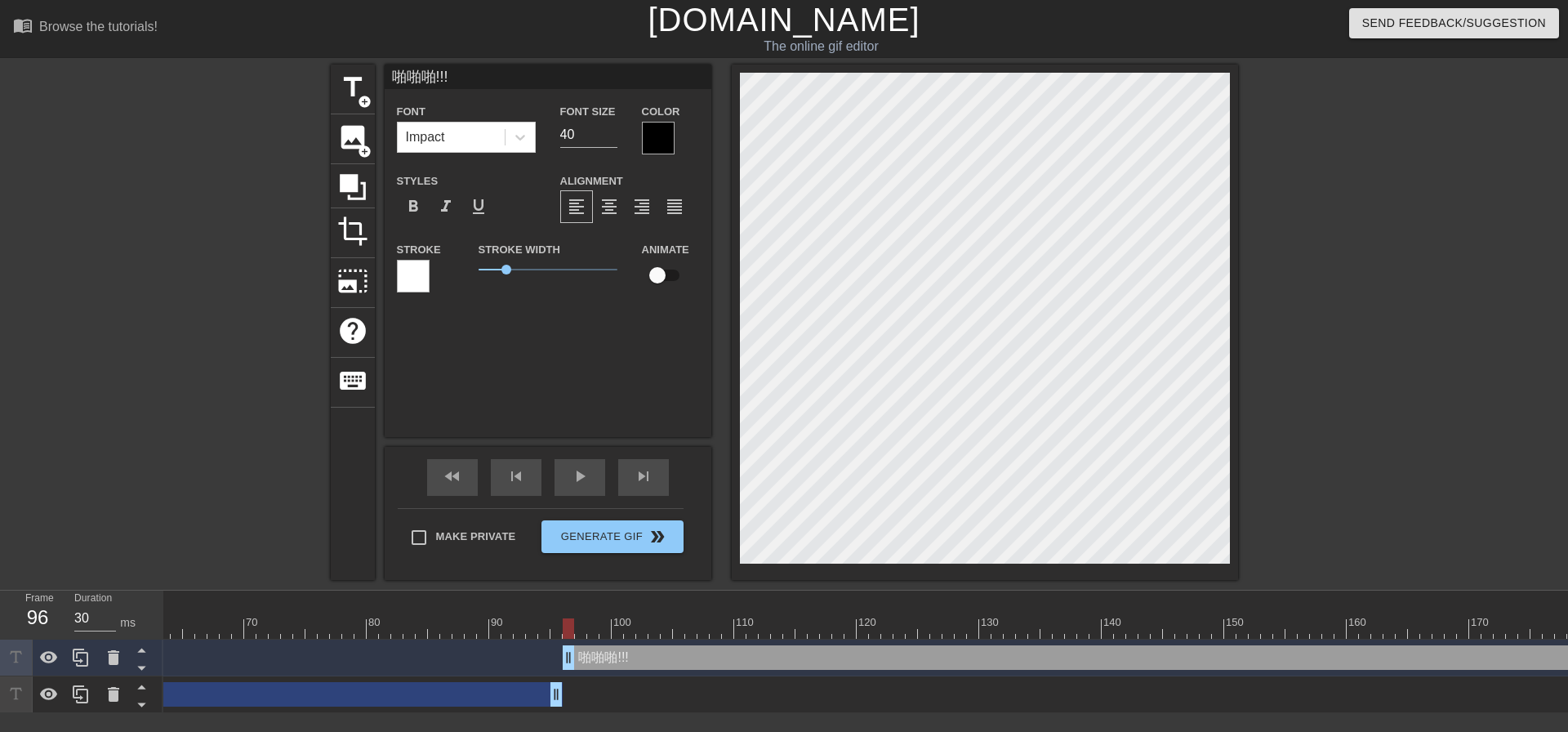
type input "啪啪啪!!!"
drag, startPoint x: 506, startPoint y: 268, endPoint x: 428, endPoint y: 260, distance: 78.4
click at [428, 254] on div "Stroke Stroke Width 0 Animate" at bounding box center [548, 272] width 326 height 67
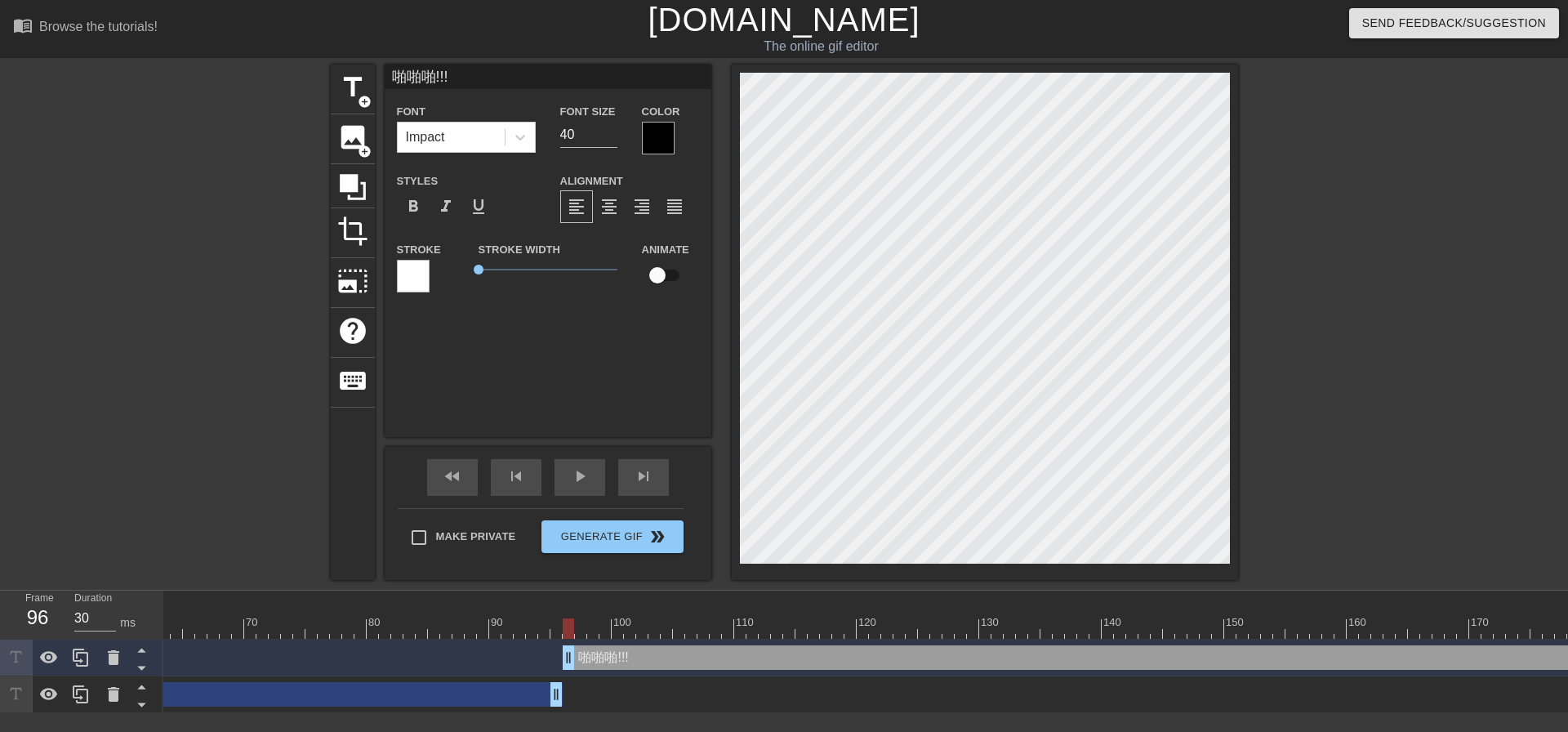
click at [1139, 574] on div at bounding box center [985, 321] width 506 height 515
click at [417, 193] on div "format_bold" at bounding box center [413, 207] width 32 height 32
click at [1154, 565] on div at bounding box center [985, 321] width 506 height 515
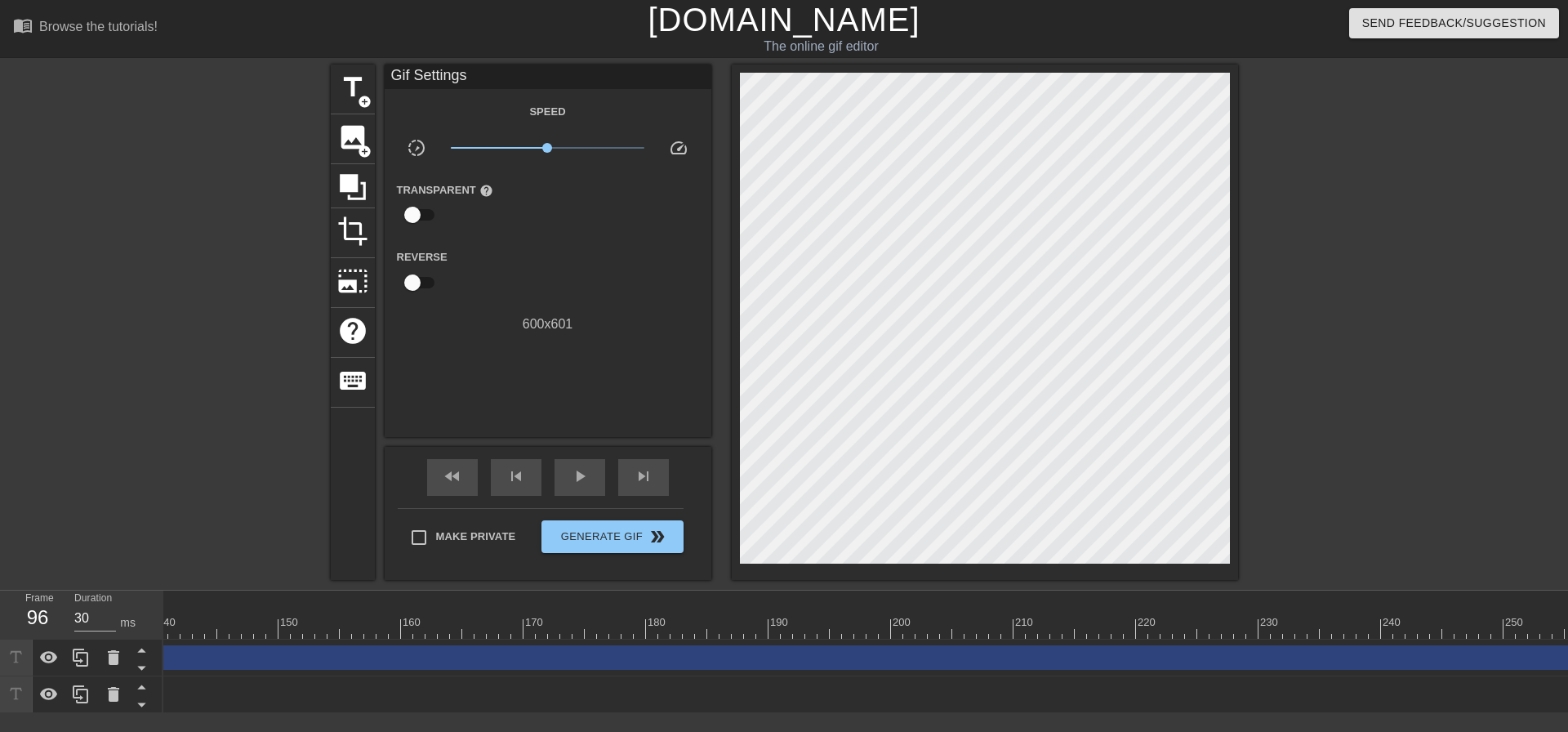
scroll to position [0, 1919]
click at [588, 472] on span "play_arrow" at bounding box center [580, 476] width 20 height 20
click at [560, 481] on div "pause" at bounding box center [580, 477] width 51 height 37
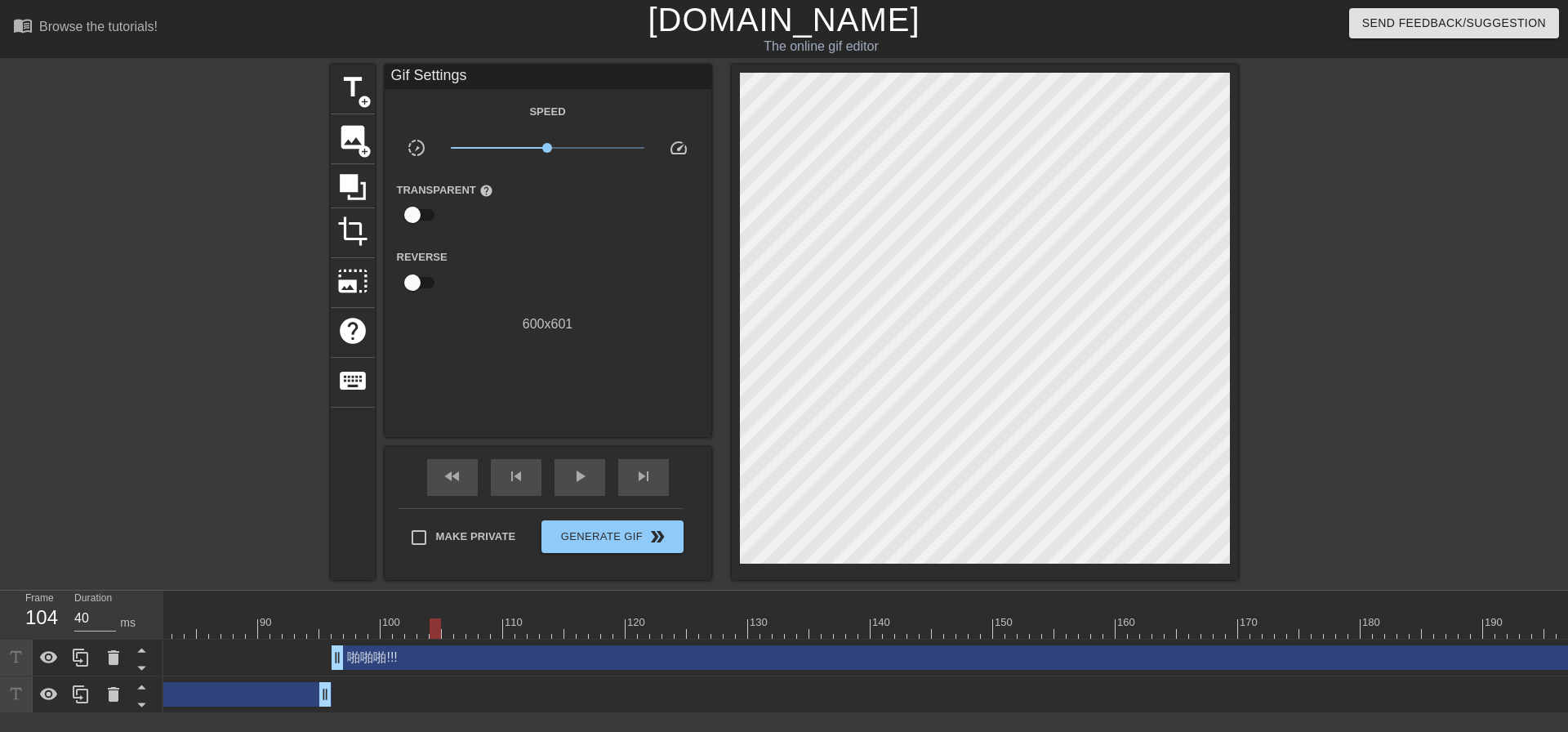
scroll to position [0, 916]
click at [456, 658] on div "啪啪啪!!! drag_handle drag_handle" at bounding box center [1488, 657] width 2156 height 24
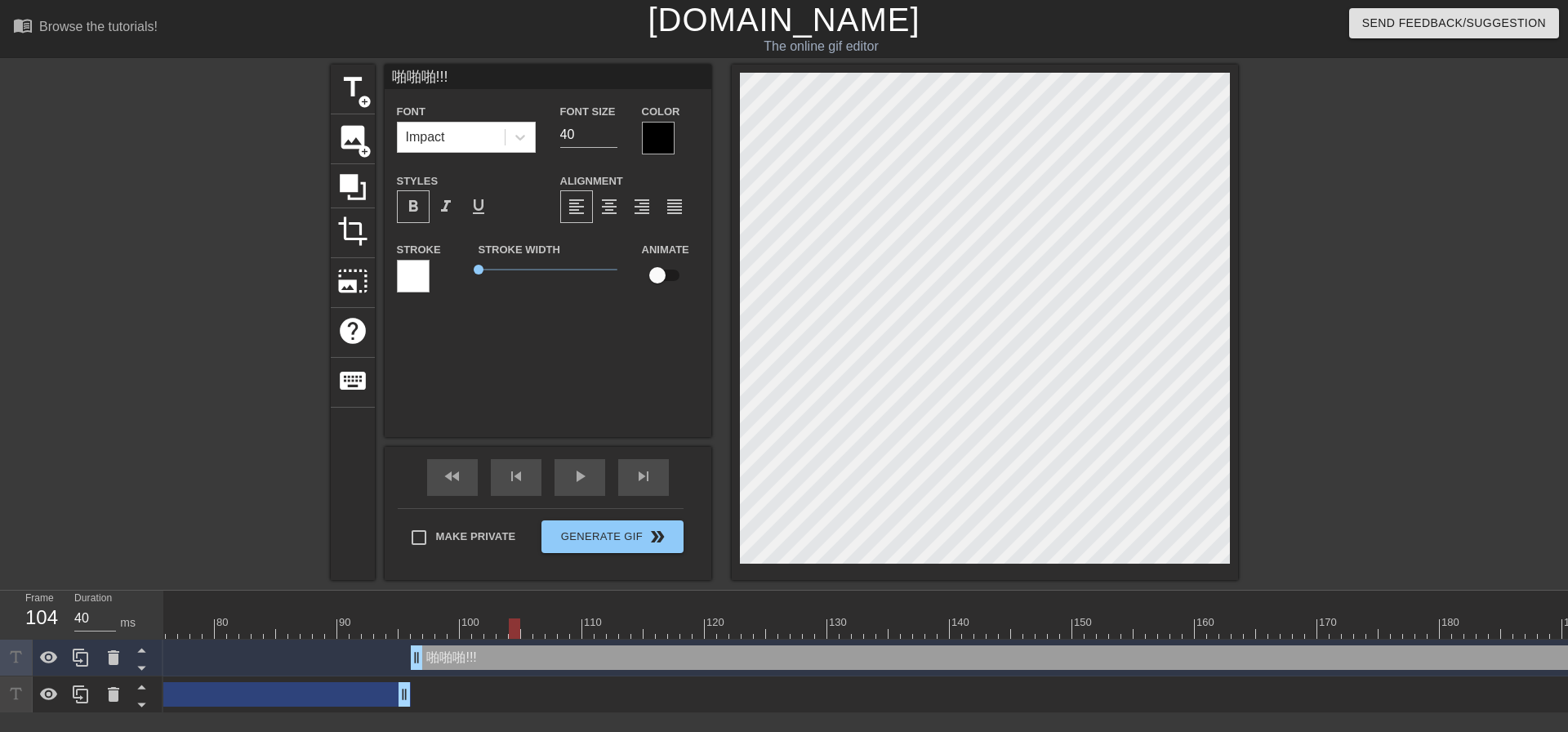
drag, startPoint x: 577, startPoint y: 656, endPoint x: 516, endPoint y: 657, distance: 61.0
click at [516, 657] on div "啪啪啪!!! drag_handle drag_handle" at bounding box center [1488, 657] width 2156 height 24
click at [117, 654] on icon at bounding box center [113, 658] width 12 height 15
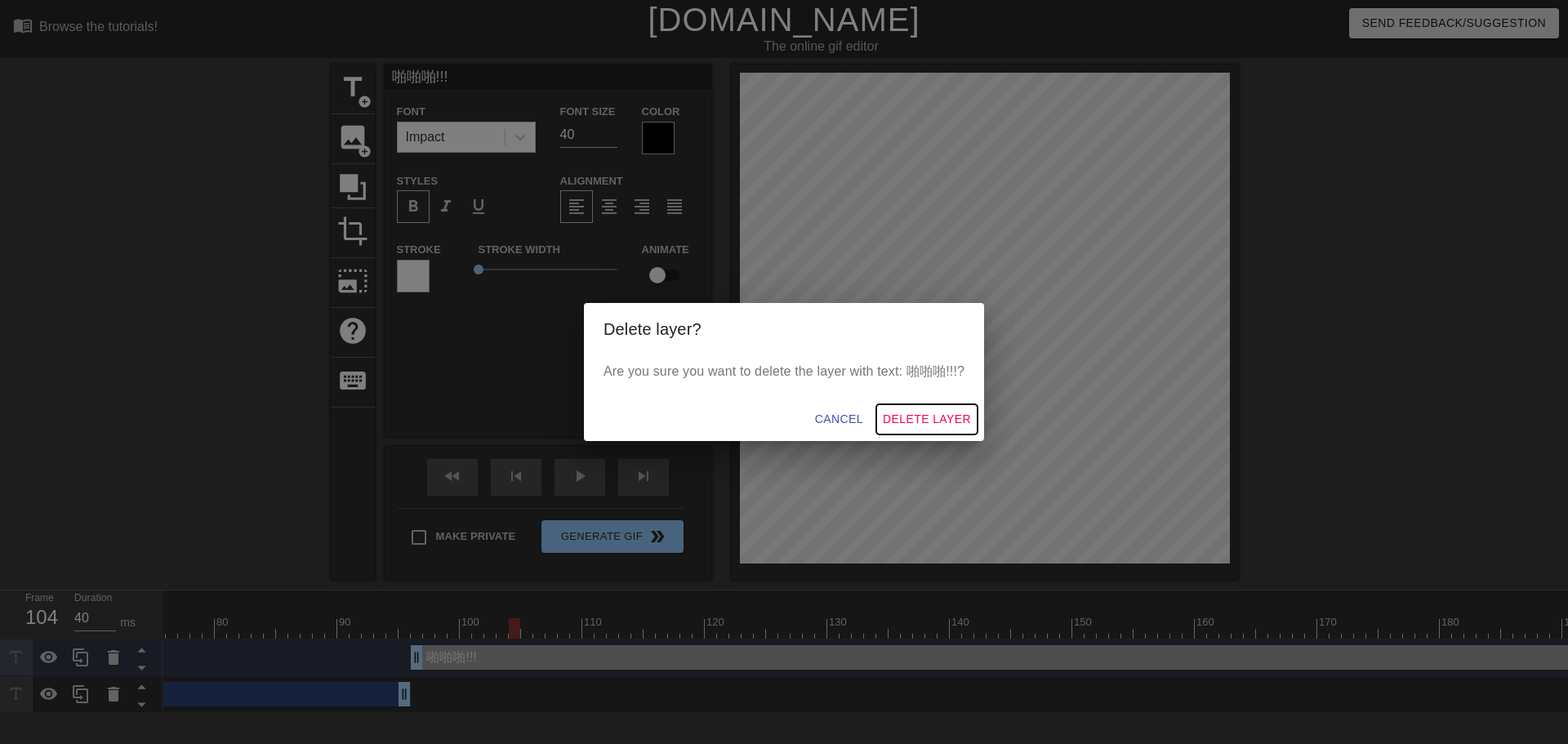
click at [911, 415] on span "Delete Layer" at bounding box center [927, 419] width 88 height 21
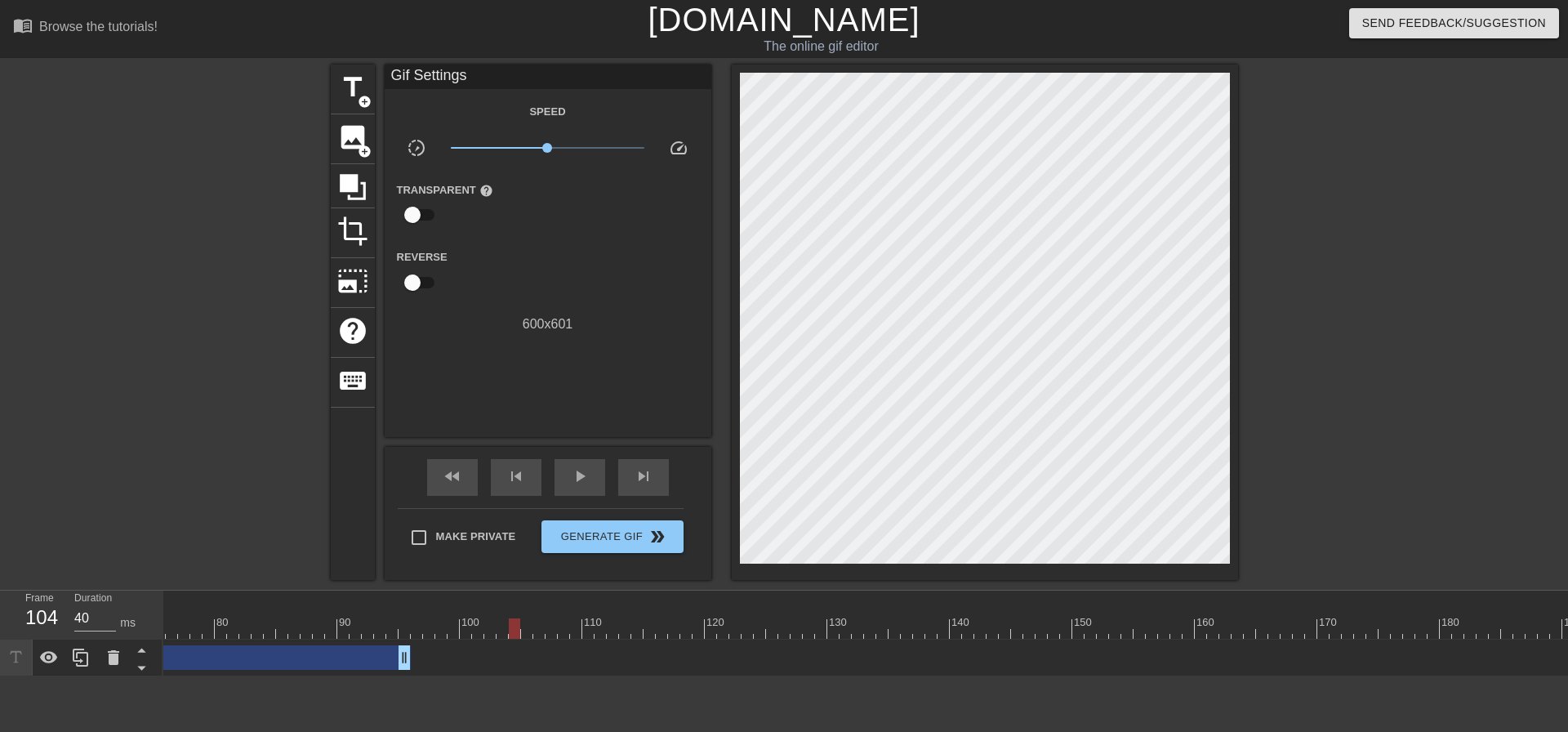
scroll to position [0, 634]
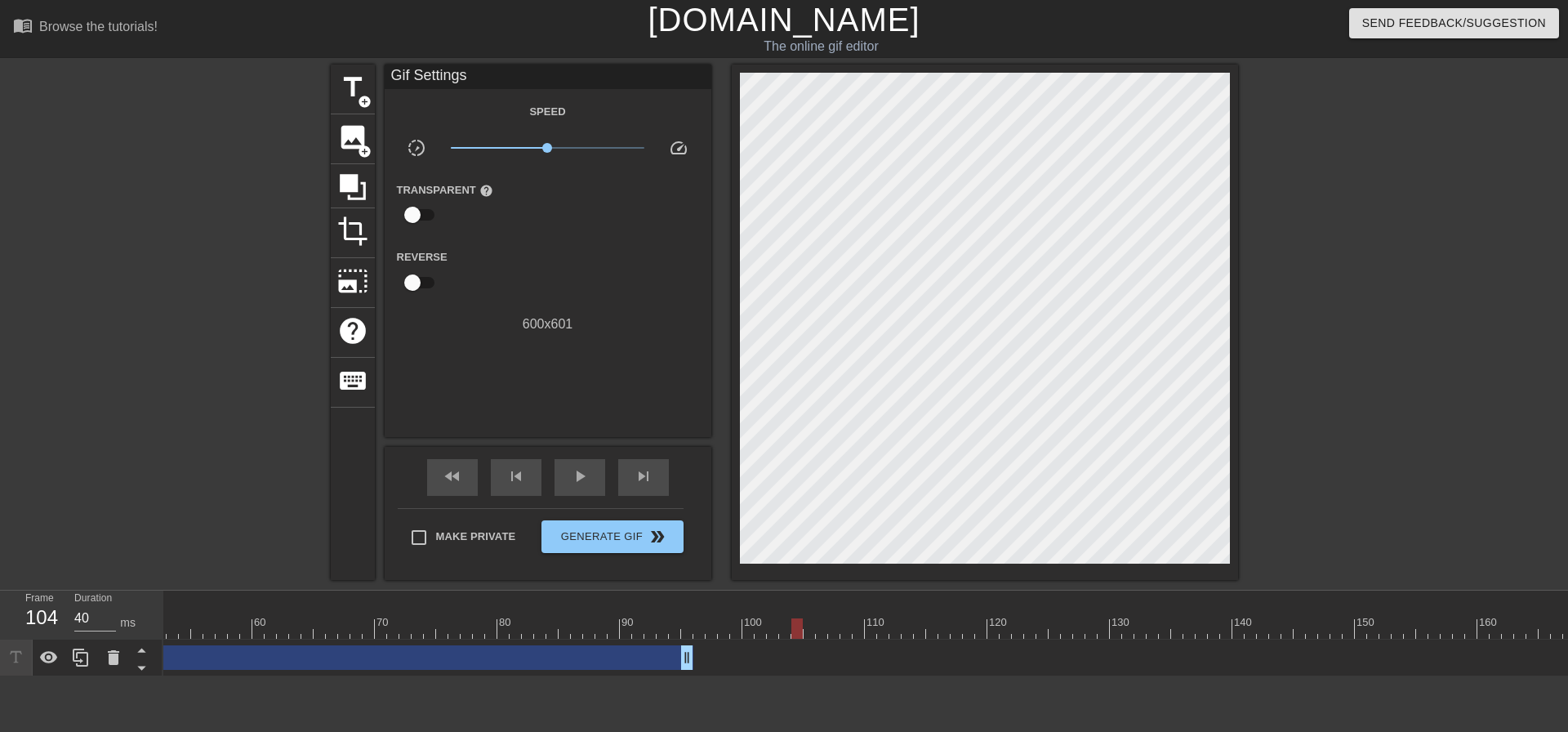
click at [615, 660] on div "冬蛇 drag_handle drag_handle" at bounding box center [112, 657] width 1164 height 24
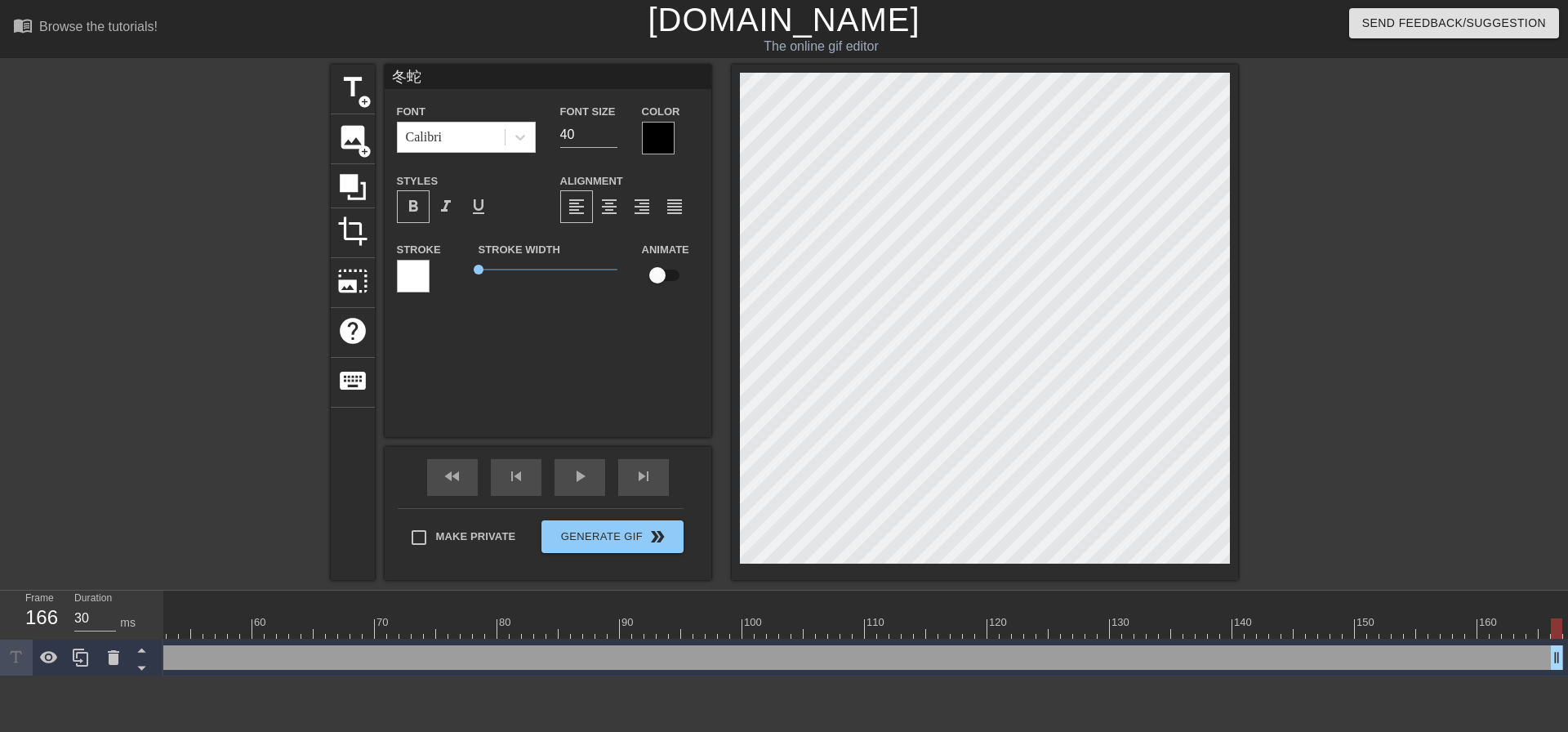
drag, startPoint x: 686, startPoint y: 657, endPoint x: 1553, endPoint y: 675, distance: 867.2
click at [1553, 675] on div "冬蛇 drag_handle drag_handle" at bounding box center [1189, 658] width 3320 height 37
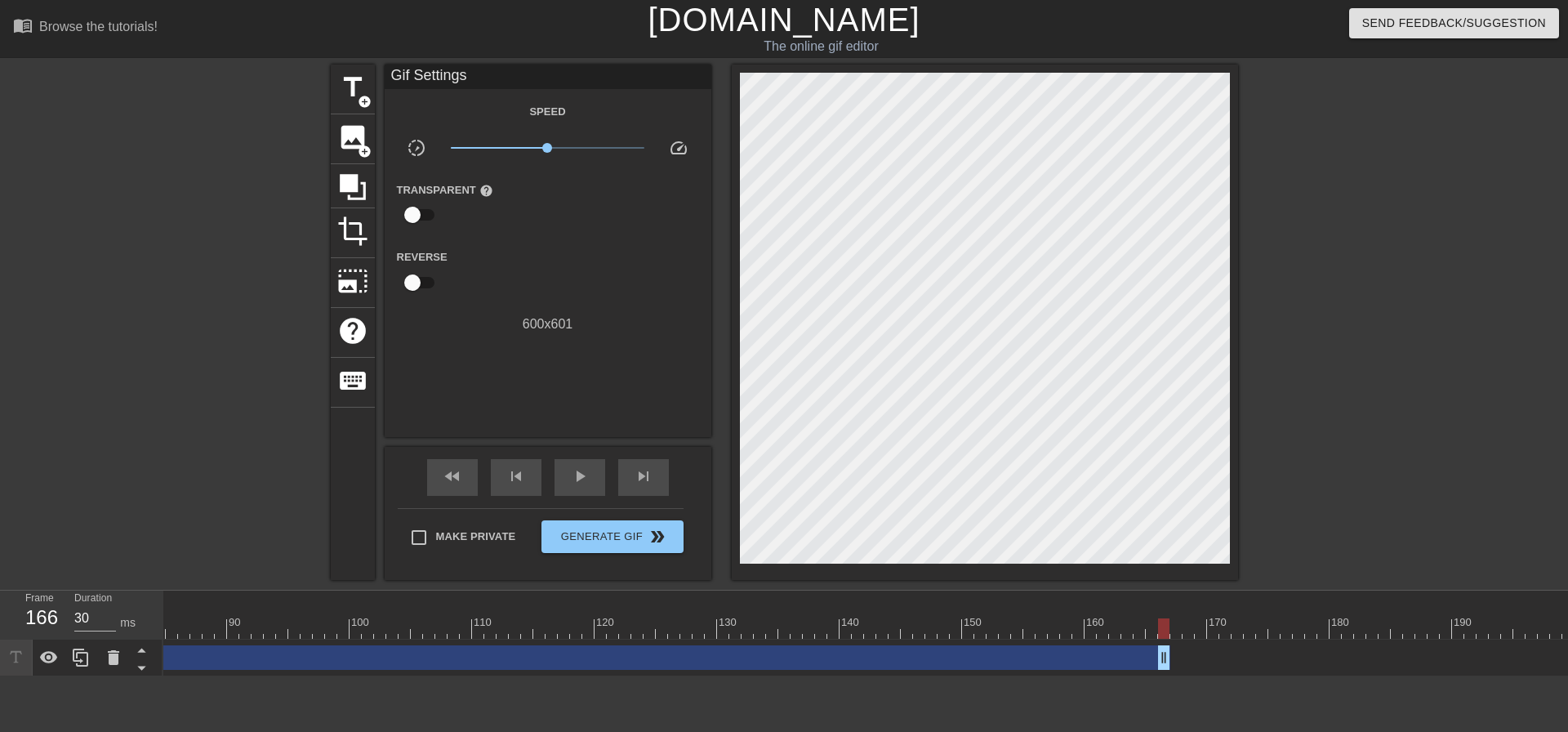
scroll to position [0, 1307]
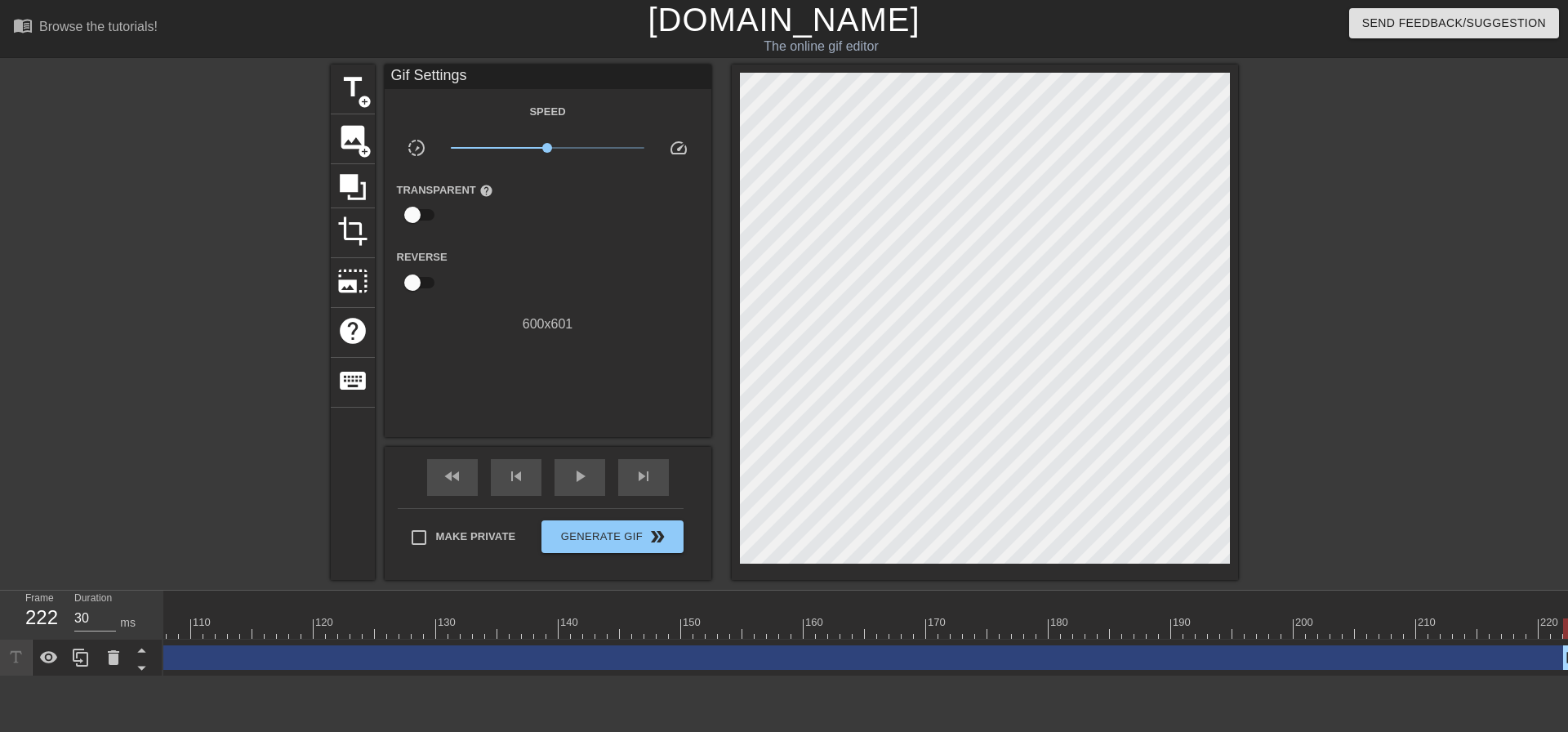
drag, startPoint x: 879, startPoint y: 651, endPoint x: 1567, endPoint y: 676, distance: 688.5
click at [1567, 676] on div "10 20 30 40 50 60 70 80 90 100 110 120 130 140 150 160" at bounding box center [865, 633] width 1405 height 86
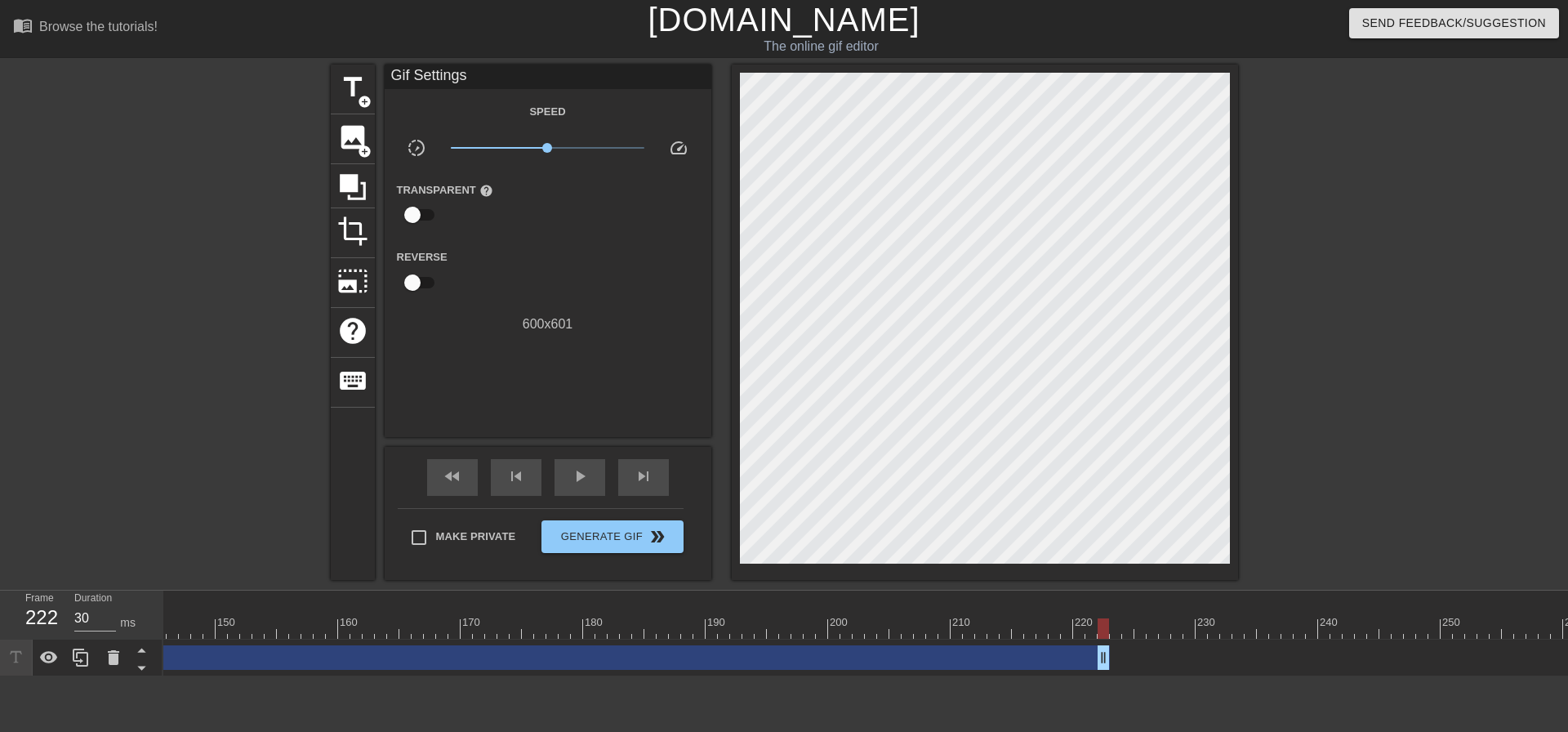
scroll to position [0, 1804]
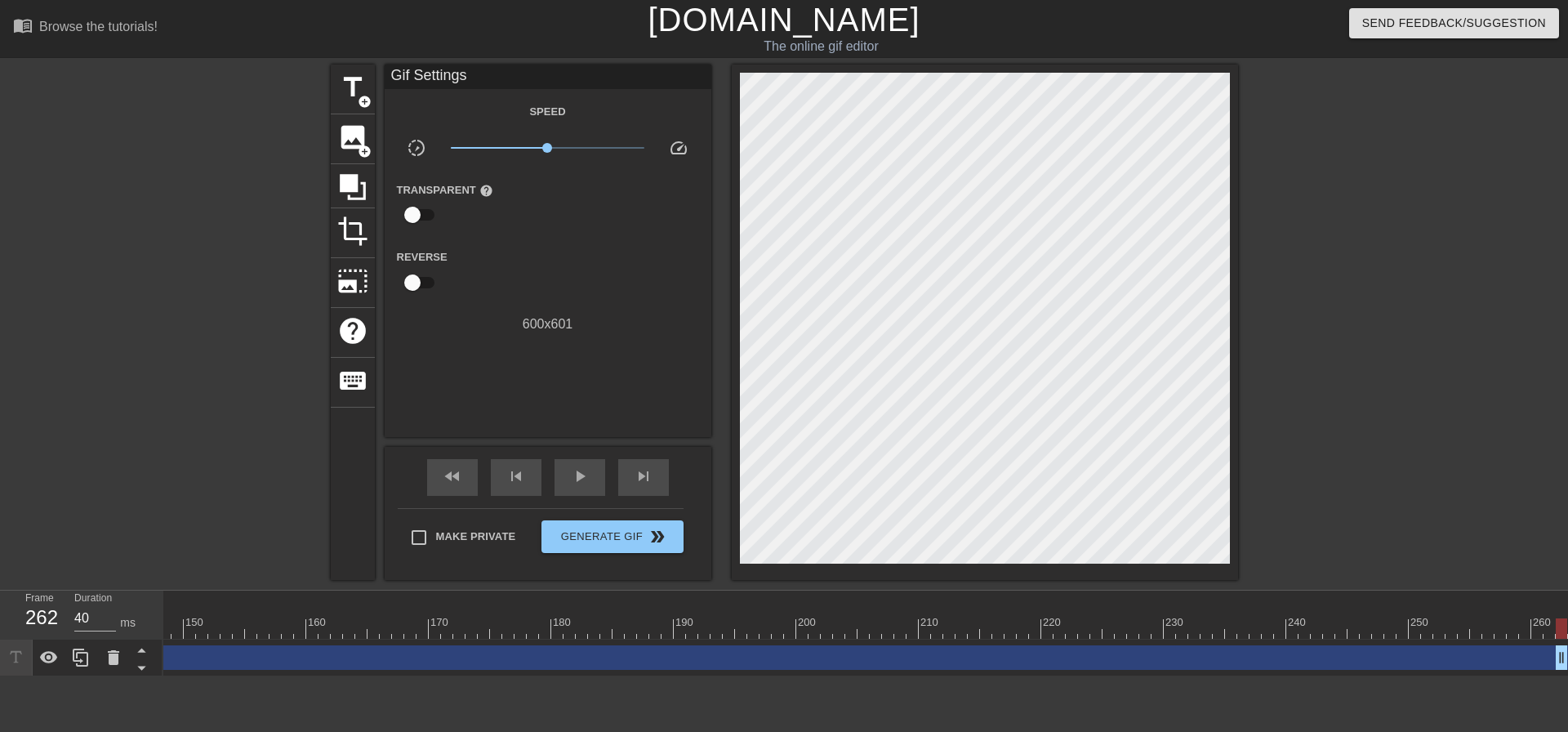
drag, startPoint x: 1071, startPoint y: 654, endPoint x: 1567, endPoint y: 668, distance: 496.2
drag, startPoint x: 1457, startPoint y: 655, endPoint x: 1567, endPoint y: 666, distance: 110.5
click at [1567, 666] on div "10 20 30 40 50 60 70 80 90 100 110 120 130 140 150 160" at bounding box center [865, 633] width 1405 height 86
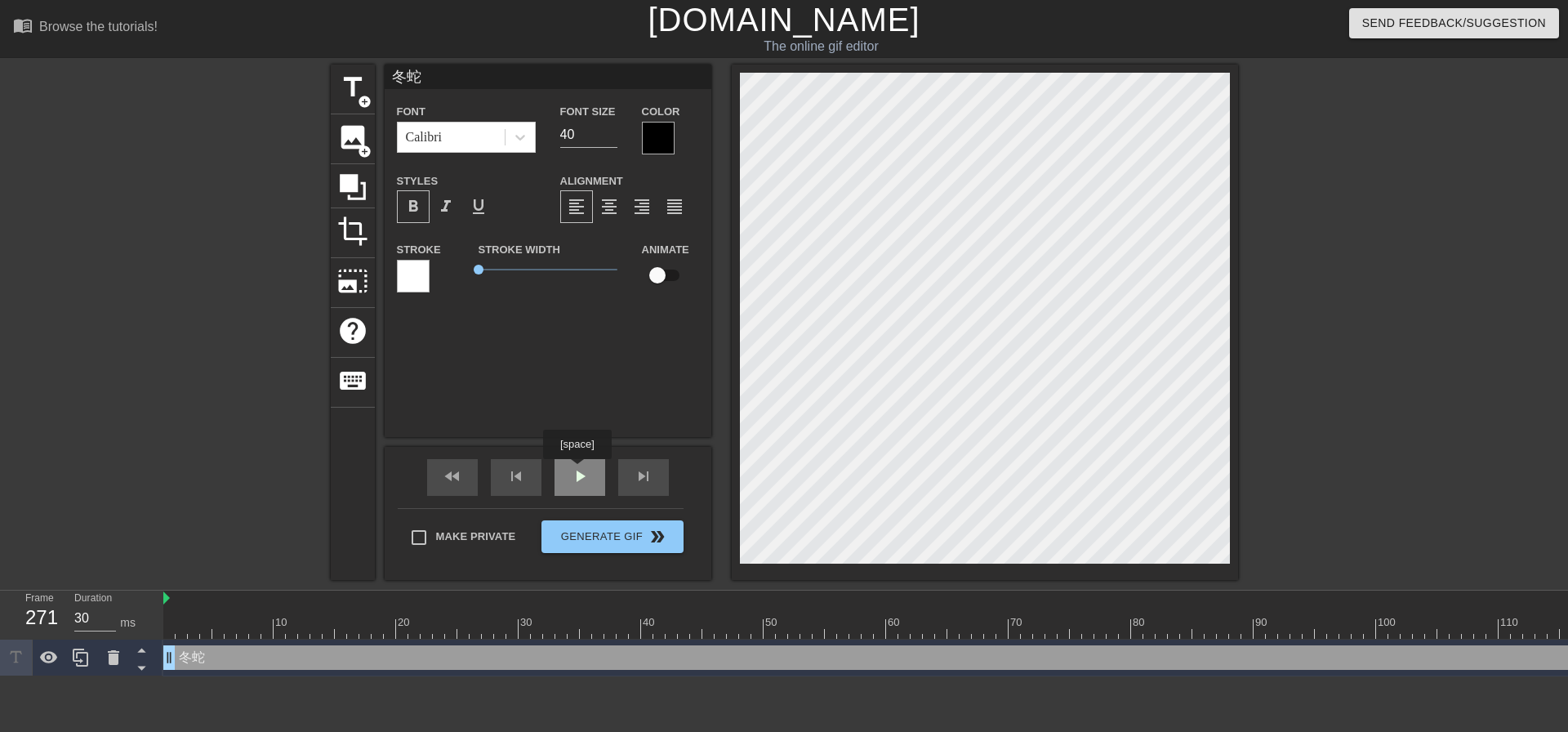
click at [569, 471] on div "play_arrow" at bounding box center [580, 477] width 51 height 37
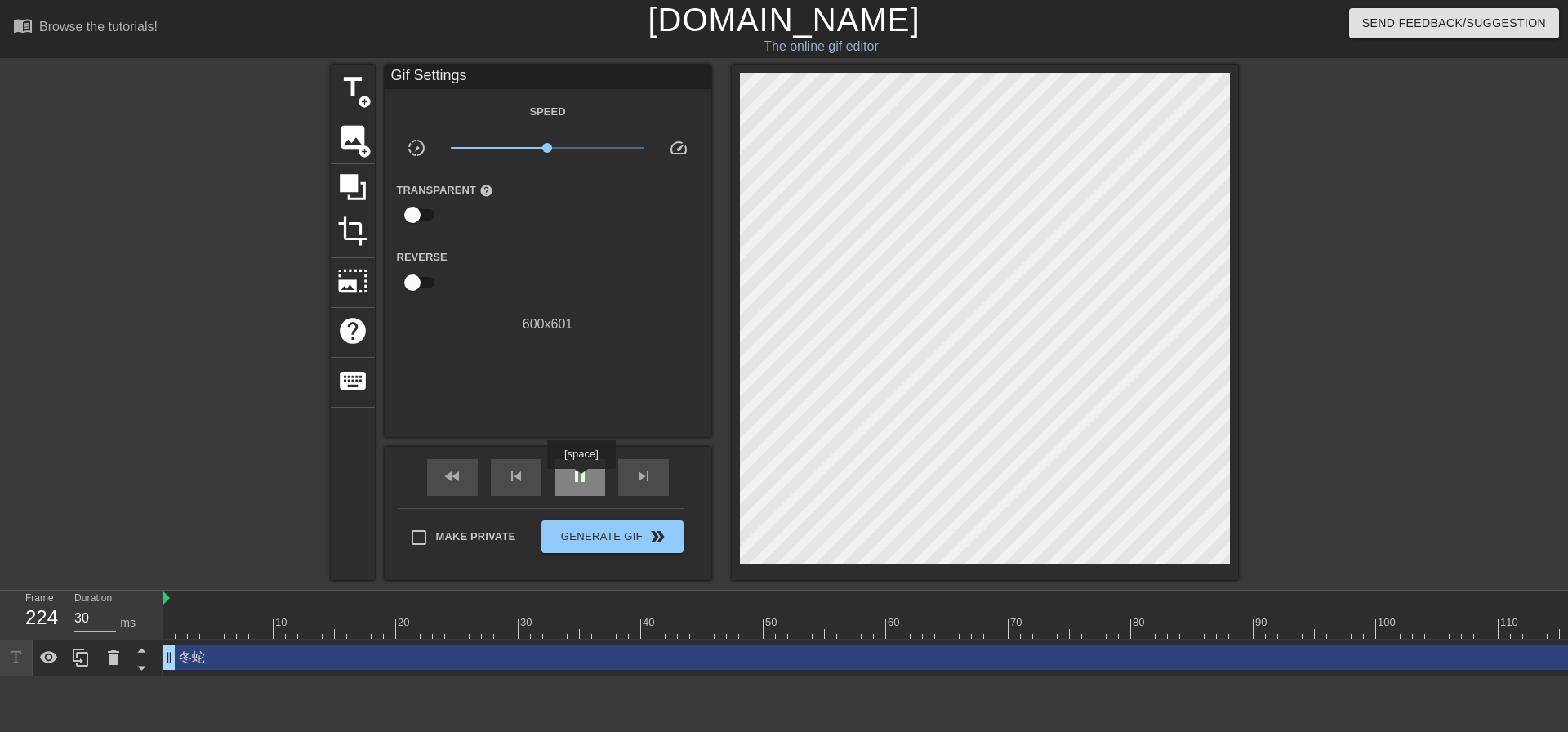
click at [580, 481] on span "pause" at bounding box center [580, 476] width 20 height 20
click at [570, 472] on span "play_arrow" at bounding box center [580, 476] width 20 height 20
click at [346, 381] on span "keyboard" at bounding box center [352, 380] width 31 height 31
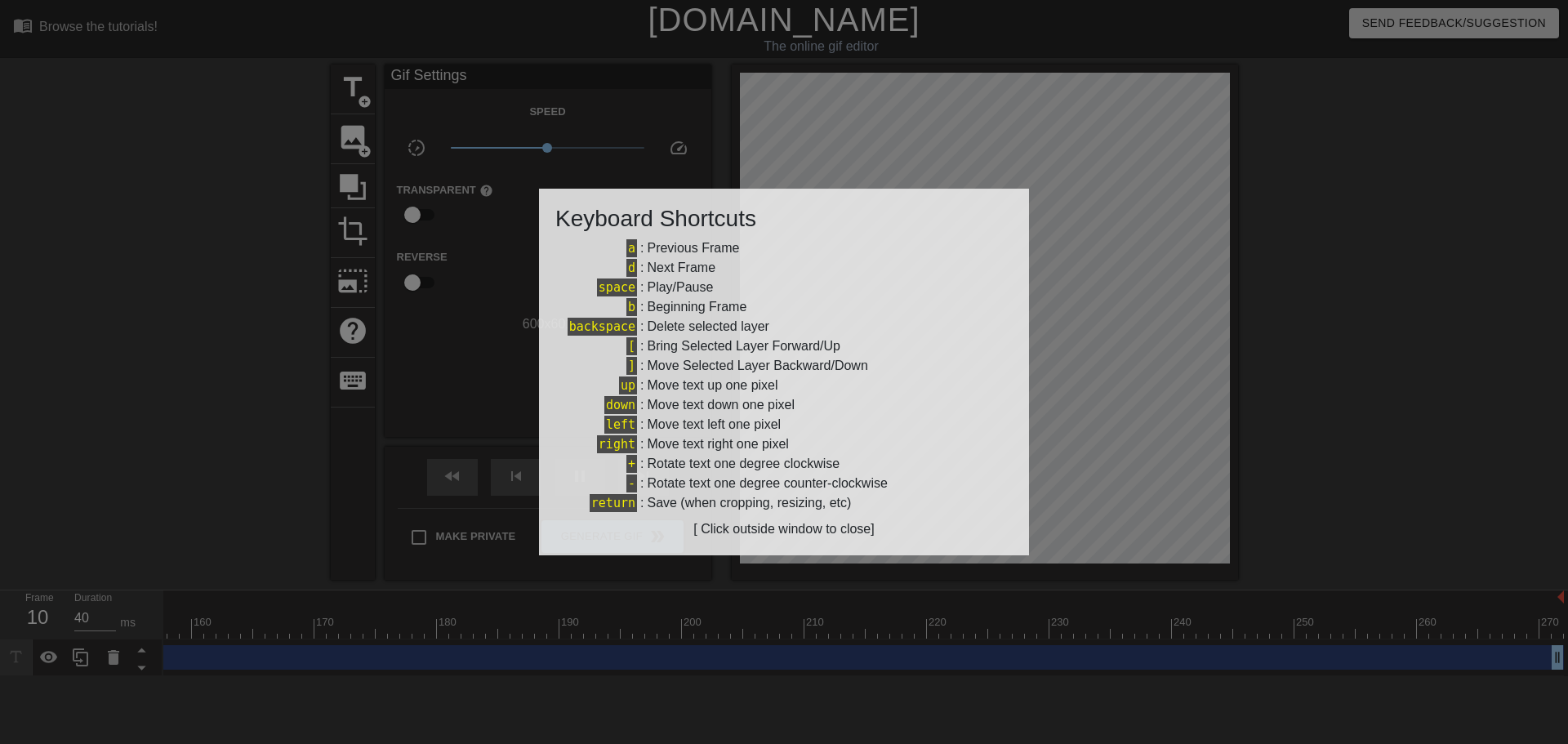
click at [345, 474] on div at bounding box center [784, 372] width 1568 height 744
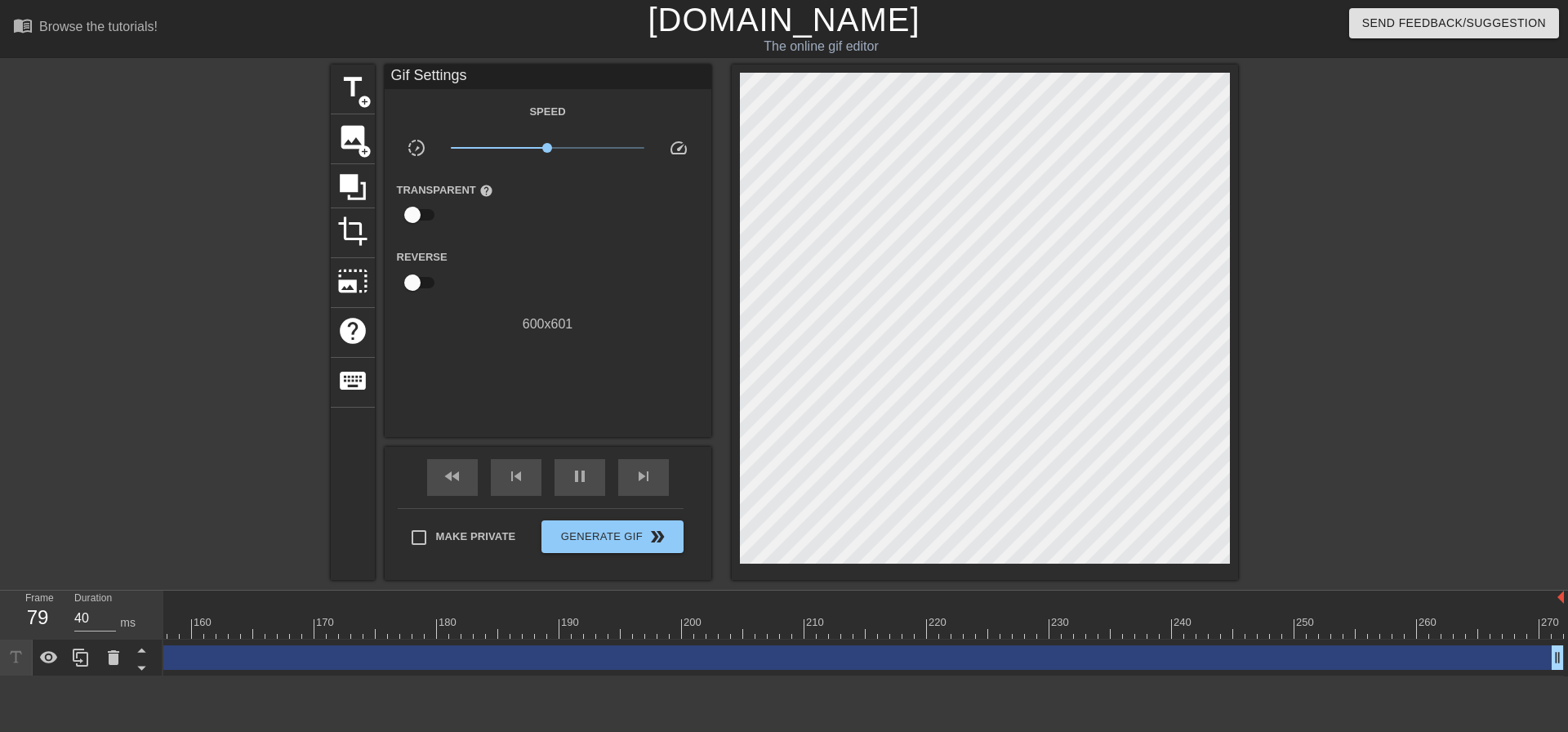
type input "30"
